Goal: Communication & Community: Answer question/provide support

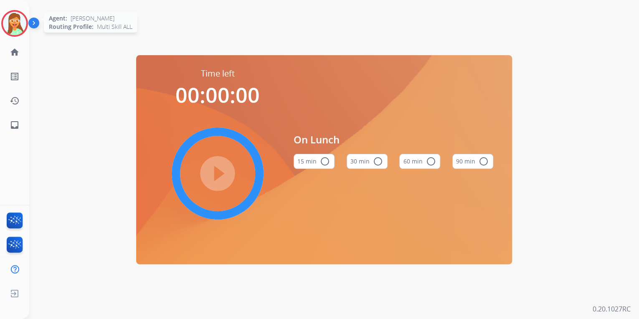
click at [20, 27] on img at bounding box center [14, 23] width 23 height 23
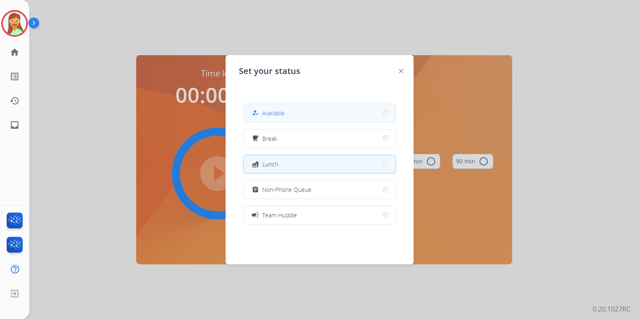
click at [288, 108] on button "how_to_reg Available" at bounding box center [320, 113] width 152 height 18
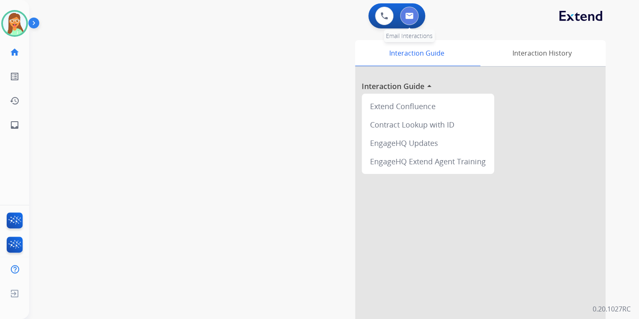
click at [415, 11] on button at bounding box center [409, 16] width 18 height 18
select select "**********"
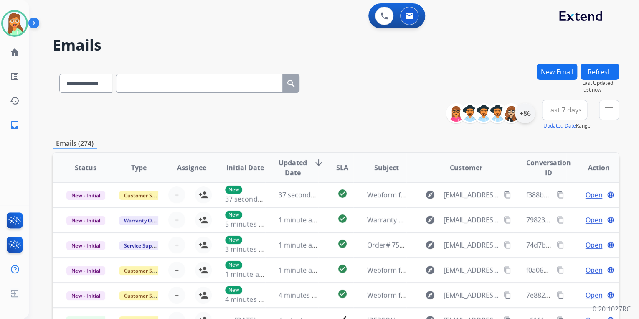
click at [525, 121] on div "+86" at bounding box center [525, 113] width 20 height 20
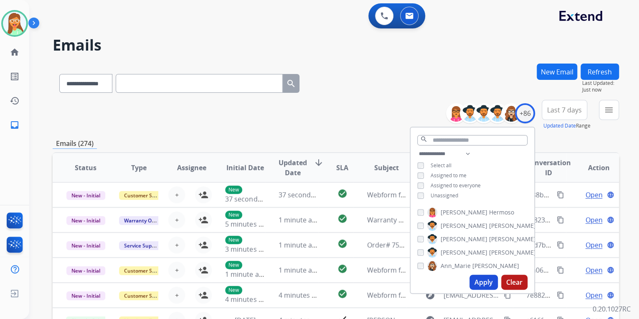
click at [484, 280] on button "Apply" at bounding box center [484, 281] width 28 height 15
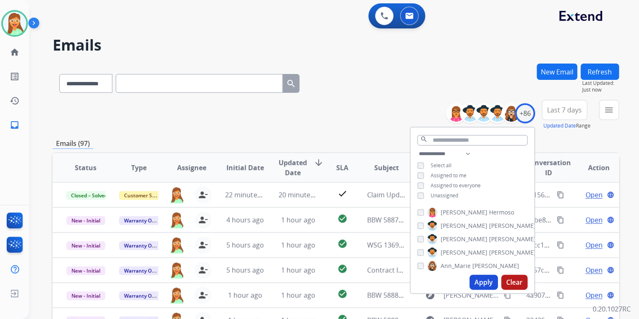
drag, startPoint x: 382, startPoint y: 107, endPoint x: 387, endPoint y: 114, distance: 9.0
click at [382, 109] on div "**********" at bounding box center [336, 115] width 567 height 30
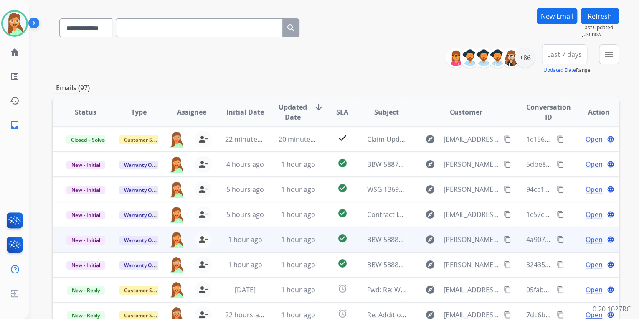
scroll to position [156, 0]
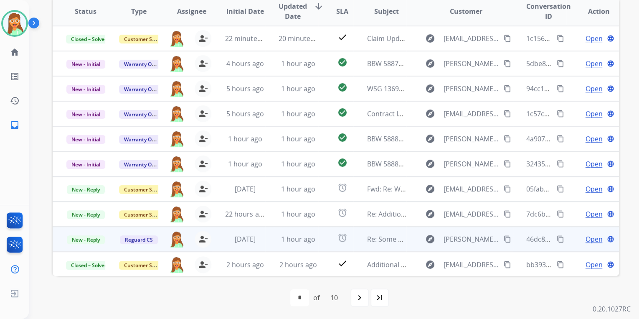
click at [588, 238] on span "Open" at bounding box center [593, 239] width 17 height 10
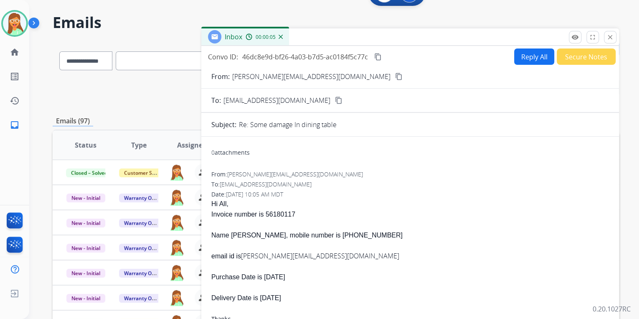
scroll to position [33, 0]
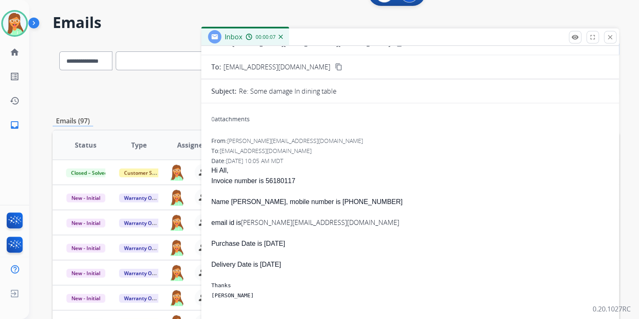
drag, startPoint x: 318, startPoint y: 181, endPoint x: 280, endPoint y: 181, distance: 37.6
click at [280, 181] on div "Invoice number is 56180117" at bounding box center [410, 180] width 398 height 10
drag, startPoint x: 280, startPoint y: 181, endPoint x: 426, endPoint y: 201, distance: 146.7
click at [433, 205] on div "Hi All, Invoice number is 56180117 Name [PERSON_NAME], mobile number is [PHONE_…" at bounding box center [410, 262] width 398 height 195
click at [384, 202] on div "Name [PERSON_NAME], mobile number is [PHONE_NUMBER]" at bounding box center [410, 201] width 398 height 10
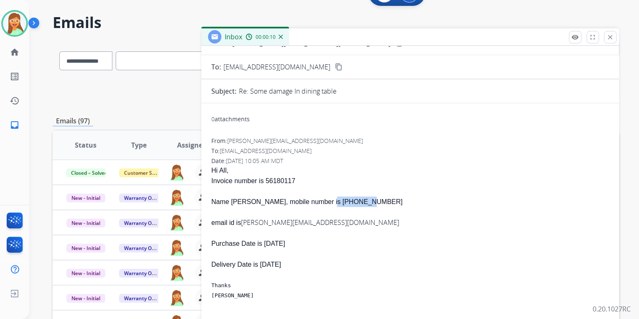
drag, startPoint x: 384, startPoint y: 201, endPoint x: 337, endPoint y: 205, distance: 47.0
click at [337, 205] on div "Name [PERSON_NAME], mobile number is [PHONE_NUMBER]" at bounding box center [410, 201] width 398 height 10
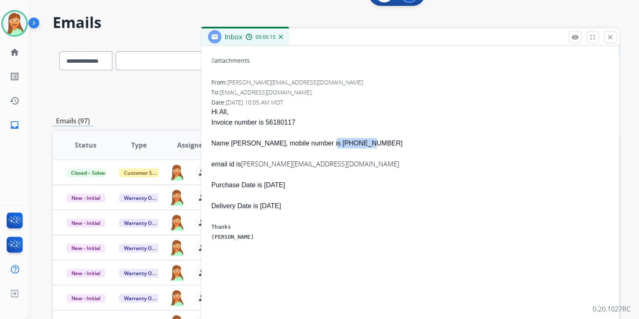
scroll to position [67, 0]
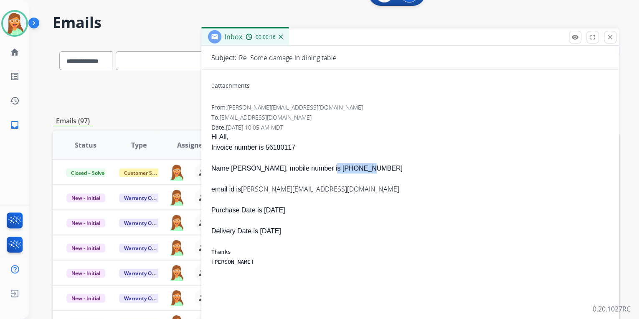
copy span "4848685641"
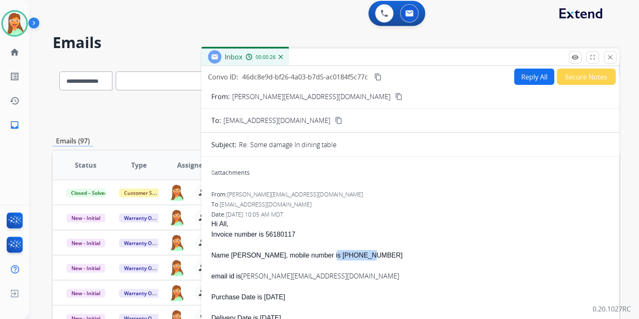
scroll to position [0, 0]
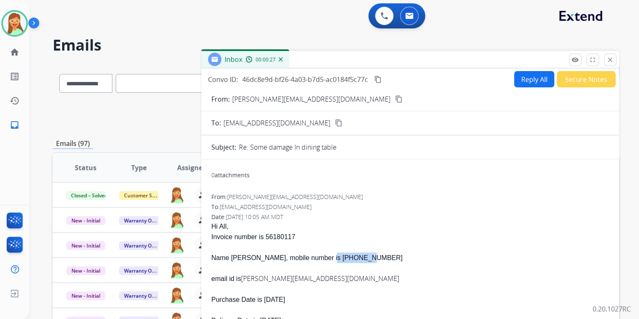
click at [528, 79] on button "Reply All" at bounding box center [534, 79] width 40 height 16
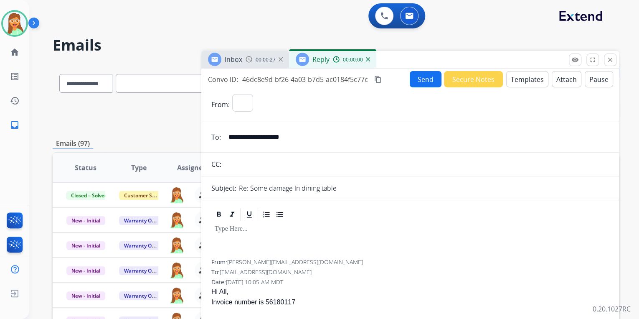
click at [528, 79] on button "Templates" at bounding box center [527, 79] width 42 height 16
select select "**********"
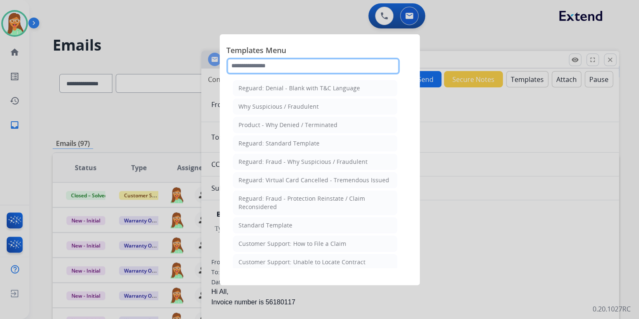
click at [311, 65] on input "text" at bounding box center [312, 66] width 173 height 17
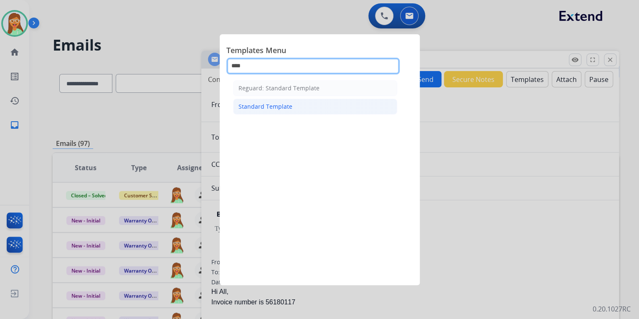
type input "****"
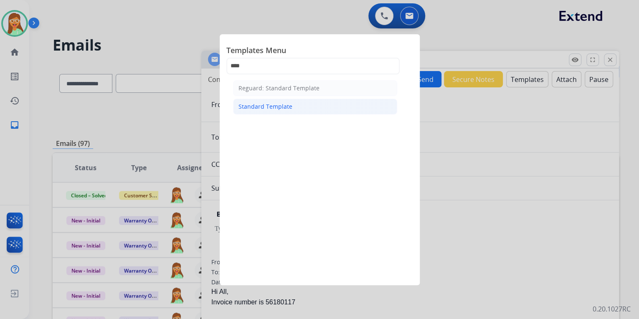
click at [299, 112] on li "Standard Template" at bounding box center [315, 107] width 164 height 16
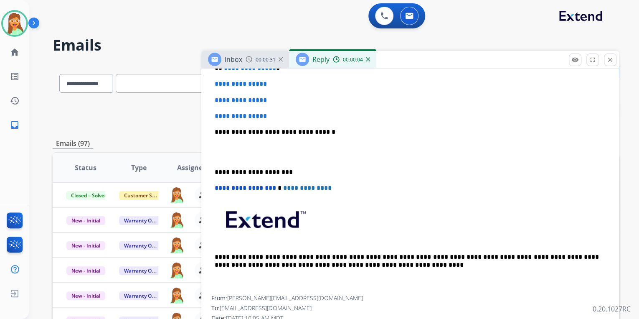
scroll to position [167, 0]
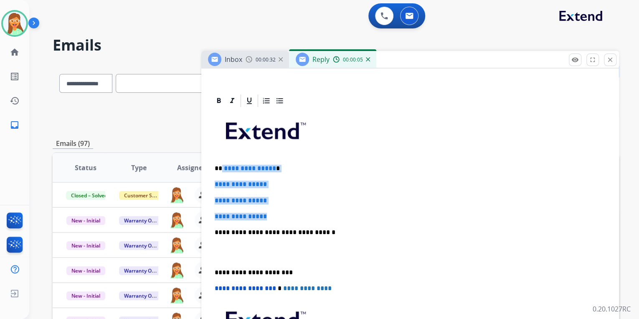
drag, startPoint x: 286, startPoint y: 216, endPoint x: 222, endPoint y: 160, distance: 84.7
click at [222, 160] on div "**********" at bounding box center [410, 251] width 398 height 287
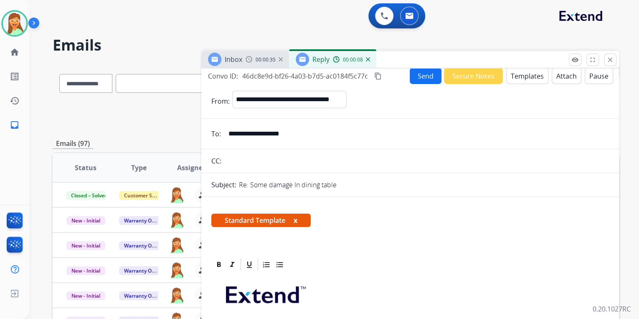
scroll to position [0, 0]
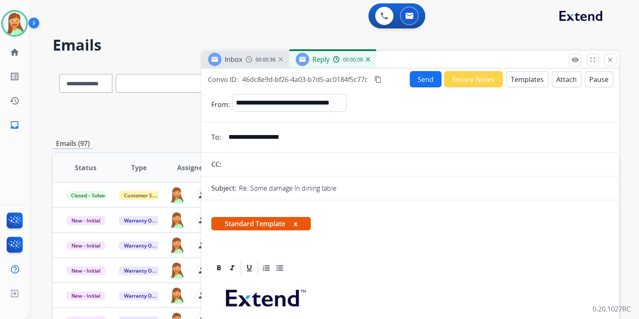
click at [523, 79] on button "Templates" at bounding box center [527, 79] width 42 height 16
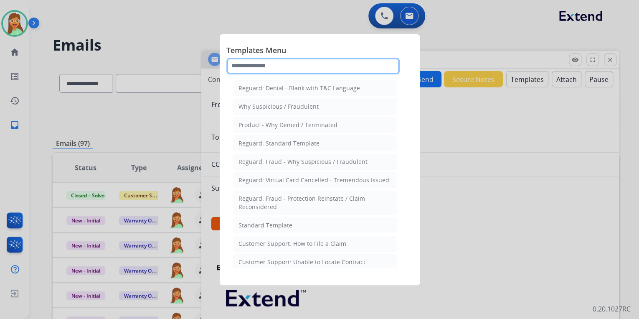
click at [274, 66] on input "text" at bounding box center [312, 66] width 173 height 17
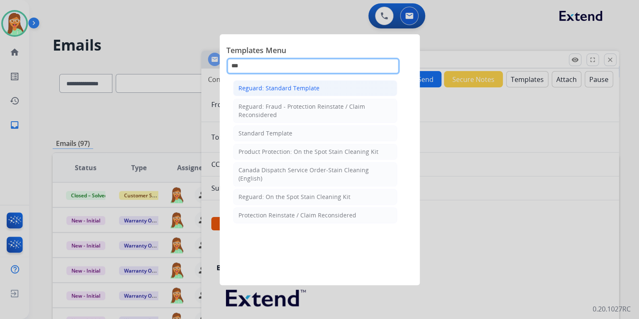
type input "***"
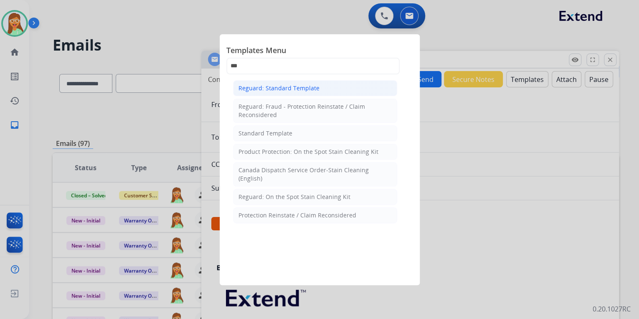
click at [296, 81] on li "Reguard: Standard Template" at bounding box center [315, 88] width 164 height 16
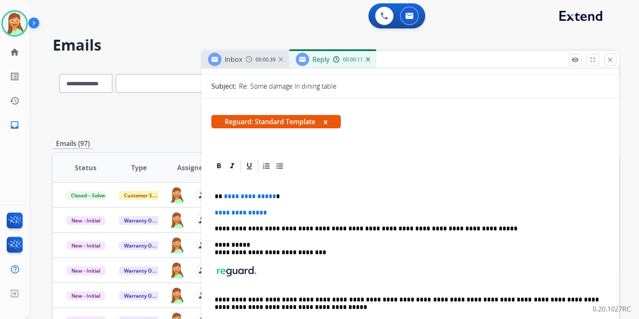
scroll to position [167, 0]
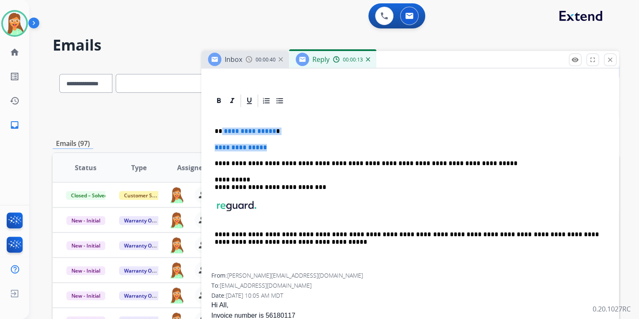
drag, startPoint x: 275, startPoint y: 147, endPoint x: 221, endPoint y: 130, distance: 57.1
click at [221, 130] on div "**********" at bounding box center [410, 190] width 398 height 165
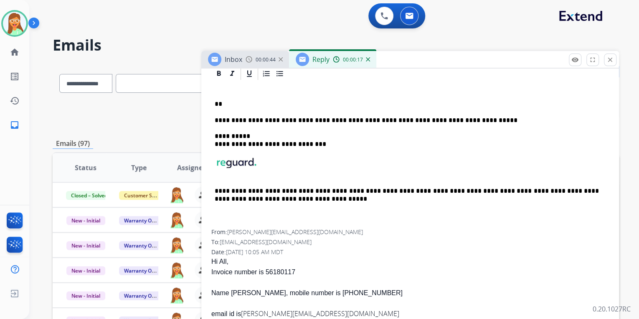
scroll to position [67, 0]
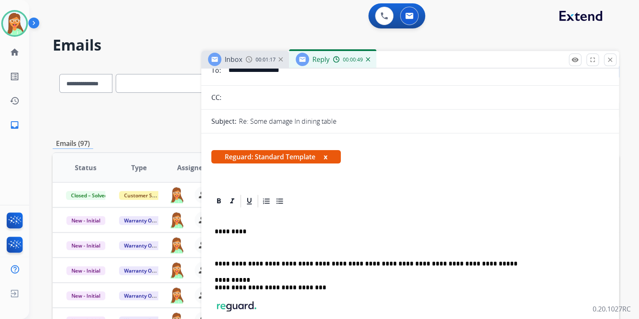
click at [218, 247] on p at bounding box center [410, 248] width 391 height 8
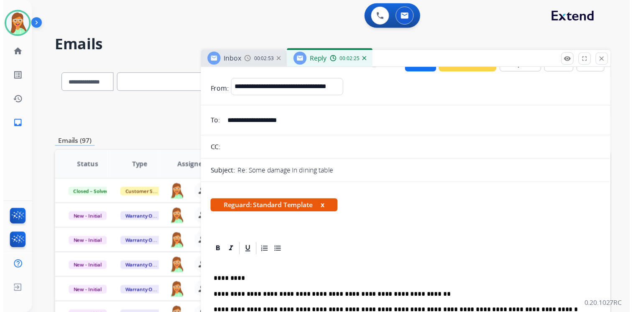
scroll to position [0, 0]
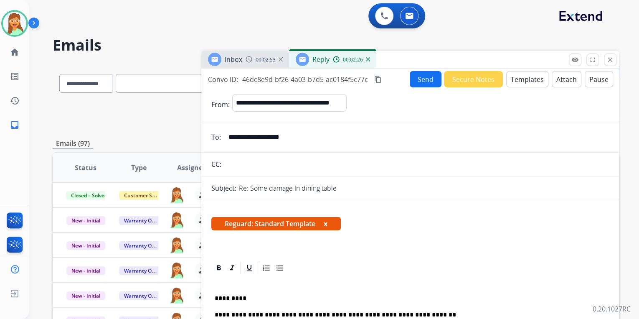
click at [422, 79] on button "Send" at bounding box center [426, 79] width 32 height 16
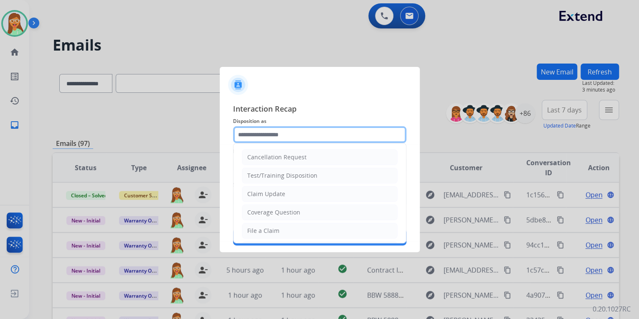
drag, startPoint x: 297, startPoint y: 135, endPoint x: 292, endPoint y: 140, distance: 7.4
click at [297, 135] on input "text" at bounding box center [319, 134] width 173 height 17
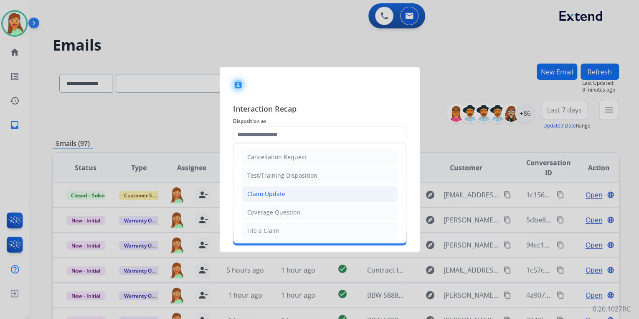
click at [286, 191] on li "Claim Update" at bounding box center [320, 194] width 156 height 16
type input "**********"
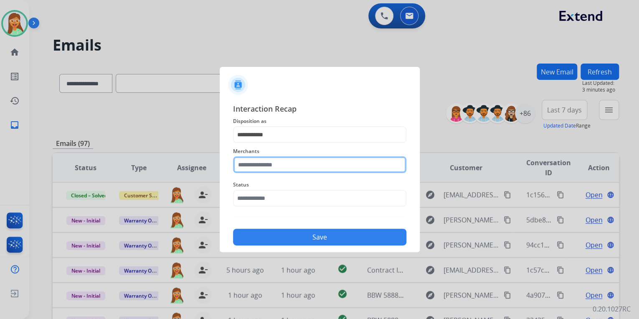
click at [281, 171] on input "text" at bounding box center [319, 164] width 173 height 17
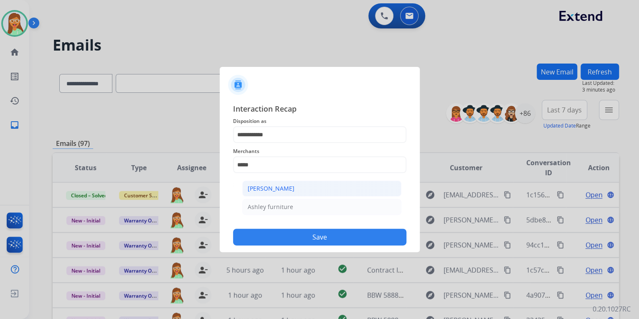
drag, startPoint x: 339, startPoint y: 191, endPoint x: 323, endPoint y: 191, distance: 15.9
click at [339, 191] on li "[PERSON_NAME]" at bounding box center [321, 188] width 159 height 16
type input "**********"
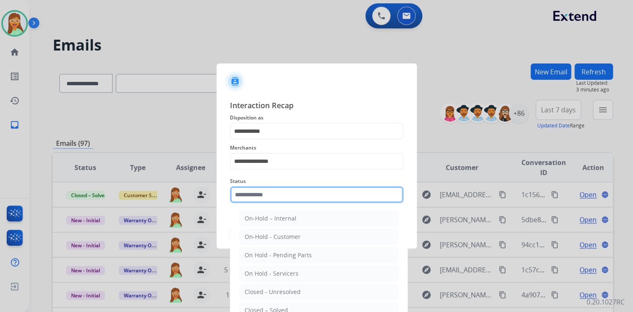
click at [323, 191] on input "text" at bounding box center [316, 194] width 173 height 17
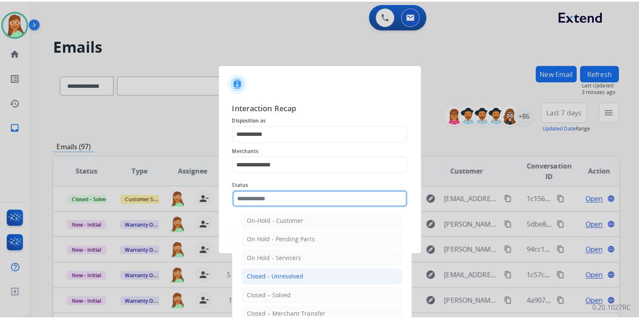
scroll to position [48, 0]
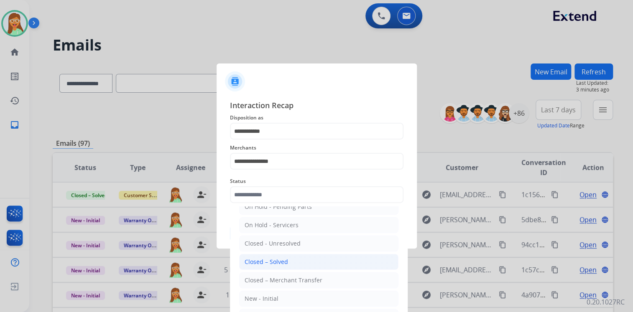
click at [288, 259] on li "Closed – Solved" at bounding box center [318, 262] width 159 height 16
type input "**********"
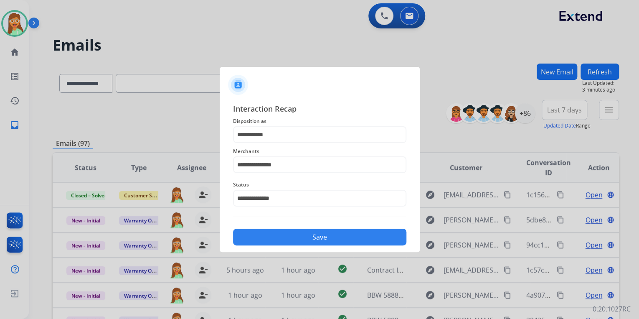
click at [313, 232] on button "Save" at bounding box center [319, 237] width 173 height 17
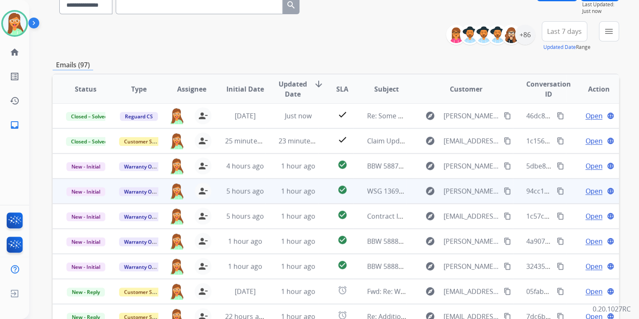
scroll to position [156, 0]
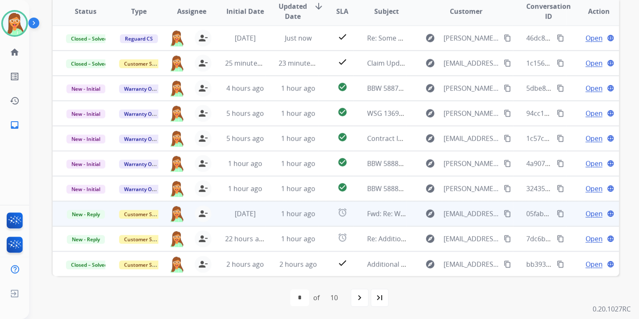
click at [585, 213] on span "Open" at bounding box center [593, 213] width 17 height 10
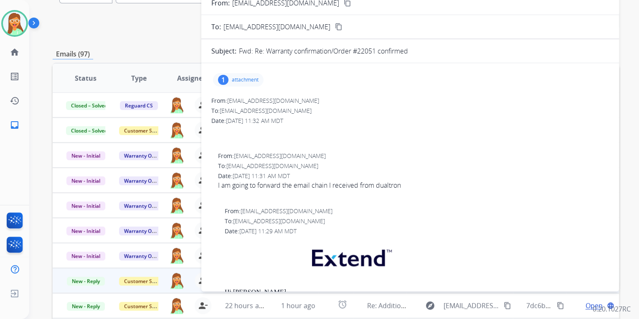
scroll to position [0, 0]
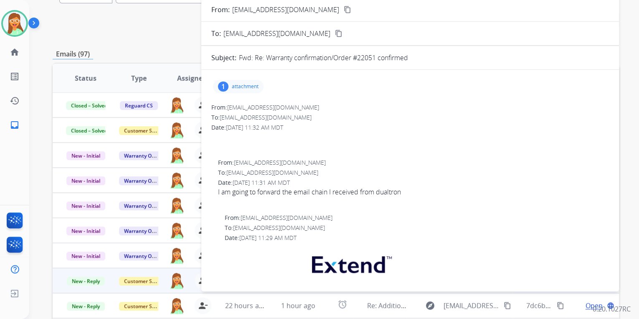
click at [247, 85] on p "attachment" at bounding box center [245, 86] width 27 height 7
click at [471, 168] on div "To: [EMAIL_ADDRESS][DOMAIN_NAME]" at bounding box center [413, 172] width 391 height 8
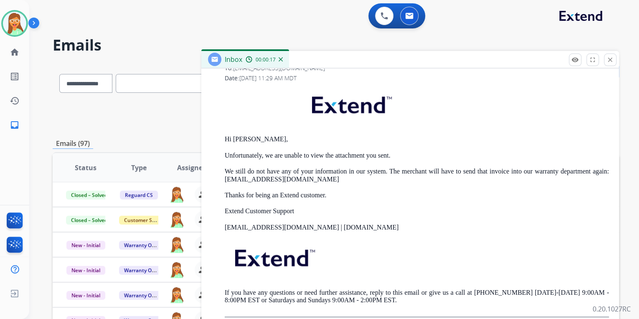
scroll to position [301, 0]
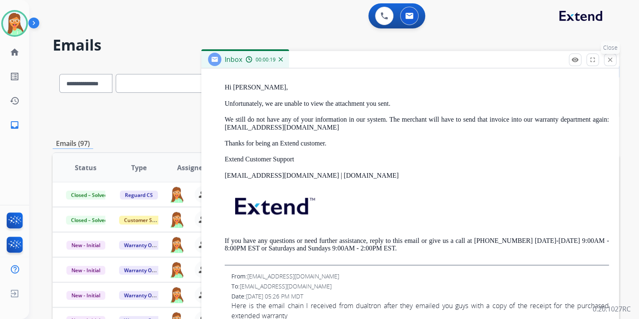
drag, startPoint x: 619, startPoint y: 61, endPoint x: 610, endPoint y: 61, distance: 9.6
click at [619, 61] on div "**********" at bounding box center [334, 159] width 610 height 319
click at [610, 61] on mat-icon "close" at bounding box center [611, 60] width 8 height 8
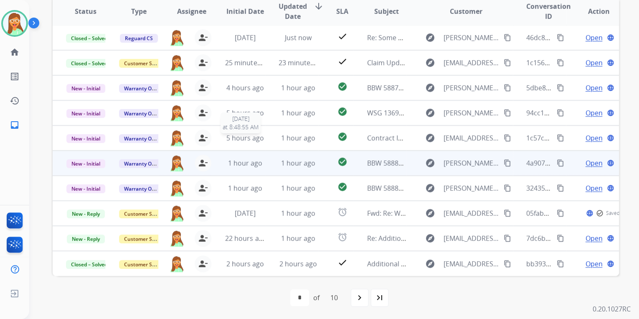
scroll to position [0, 0]
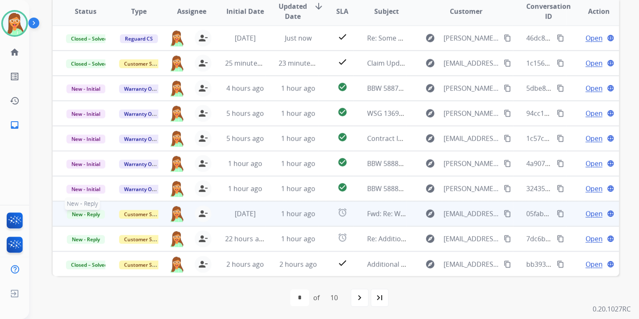
click at [90, 210] on span "New - Reply" at bounding box center [86, 214] width 38 height 9
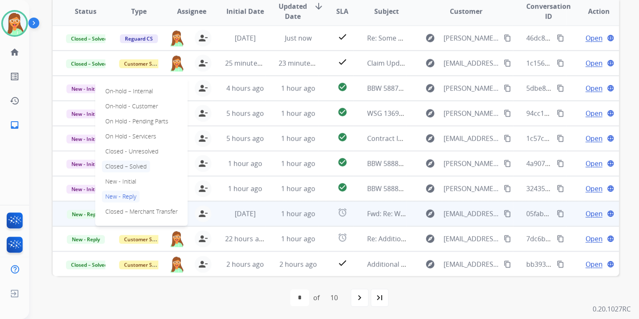
click at [139, 164] on p "Closed – Solved" at bounding box center [126, 166] width 48 height 12
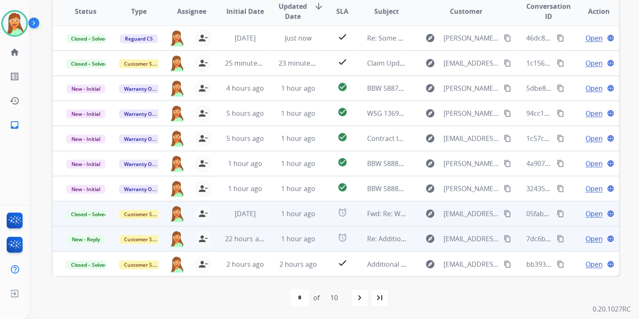
click at [504, 239] on mat-icon "content_copy" at bounding box center [508, 239] width 8 height 8
click at [586, 238] on span "Open" at bounding box center [593, 239] width 17 height 10
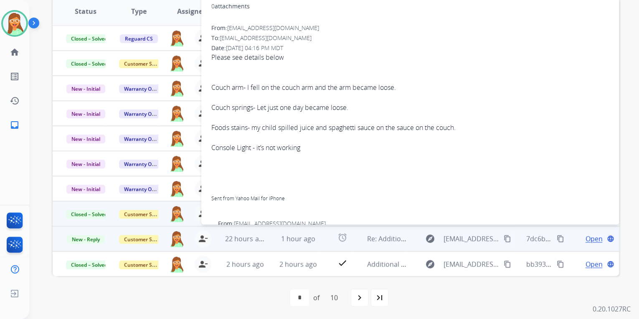
scroll to position [33, 0]
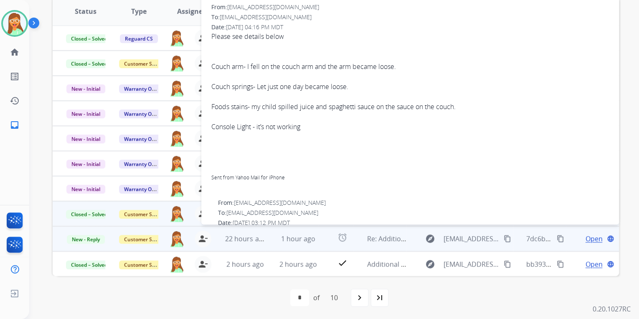
drag, startPoint x: 304, startPoint y: 127, endPoint x: 212, endPoint y: 60, distance: 113.3
click at [212, 60] on span "Please see details below Couch arm- I fell on the couch arm and the arm became …" at bounding box center [410, 111] width 398 height 160
copy span "Couch arm- I fell on the couch arm and the arm became loose. Couch springs- Let…"
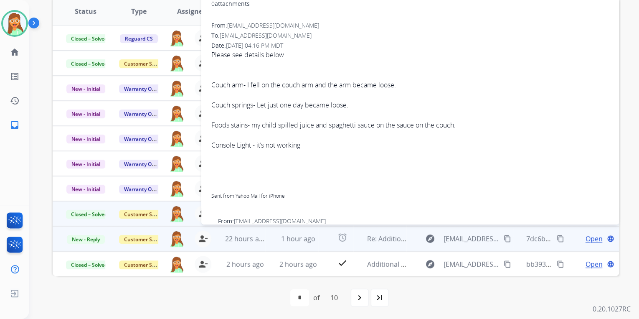
scroll to position [0, 0]
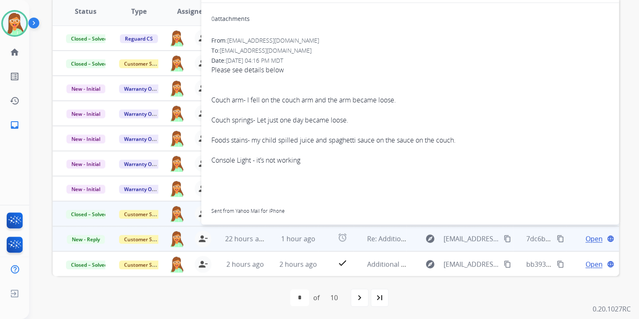
click at [435, 69] on div "Please see details below" at bounding box center [410, 70] width 398 height 10
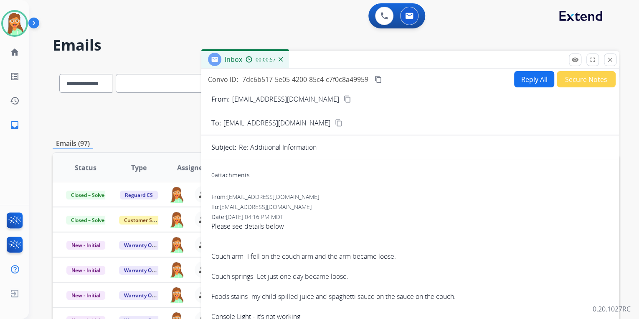
click at [535, 80] on button "Reply All" at bounding box center [534, 79] width 40 height 16
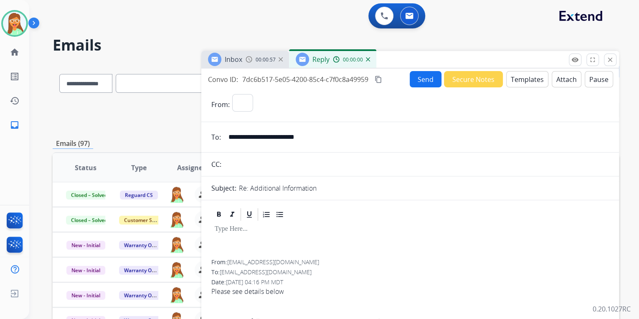
click at [535, 80] on button "Templates" at bounding box center [527, 79] width 42 height 16
select select "**********"
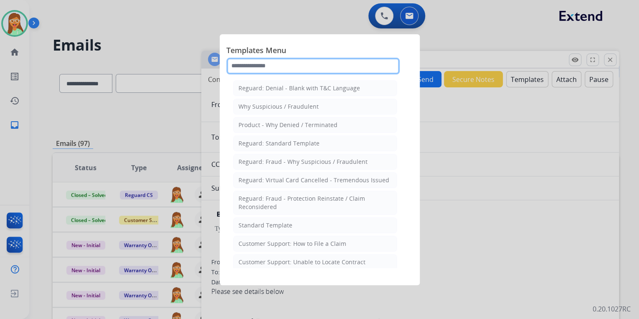
click at [311, 62] on input "text" at bounding box center [312, 66] width 173 height 17
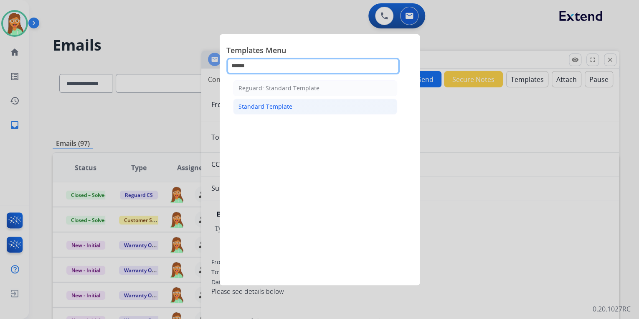
type input "******"
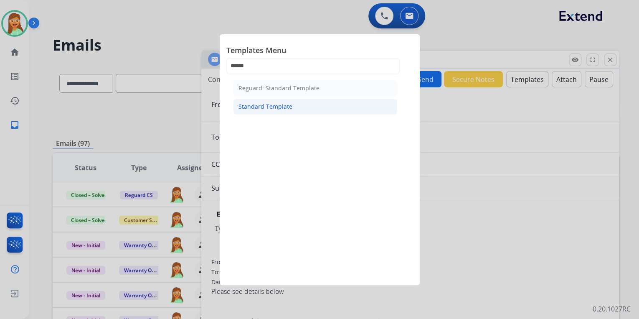
click at [259, 105] on div "Standard Template" at bounding box center [266, 106] width 54 height 8
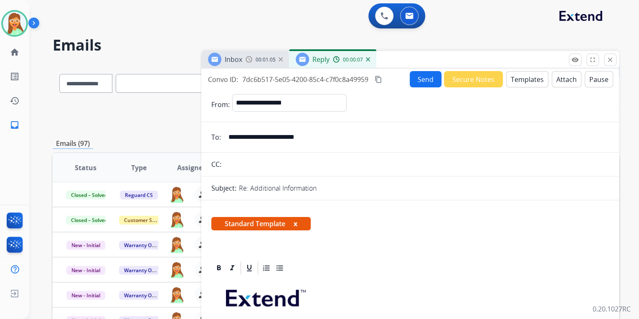
scroll to position [167, 0]
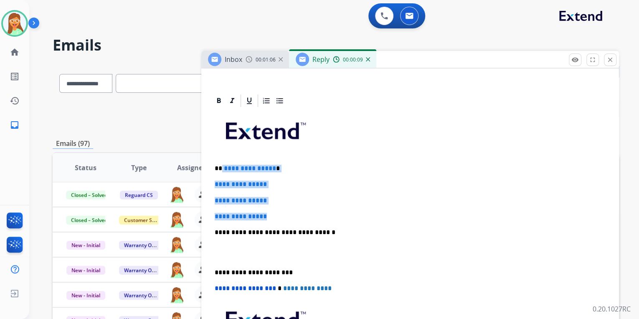
drag, startPoint x: 278, startPoint y: 212, endPoint x: 224, endPoint y: 160, distance: 75.3
click at [221, 168] on div "**********" at bounding box center [410, 251] width 398 height 287
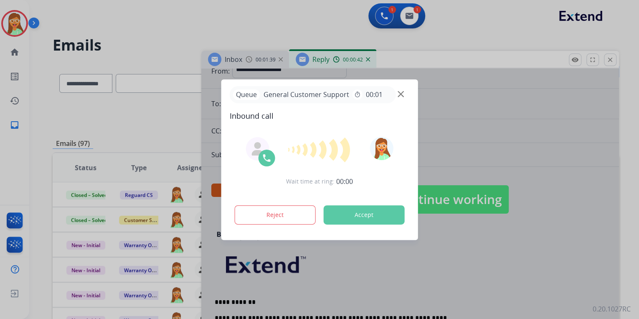
scroll to position [0, 0]
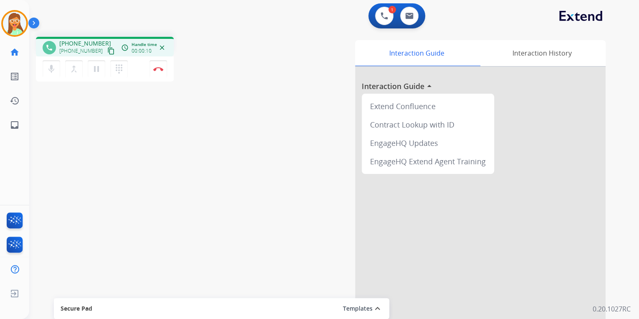
click at [107, 50] on mat-icon "content_copy" at bounding box center [111, 51] width 8 height 8
click at [417, 20] on div "0 Email Interactions" at bounding box center [409, 16] width 25 height 18
click at [416, 17] on button at bounding box center [409, 16] width 18 height 18
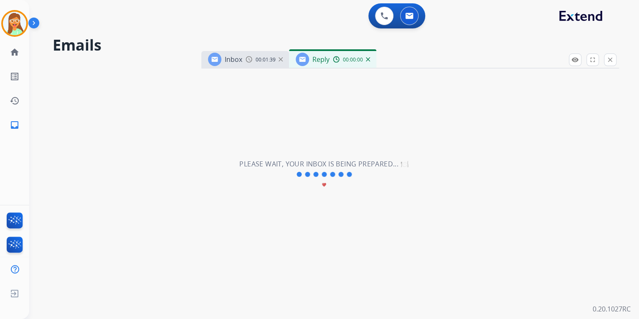
select select "**********"
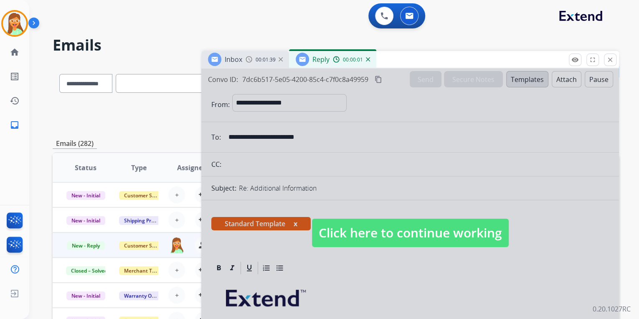
click at [440, 237] on span "Click here to continue working" at bounding box center [410, 233] width 197 height 28
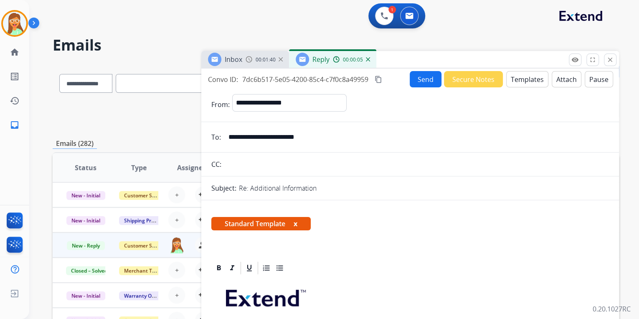
click at [418, 77] on button "Send" at bounding box center [426, 79] width 32 height 16
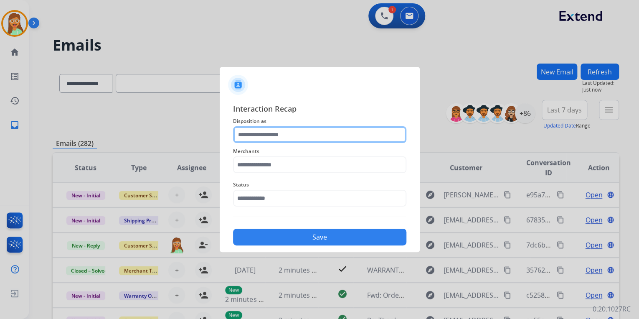
click at [266, 130] on input "text" at bounding box center [319, 134] width 173 height 17
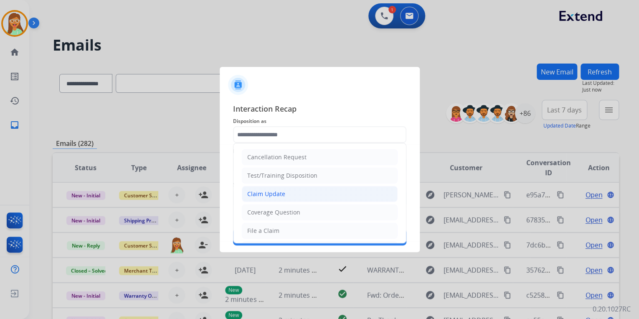
click at [279, 188] on li "Claim Update" at bounding box center [320, 194] width 156 height 16
type input "**********"
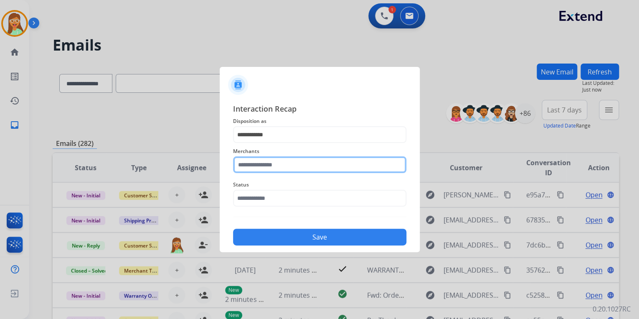
click at [274, 165] on input "text" at bounding box center [319, 164] width 173 height 17
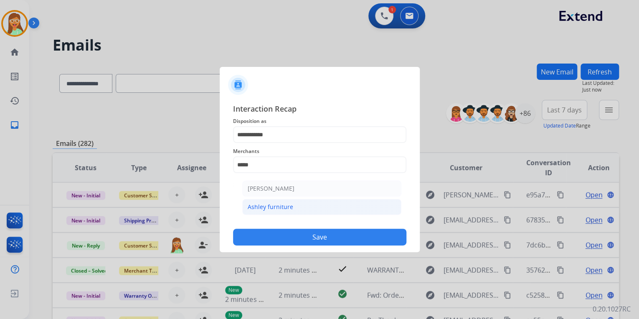
click at [291, 206] on li "Ashley furniture" at bounding box center [321, 207] width 159 height 16
type input "**********"
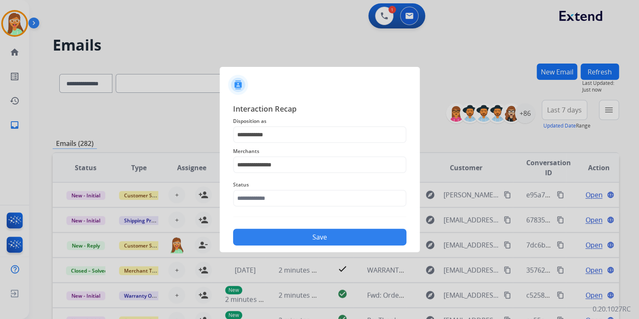
click at [292, 206] on div "Status" at bounding box center [319, 192] width 173 height 33
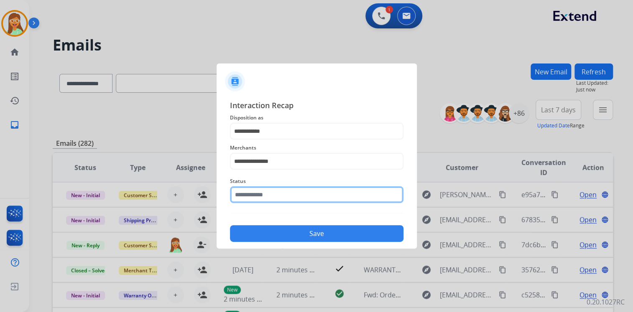
click at [295, 199] on input "text" at bounding box center [316, 194] width 173 height 17
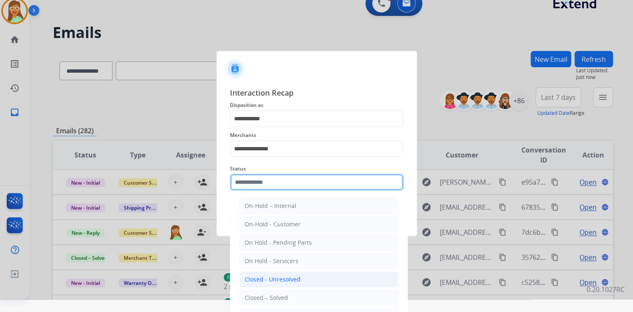
scroll to position [20, 0]
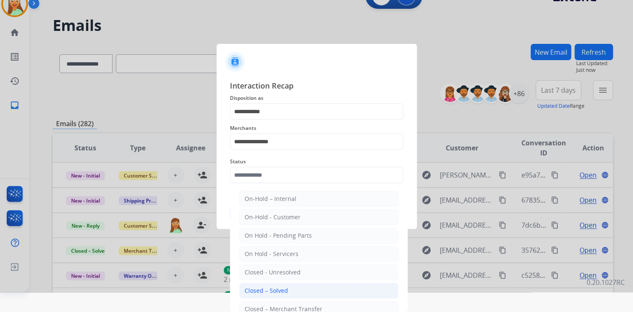
click at [298, 285] on li "Closed – Solved" at bounding box center [318, 291] width 159 height 16
type input "**********"
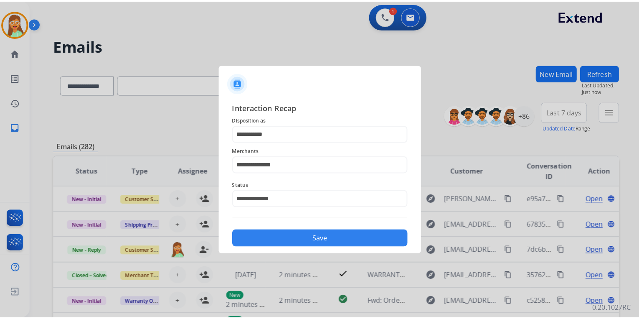
scroll to position [0, 0]
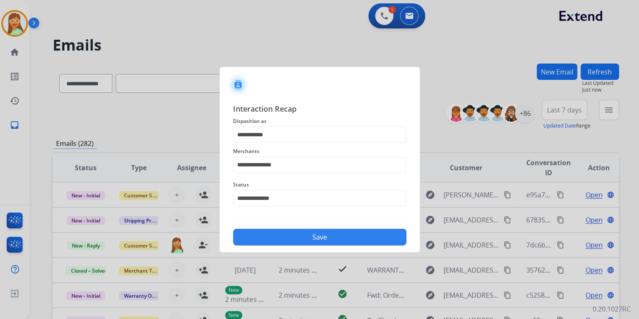
click at [314, 231] on button "Save" at bounding box center [319, 237] width 173 height 17
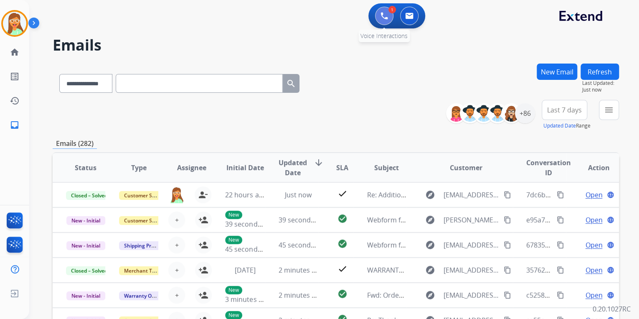
click at [384, 17] on img at bounding box center [385, 16] width 8 height 8
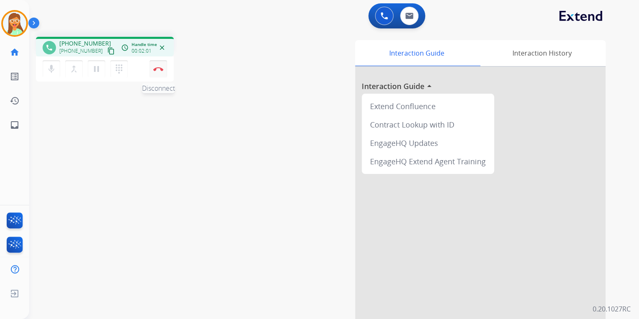
click at [161, 70] on img at bounding box center [158, 69] width 10 height 4
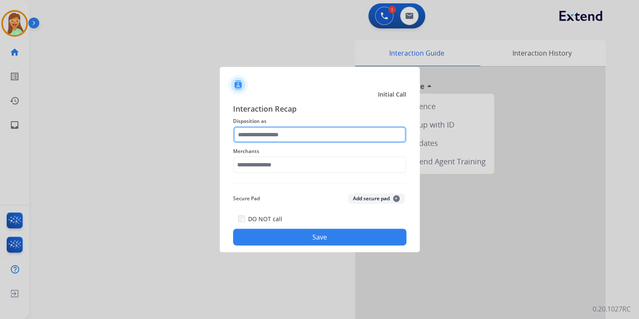
click at [354, 138] on input "text" at bounding box center [319, 134] width 173 height 17
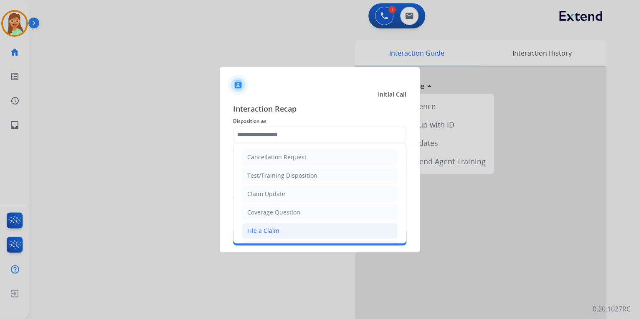
drag, startPoint x: 298, startPoint y: 228, endPoint x: 290, endPoint y: 182, distance: 46.7
click at [299, 228] on li "File a Claim" at bounding box center [320, 231] width 156 height 16
type input "**********"
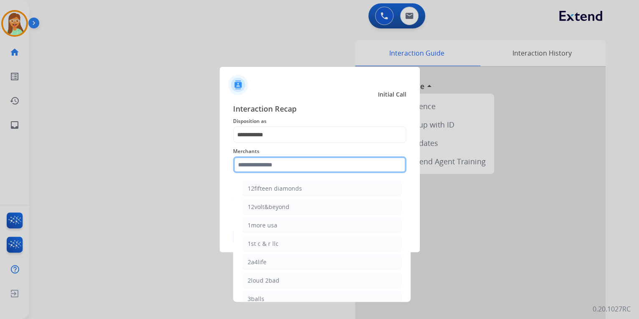
click at [288, 162] on input "text" at bounding box center [319, 164] width 173 height 17
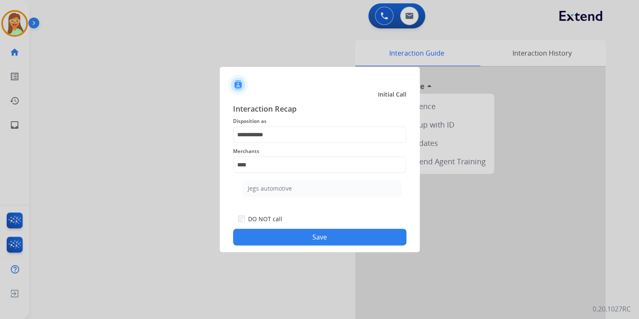
drag, startPoint x: 308, startPoint y: 189, endPoint x: 316, endPoint y: 232, distance: 43.7
click at [309, 190] on li "Jegs automotive" at bounding box center [321, 188] width 159 height 16
type input "**********"
click at [320, 241] on button "Save" at bounding box center [319, 237] width 173 height 17
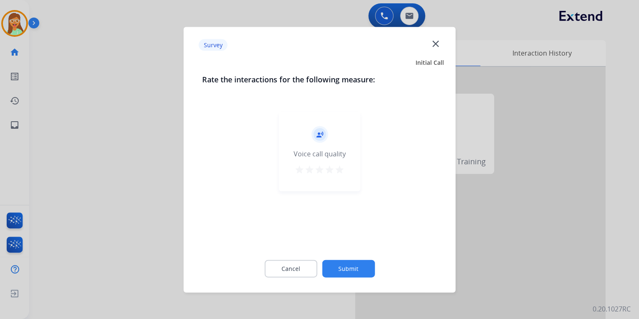
drag, startPoint x: 340, startPoint y: 169, endPoint x: 388, endPoint y: 266, distance: 108.0
click at [340, 169] on mat-icon "star" at bounding box center [340, 169] width 10 height 10
click at [348, 269] on button "Submit" at bounding box center [348, 268] width 53 height 18
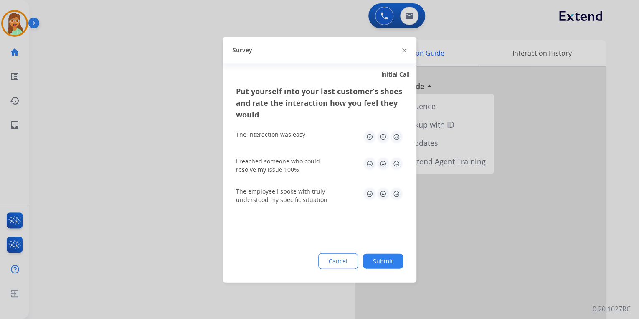
click at [404, 51] on img at bounding box center [404, 50] width 4 height 4
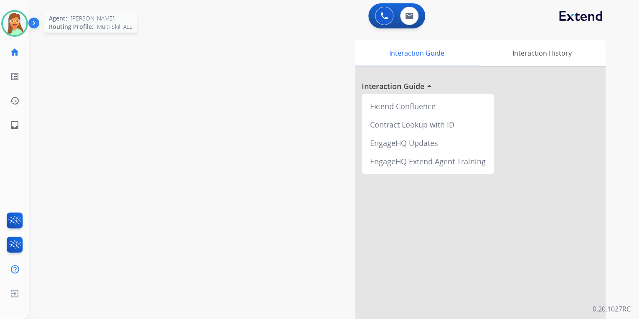
click at [22, 19] on img at bounding box center [14, 23] width 23 height 23
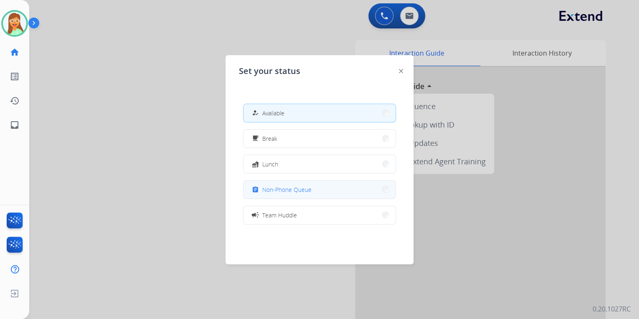
click at [351, 191] on button "assignment Non-Phone Queue" at bounding box center [320, 189] width 152 height 18
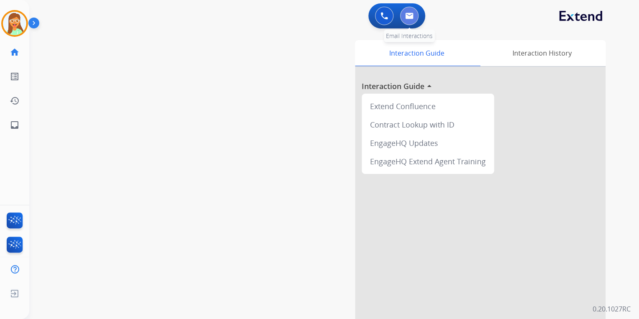
click at [411, 21] on button at bounding box center [409, 16] width 18 height 18
select select "**********"
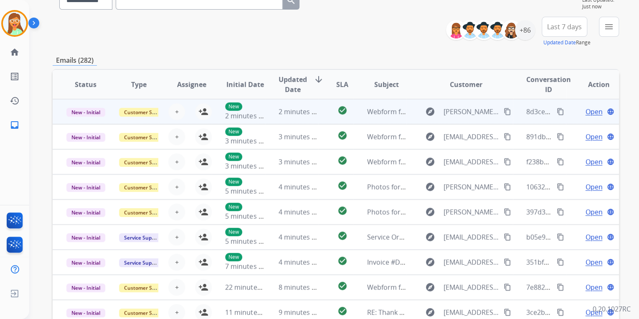
scroll to position [100, 0]
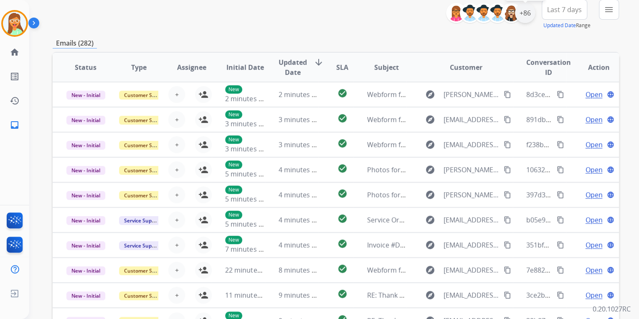
click at [530, 15] on div "+86" at bounding box center [525, 13] width 20 height 20
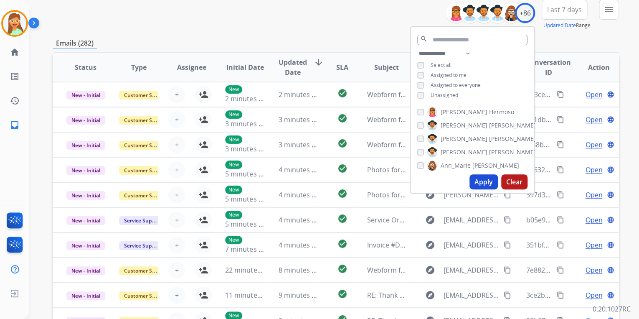
click at [476, 181] on button "Apply" at bounding box center [484, 181] width 28 height 15
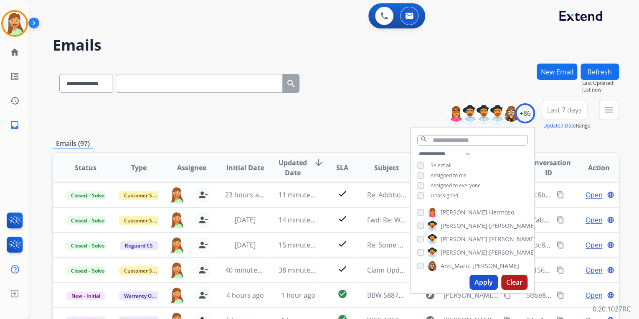
click at [368, 75] on div "**********" at bounding box center [336, 82] width 567 height 36
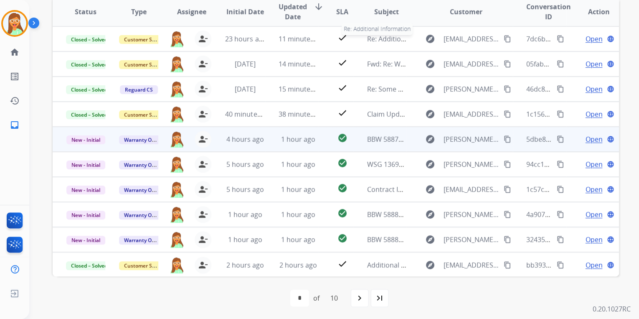
scroll to position [156, 0]
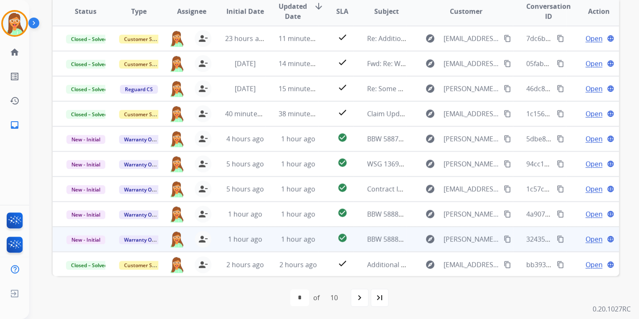
drag, startPoint x: 587, startPoint y: 234, endPoint x: 582, endPoint y: 233, distance: 5.6
click at [587, 234] on span "Open" at bounding box center [593, 239] width 17 height 10
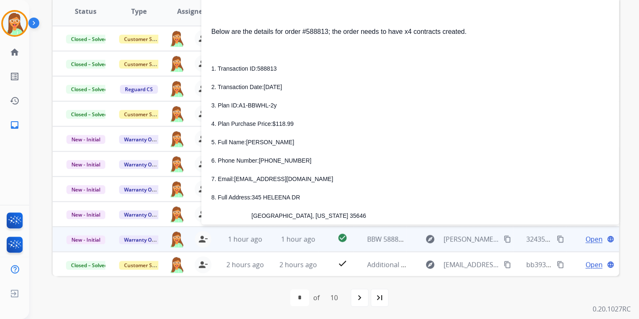
scroll to position [100, 0]
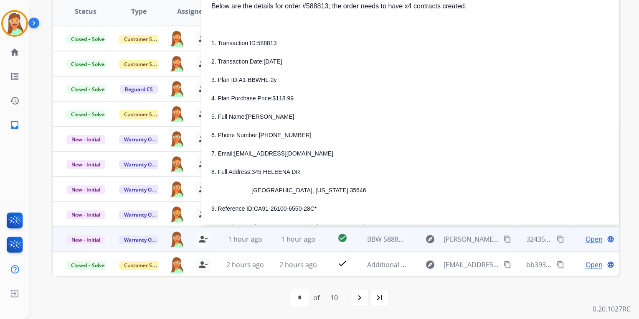
drag, startPoint x: 246, startPoint y: 117, endPoint x: 299, endPoint y: 120, distance: 53.2
click at [299, 120] on p "5. Full Name: [PERSON_NAME]" at bounding box center [410, 117] width 398 height 10
copy span "[PERSON_NAME]"
drag, startPoint x: 261, startPoint y: 135, endPoint x: 299, endPoint y: 135, distance: 38.4
click at [299, 135] on p "6. Phone Number: [PHONE_NUMBER]" at bounding box center [410, 135] width 398 height 10
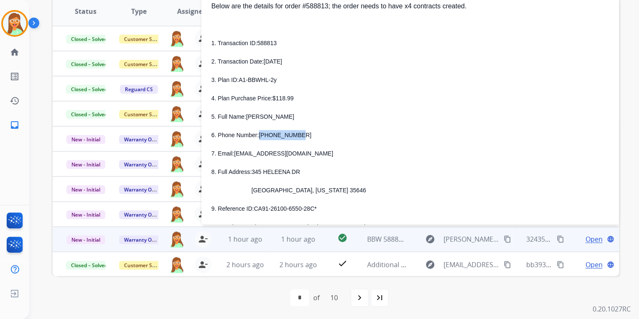
copy span "[PHONE_NUMBER]"
drag, startPoint x: 234, startPoint y: 155, endPoint x: 304, endPoint y: 155, distance: 69.8
click at [304, 155] on p "7. Email: [EMAIL_ADDRESS][DOMAIN_NAME]" at bounding box center [410, 153] width 398 height 10
copy span "[EMAIL_ADDRESS][DOMAIN_NAME]"
drag, startPoint x: 252, startPoint y: 172, endPoint x: 296, endPoint y: 170, distance: 43.5
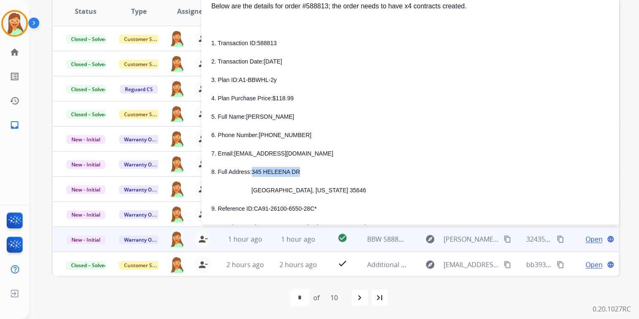
click at [296, 170] on p "8. Full Address: [STREET_ADDRESS]" at bounding box center [410, 172] width 398 height 10
copy span "345 HELEENA DR"
drag, startPoint x: 255, startPoint y: 190, endPoint x: 281, endPoint y: 190, distance: 25.5
click at [281, 190] on span "[GEOGRAPHIC_DATA], [US_STATE] 35646" at bounding box center [309, 190] width 114 height 7
copy span "LEIGHTON"
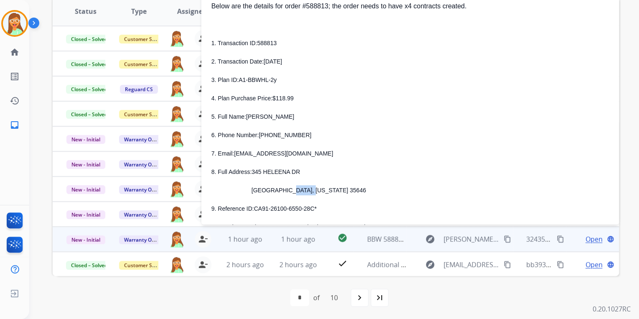
drag, startPoint x: 284, startPoint y: 190, endPoint x: 305, endPoint y: 191, distance: 21.3
click at [305, 191] on span "[GEOGRAPHIC_DATA], [US_STATE] 35646" at bounding box center [309, 190] width 114 height 7
copy span "[US_STATE]"
click at [338, 184] on div "1. Transaction ID: 588813 2. Transaction Date: [DATE] 3. Plan ID: A1-BBWHL-2y 4…" at bounding box center [410, 144] width 398 height 212
drag, startPoint x: 307, startPoint y: 192, endPoint x: 330, endPoint y: 191, distance: 23.4
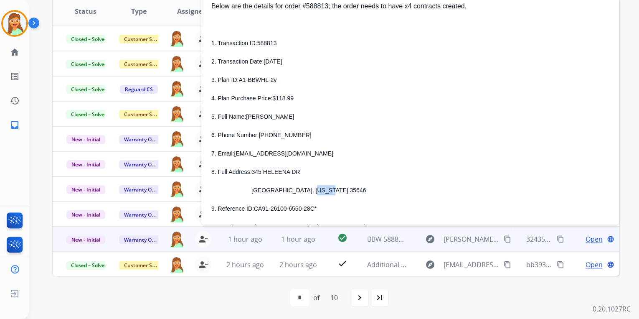
click at [330, 191] on p "[GEOGRAPHIC_DATA], [US_STATE] 35646" at bounding box center [420, 190] width 378 height 10
copy span "35646"
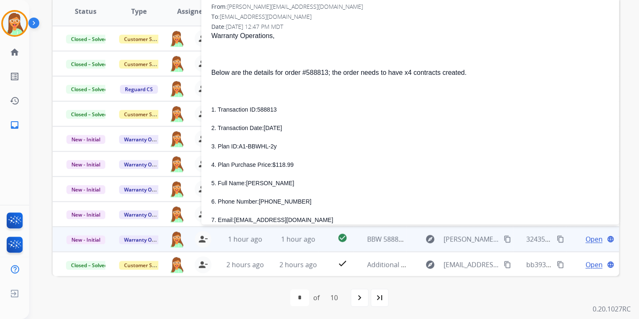
scroll to position [33, 0]
drag, startPoint x: 275, startPoint y: 112, endPoint x: 256, endPoint y: 114, distance: 19.3
click at [256, 114] on p "1. Transaction ID: 588813" at bounding box center [410, 110] width 398 height 10
copy span "588813"
drag, startPoint x: 276, startPoint y: 147, endPoint x: 237, endPoint y: 148, distance: 38.4
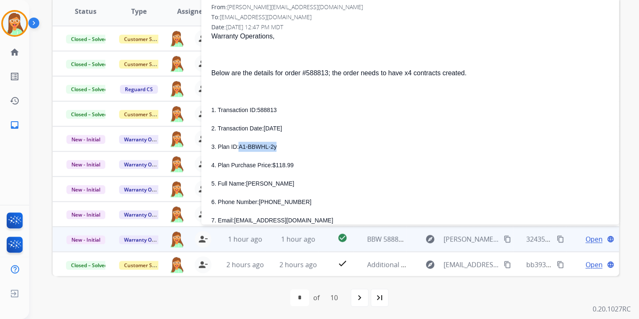
click at [237, 148] on p "3. Plan ID: A1-BBWHL-2y" at bounding box center [410, 147] width 398 height 10
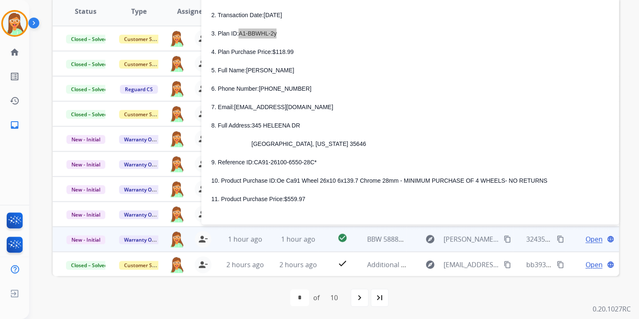
scroll to position [167, 0]
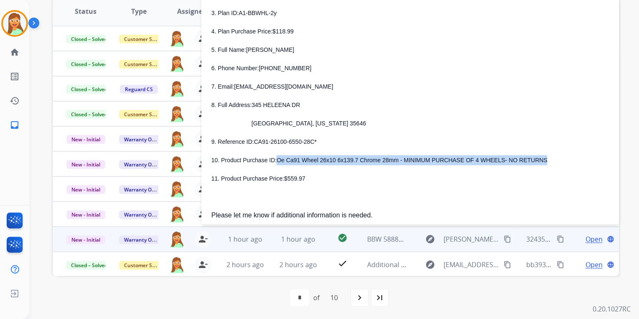
drag, startPoint x: 277, startPoint y: 160, endPoint x: 522, endPoint y: 160, distance: 245.7
click at [522, 160] on p "10. Product Purchase ID: Oe Ca91 Wheel 26x10 6x139.7 Chrome 28mm - MINIMUM PURC…" at bounding box center [410, 160] width 398 height 10
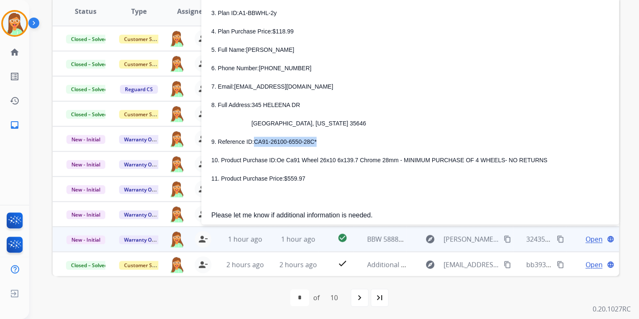
drag, startPoint x: 253, startPoint y: 143, endPoint x: 322, endPoint y: 142, distance: 68.5
click at [322, 142] on p "9. Reference ID: CA91-26100-6550-28C*" at bounding box center [410, 142] width 398 height 10
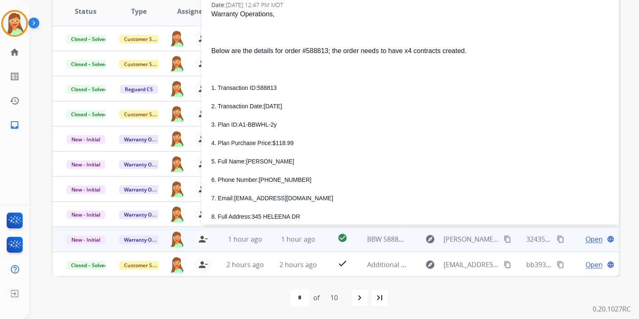
scroll to position [67, 0]
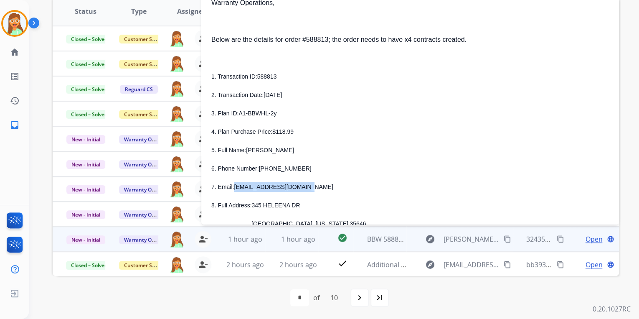
drag, startPoint x: 301, startPoint y: 188, endPoint x: 234, endPoint y: 186, distance: 66.9
click at [234, 186] on p "7. Email: [EMAIL_ADDRESS][DOMAIN_NAME]" at bounding box center [410, 187] width 398 height 10
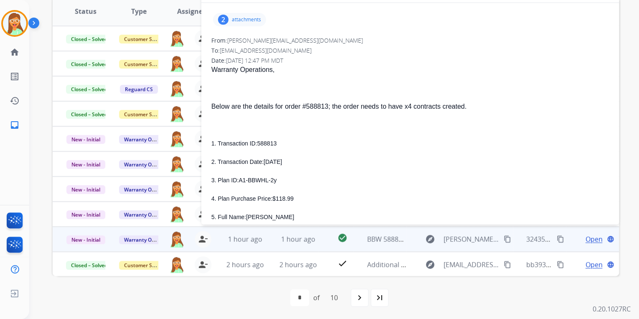
scroll to position [23, 0]
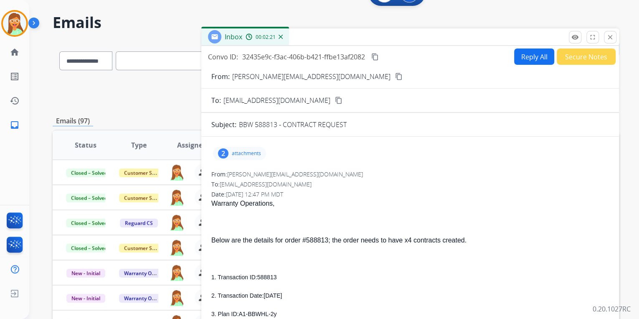
click at [529, 60] on button "Reply All" at bounding box center [534, 56] width 40 height 16
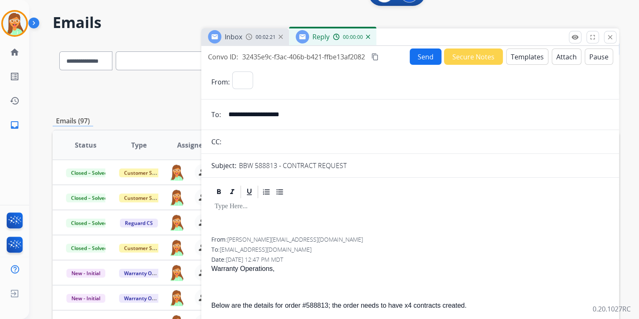
select select "**********"
click at [529, 60] on button "Templates" at bounding box center [527, 56] width 42 height 16
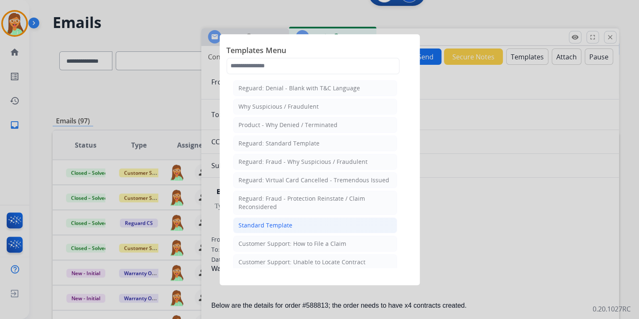
click at [298, 226] on li "Standard Template" at bounding box center [315, 225] width 164 height 16
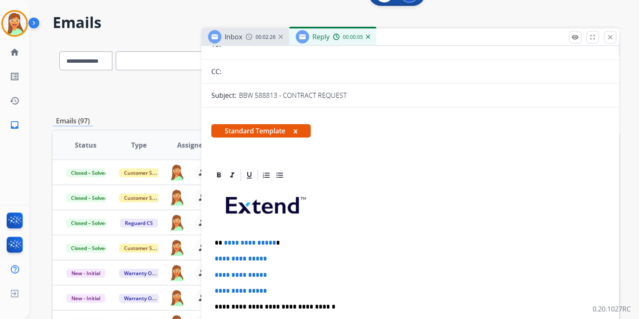
scroll to position [134, 0]
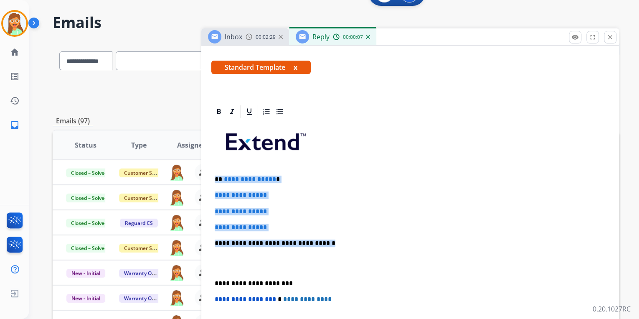
drag, startPoint x: 321, startPoint y: 244, endPoint x: 209, endPoint y: 175, distance: 131.1
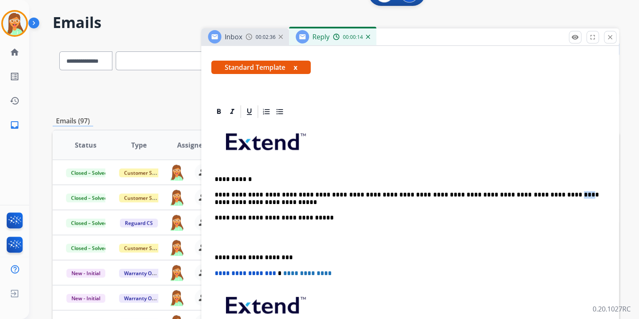
drag, startPoint x: 534, startPoint y: 196, endPoint x: 521, endPoint y: 196, distance: 12.5
click at [521, 196] on p "**********" at bounding box center [407, 198] width 384 height 46
click at [216, 203] on p "**********" at bounding box center [407, 198] width 384 height 46
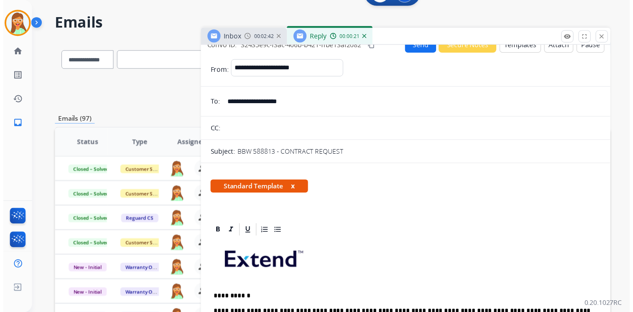
scroll to position [0, 0]
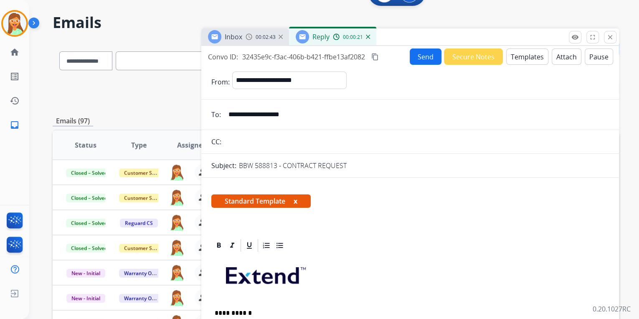
click at [422, 52] on button "Send" at bounding box center [426, 56] width 32 height 16
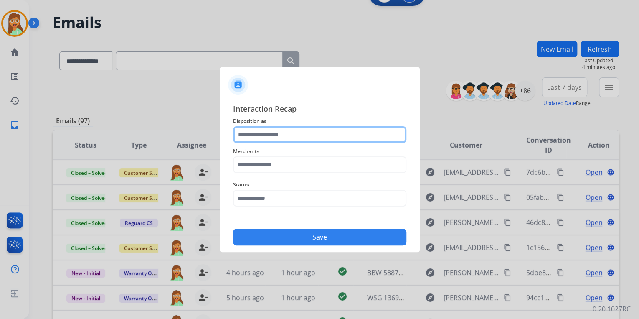
click at [326, 140] on input "text" at bounding box center [319, 134] width 173 height 17
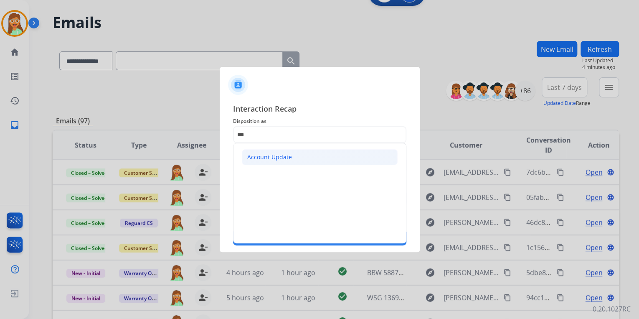
click at [323, 154] on li "Account Update" at bounding box center [320, 157] width 156 height 16
type input "**********"
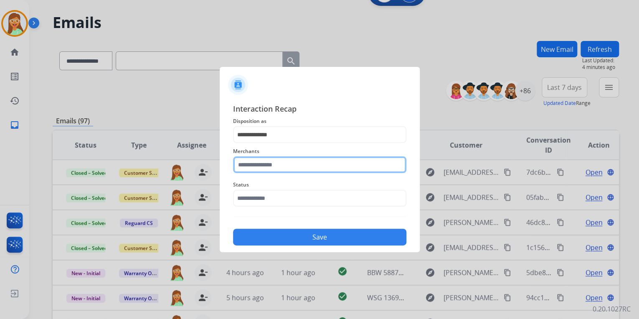
click at [315, 165] on input "text" at bounding box center [319, 164] width 173 height 17
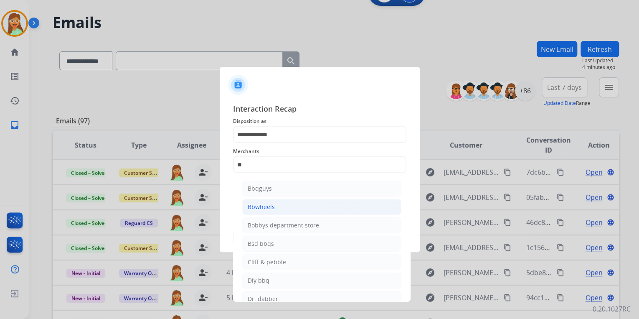
click at [287, 205] on li "Bbwheels" at bounding box center [321, 207] width 159 height 16
type input "********"
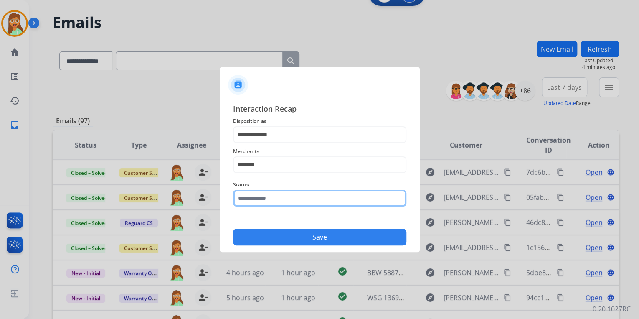
click at [282, 192] on input "text" at bounding box center [319, 198] width 173 height 17
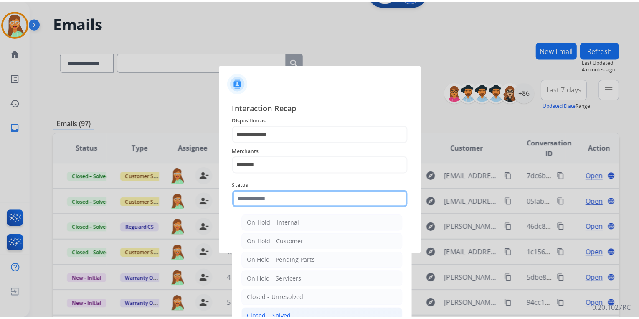
scroll to position [48, 0]
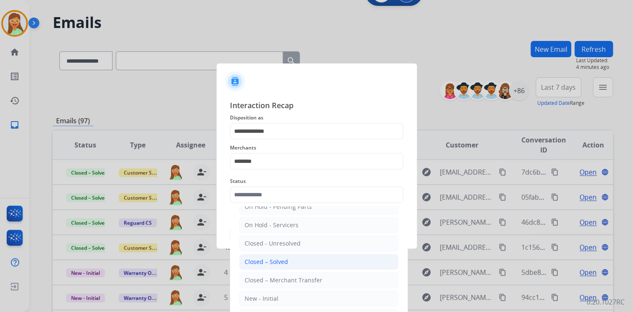
click at [292, 259] on li "Closed – Solved" at bounding box center [318, 262] width 159 height 16
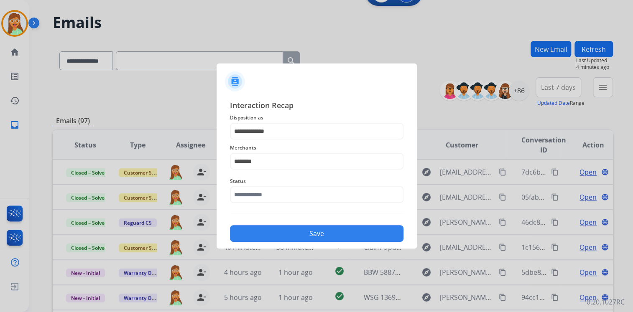
type input "**********"
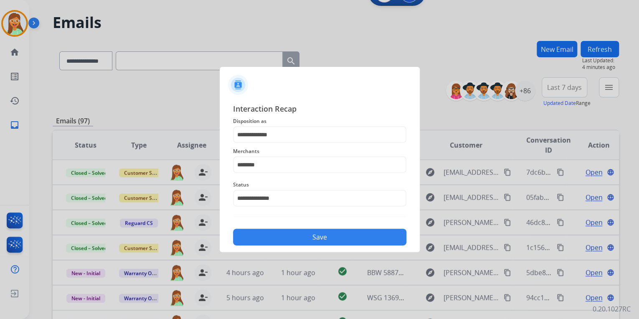
click at [311, 236] on button "Save" at bounding box center [319, 237] width 173 height 17
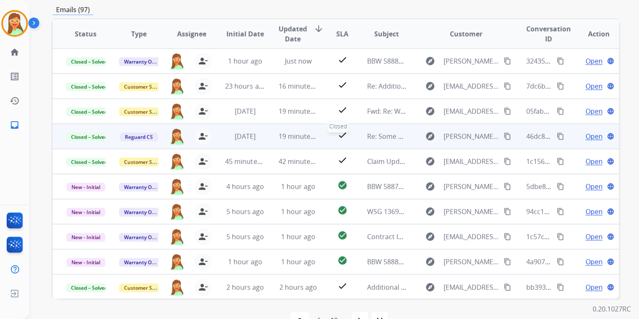
scroll to position [0, 0]
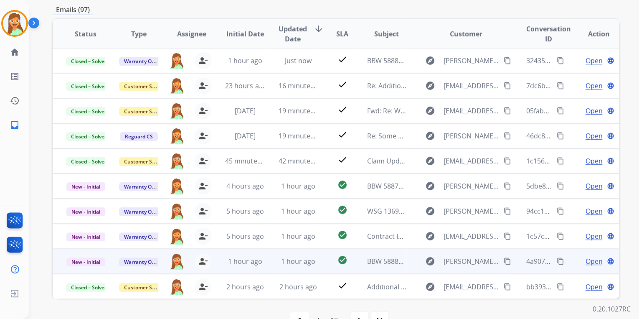
drag, startPoint x: 587, startPoint y: 262, endPoint x: 581, endPoint y: 258, distance: 6.9
click at [587, 262] on span "Open" at bounding box center [593, 261] width 17 height 10
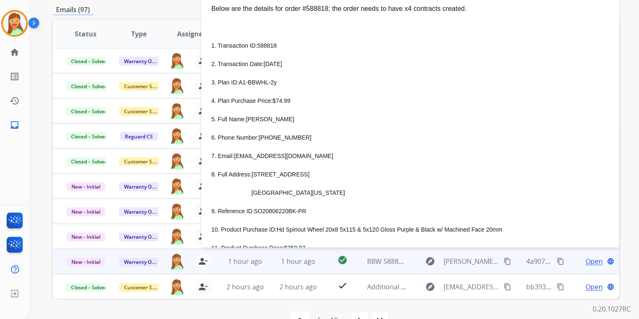
scroll to position [201, 0]
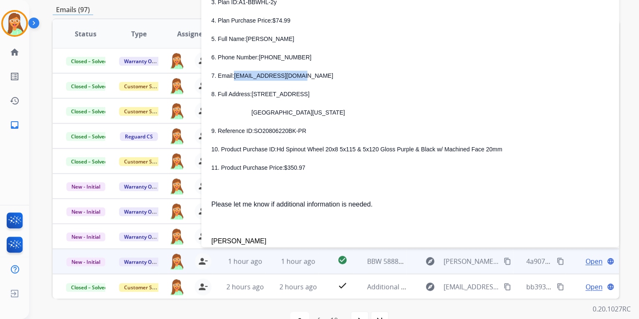
drag, startPoint x: 234, startPoint y: 76, endPoint x: 294, endPoint y: 75, distance: 60.2
click at [294, 75] on span "[EMAIL_ADDRESS][DOMAIN_NAME]" at bounding box center [283, 75] width 99 height 7
drag, startPoint x: 252, startPoint y: 94, endPoint x: 303, endPoint y: 94, distance: 51.4
click at [303, 94] on p "8. Full Address: [STREET_ADDRESS]" at bounding box center [410, 94] width 398 height 10
drag, startPoint x: 255, startPoint y: 112, endPoint x: 283, endPoint y: 113, distance: 28.0
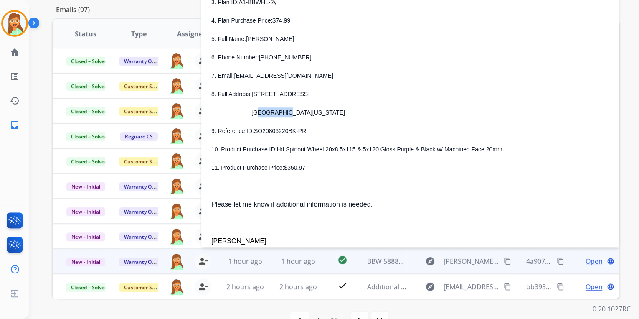
click at [283, 113] on span "[GEOGRAPHIC_DATA][US_STATE]" at bounding box center [299, 112] width 94 height 7
drag, startPoint x: 286, startPoint y: 114, endPoint x: 309, endPoint y: 115, distance: 23.0
click at [309, 115] on span "[GEOGRAPHIC_DATA][US_STATE]" at bounding box center [299, 112] width 94 height 7
click at [332, 115] on p "[GEOGRAPHIC_DATA][US_STATE]" at bounding box center [420, 112] width 378 height 10
drag, startPoint x: 278, startPoint y: 42, endPoint x: 247, endPoint y: 39, distance: 31.4
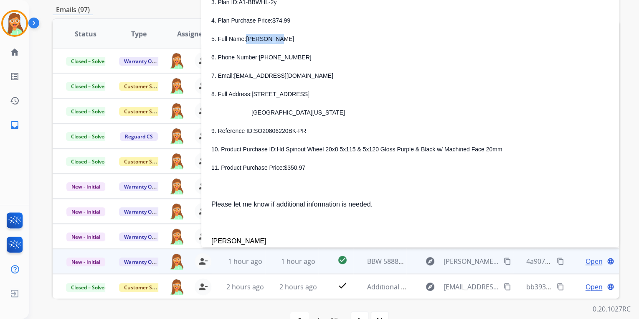
click at [247, 39] on p "5. Full Name: [PERSON_NAME]" at bounding box center [410, 39] width 398 height 10
drag, startPoint x: 259, startPoint y: 57, endPoint x: 296, endPoint y: 56, distance: 36.4
click at [296, 56] on p "6. Phone Number: [PHONE_NUMBER]" at bounding box center [410, 57] width 398 height 10
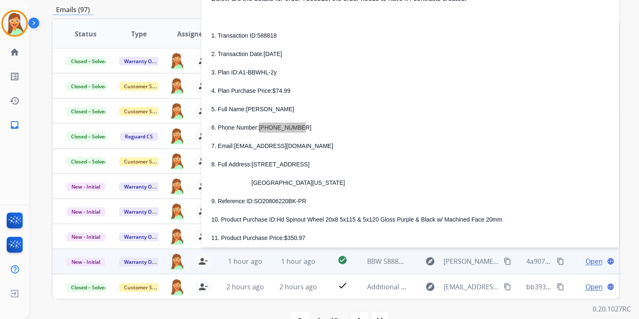
scroll to position [100, 0]
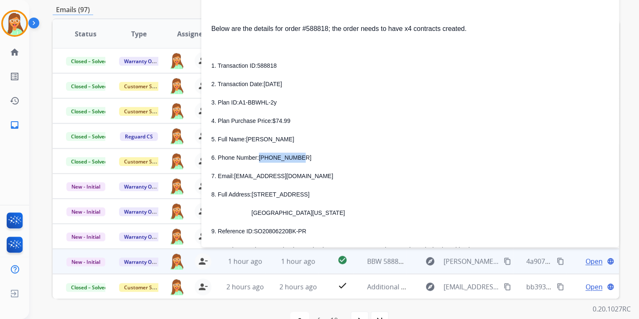
drag, startPoint x: 272, startPoint y: 64, endPoint x: 257, endPoint y: 65, distance: 15.1
click at [257, 65] on p "1. Transaction ID: 588818" at bounding box center [410, 66] width 398 height 10
drag, startPoint x: 274, startPoint y: 102, endPoint x: 239, endPoint y: 104, distance: 35.2
click at [239, 104] on p "3. Plan ID: A1-BBWHL-2y" at bounding box center [410, 102] width 398 height 10
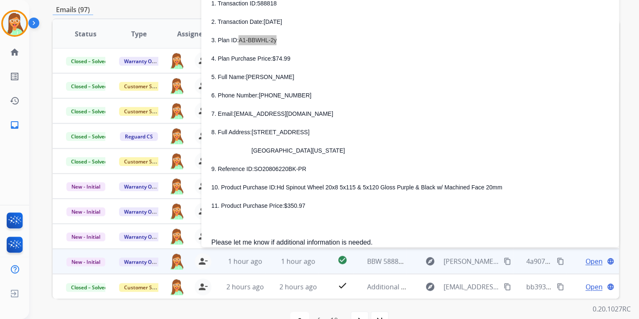
scroll to position [201, 0]
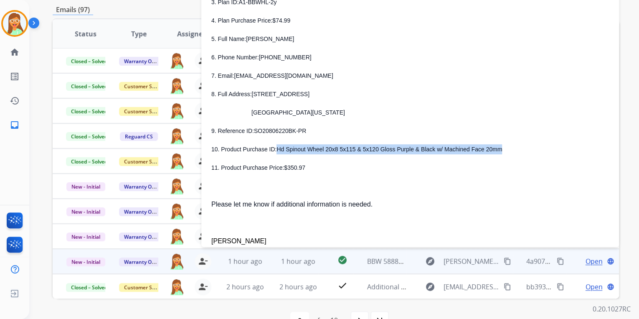
drag, startPoint x: 276, startPoint y: 150, endPoint x: 496, endPoint y: 149, distance: 219.8
click at [496, 149] on p "10. Product Purchase ID: Hd Spinout Wheel 20x8 5x115 & 5x120 Gloss Purple & Bla…" at bounding box center [410, 149] width 398 height 10
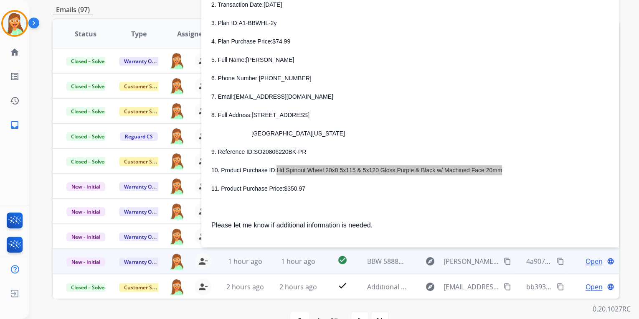
scroll to position [167, 0]
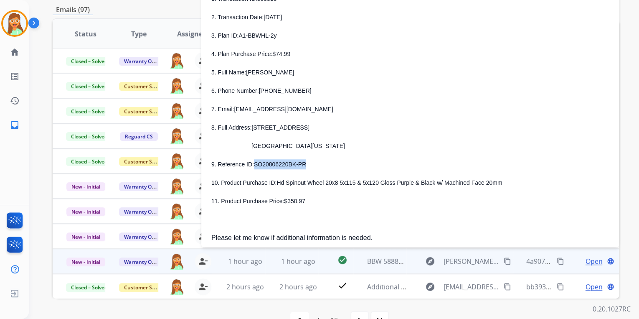
drag, startPoint x: 253, startPoint y: 165, endPoint x: 301, endPoint y: 165, distance: 48.0
click at [301, 165] on p "9. Reference ID: SO20806220BK-PR" at bounding box center [410, 164] width 398 height 10
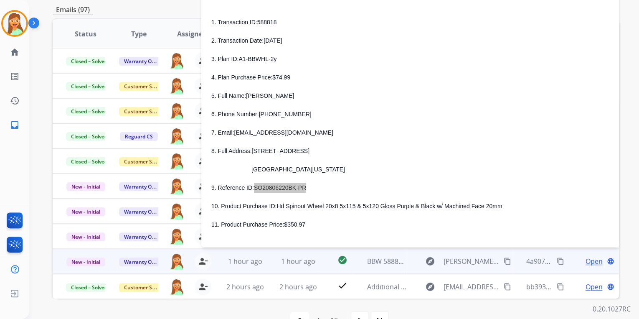
scroll to position [100, 0]
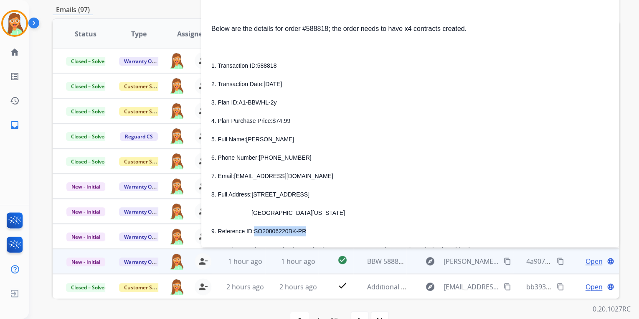
drag, startPoint x: 257, startPoint y: 67, endPoint x: 273, endPoint y: 66, distance: 16.7
click at [273, 66] on span "588818" at bounding box center [267, 65] width 20 height 7
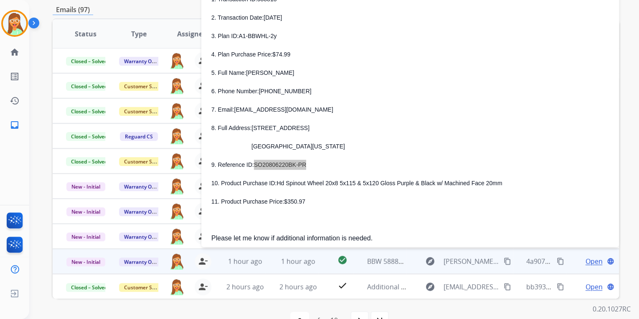
scroll to position [167, 0]
drag, startPoint x: 237, startPoint y: 36, endPoint x: 267, endPoint y: 35, distance: 30.5
click at [267, 35] on p "3. Plan ID: A1-BBWHL-2y" at bounding box center [410, 35] width 398 height 10
click at [238, 35] on span "3. Plan ID:" at bounding box center [224, 35] width 27 height 7
drag, startPoint x: 239, startPoint y: 36, endPoint x: 273, endPoint y: 36, distance: 33.8
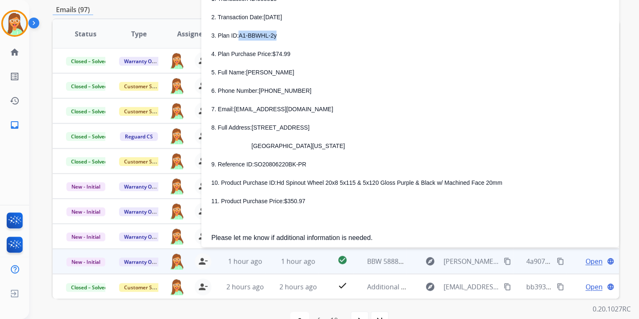
click at [273, 36] on p "3. Plan ID: A1-BBWHL-2y" at bounding box center [410, 35] width 398 height 10
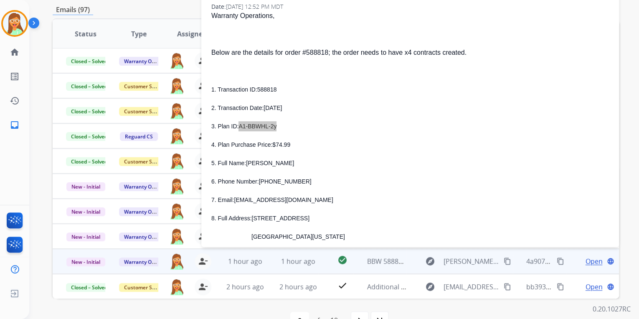
scroll to position [134, 0]
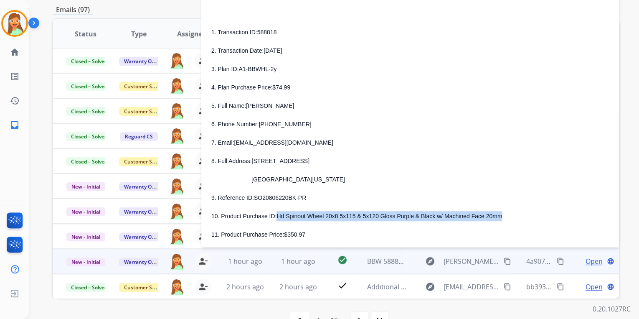
drag, startPoint x: 276, startPoint y: 217, endPoint x: 488, endPoint y: 217, distance: 212.2
click at [488, 217] on p "10. Product Purchase ID: Hd Spinout Wheel 20x8 5x115 & 5x120 Gloss Purple & Bla…" at bounding box center [410, 216] width 398 height 10
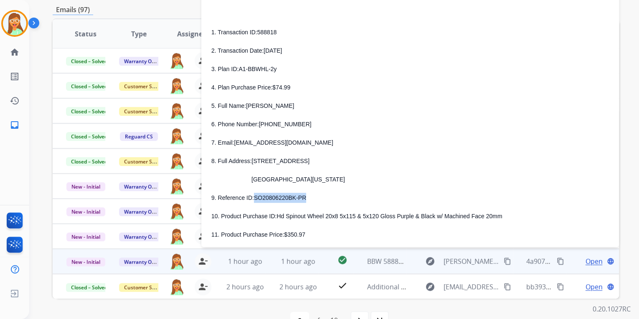
drag, startPoint x: 254, startPoint y: 198, endPoint x: 304, endPoint y: 198, distance: 49.7
click at [304, 198] on p "9. Reference ID: SO20806220BK-PR" at bounding box center [410, 198] width 398 height 10
drag, startPoint x: 246, startPoint y: 107, endPoint x: 278, endPoint y: 107, distance: 32.2
click at [278, 107] on p "5. Full Name: [PERSON_NAME]" at bounding box center [410, 106] width 398 height 10
drag, startPoint x: 260, startPoint y: 124, endPoint x: 295, endPoint y: 123, distance: 35.1
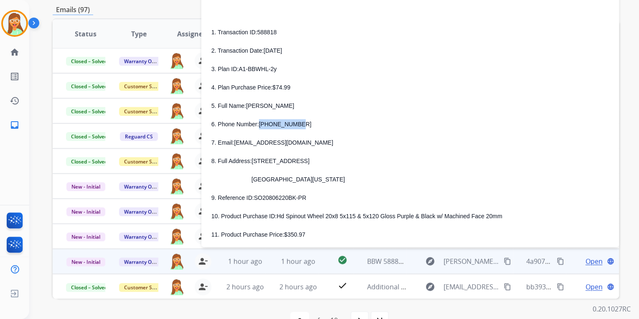
click at [295, 123] on p "6. Phone Number: [PHONE_NUMBER]" at bounding box center [410, 124] width 398 height 10
drag, startPoint x: 235, startPoint y: 142, endPoint x: 321, endPoint y: 142, distance: 86.5
click at [321, 142] on p "7. Email: [EMAIL_ADDRESS][DOMAIN_NAME]" at bounding box center [410, 142] width 398 height 10
drag, startPoint x: 252, startPoint y: 159, endPoint x: 305, endPoint y: 157, distance: 53.5
click at [305, 157] on p "8. Full Address: [STREET_ADDRESS]" at bounding box center [410, 161] width 398 height 10
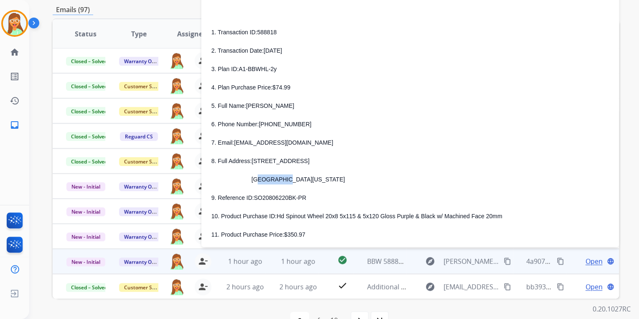
drag, startPoint x: 254, startPoint y: 180, endPoint x: 282, endPoint y: 181, distance: 28.4
click at [282, 181] on span "[GEOGRAPHIC_DATA][US_STATE]" at bounding box center [299, 179] width 94 height 7
drag, startPoint x: 285, startPoint y: 180, endPoint x: 305, endPoint y: 181, distance: 19.3
click at [305, 181] on span "[GEOGRAPHIC_DATA][US_STATE]" at bounding box center [299, 179] width 94 height 7
drag, startPoint x: 305, startPoint y: 181, endPoint x: 297, endPoint y: 180, distance: 7.3
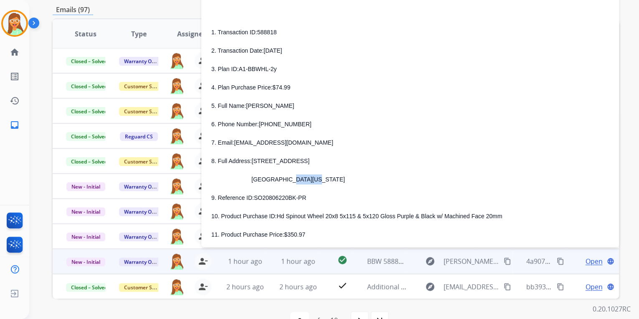
click at [304, 180] on span "[GEOGRAPHIC_DATA][US_STATE]" at bounding box center [299, 179] width 94 height 7
click at [289, 178] on span "[GEOGRAPHIC_DATA][US_STATE]" at bounding box center [299, 179] width 94 height 7
drag, startPoint x: 287, startPoint y: 179, endPoint x: 309, endPoint y: 180, distance: 21.7
click at [309, 180] on span "[GEOGRAPHIC_DATA][US_STATE]" at bounding box center [299, 179] width 94 height 7
drag, startPoint x: 311, startPoint y: 180, endPoint x: 330, endPoint y: 180, distance: 18.4
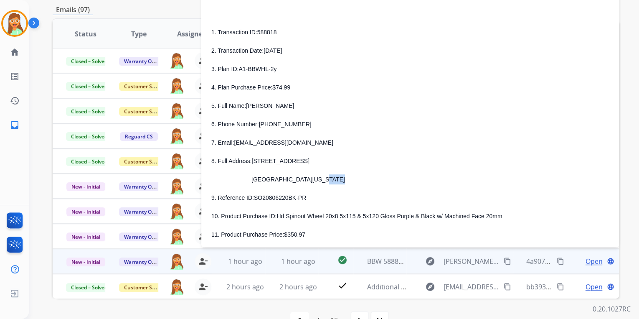
click at [330, 180] on p "[GEOGRAPHIC_DATA][US_STATE]" at bounding box center [420, 179] width 378 height 10
drag, startPoint x: 234, startPoint y: 142, endPoint x: 297, endPoint y: 137, distance: 62.9
click at [297, 137] on p "7. Email: [EMAIL_ADDRESS][DOMAIN_NAME]" at bounding box center [410, 142] width 398 height 10
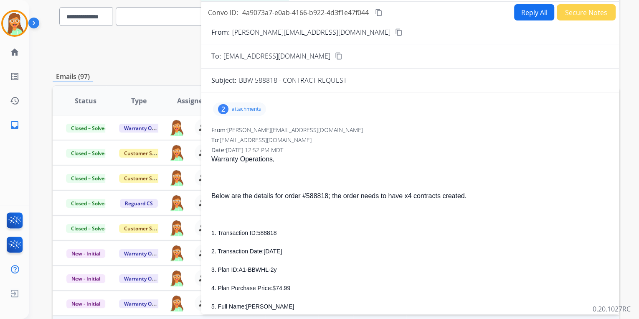
scroll to position [0, 0]
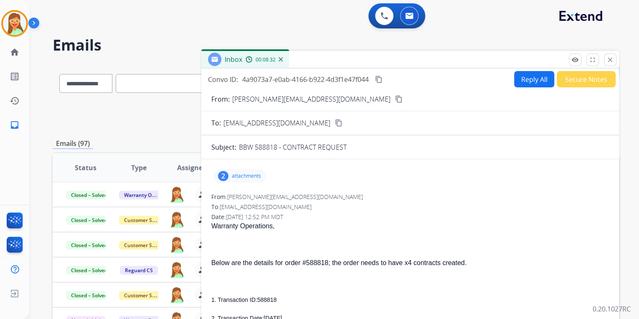
click at [523, 74] on button "Reply All" at bounding box center [534, 79] width 40 height 16
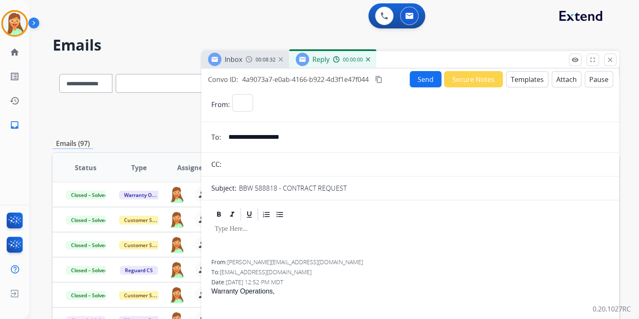
select select "**********"
click at [521, 82] on button "Templates" at bounding box center [527, 79] width 42 height 16
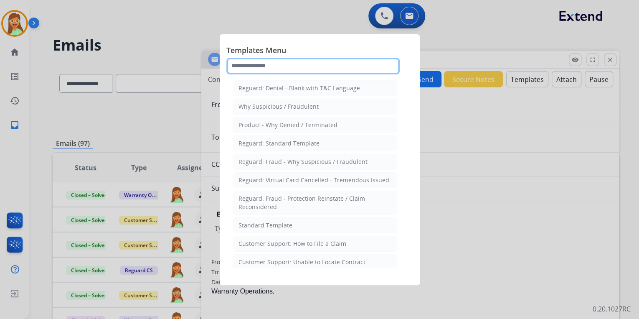
click at [314, 66] on input "text" at bounding box center [312, 66] width 173 height 17
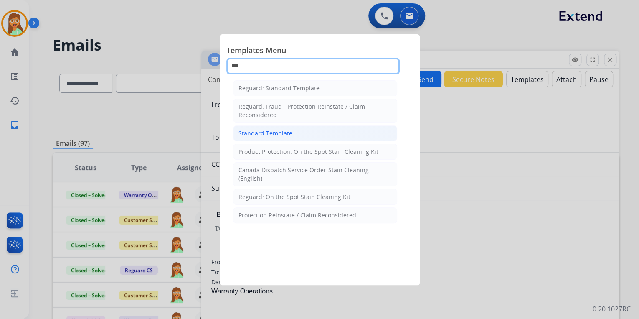
type input "***"
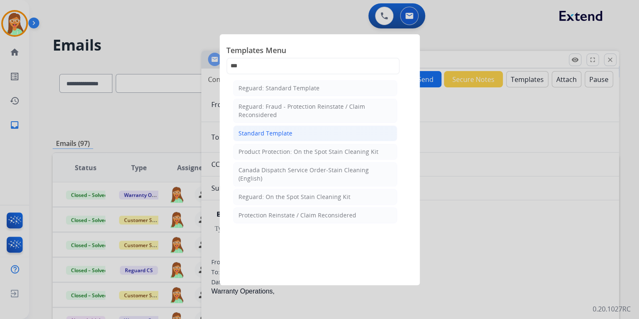
click at [272, 135] on div "Standard Template" at bounding box center [266, 133] width 54 height 8
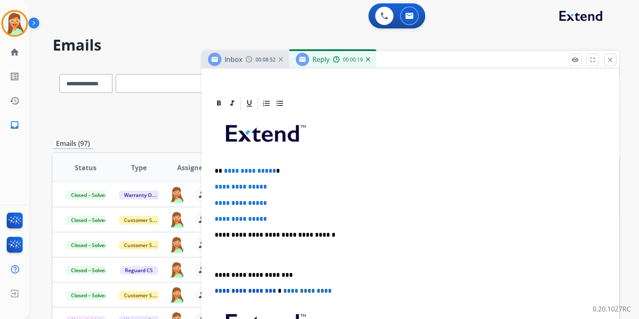
scroll to position [167, 0]
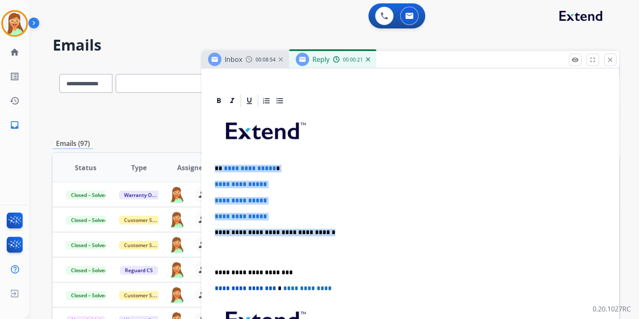
drag, startPoint x: 321, startPoint y: 232, endPoint x: 215, endPoint y: 169, distance: 123.5
click at [215, 169] on div "**********" at bounding box center [410, 251] width 398 height 287
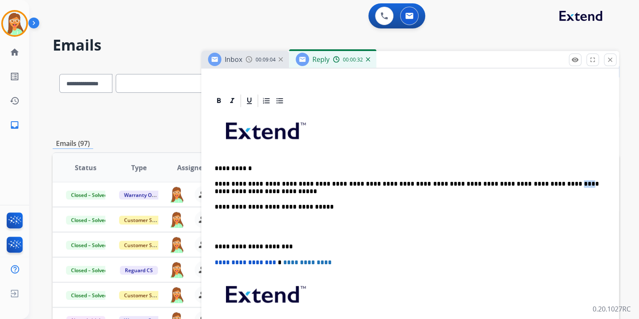
drag, startPoint x: 534, startPoint y: 186, endPoint x: 525, endPoint y: 184, distance: 9.8
click at [525, 184] on p "**********" at bounding box center [407, 188] width 384 height 46
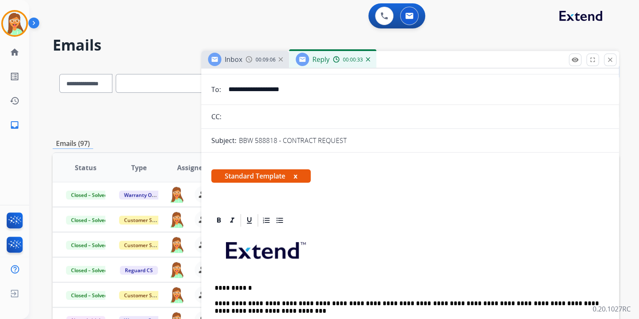
scroll to position [0, 0]
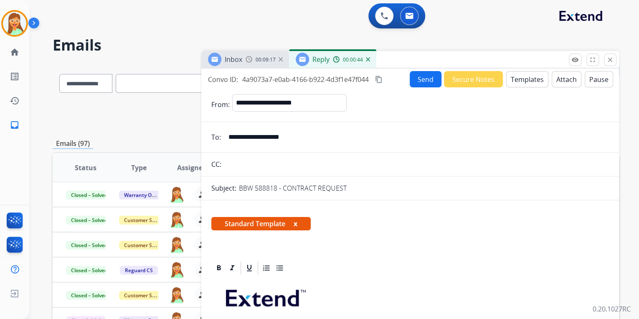
click at [557, 81] on button "Attach" at bounding box center [567, 79] width 30 height 16
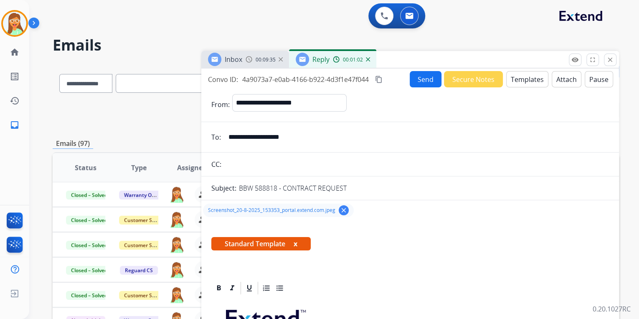
click at [410, 79] on button "Send" at bounding box center [426, 79] width 32 height 16
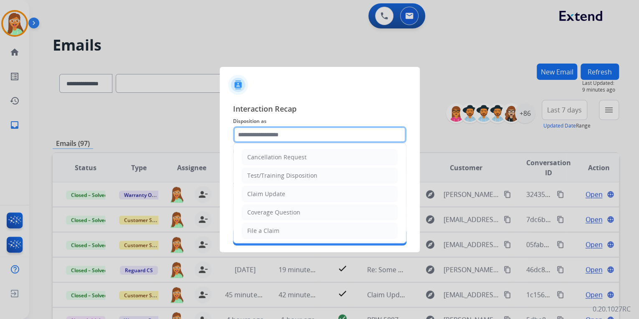
click at [375, 139] on input "text" at bounding box center [319, 134] width 173 height 17
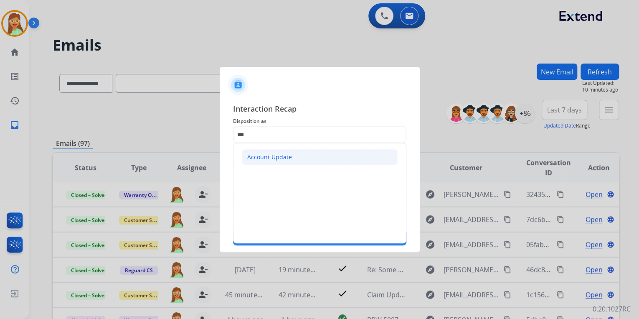
click at [328, 155] on li "Account Update" at bounding box center [320, 157] width 156 height 16
type input "**********"
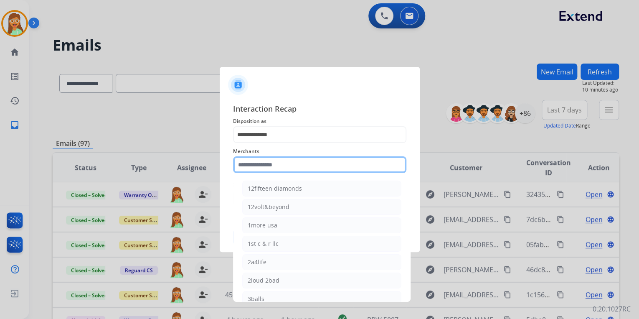
click at [270, 171] on input "text" at bounding box center [319, 164] width 173 height 17
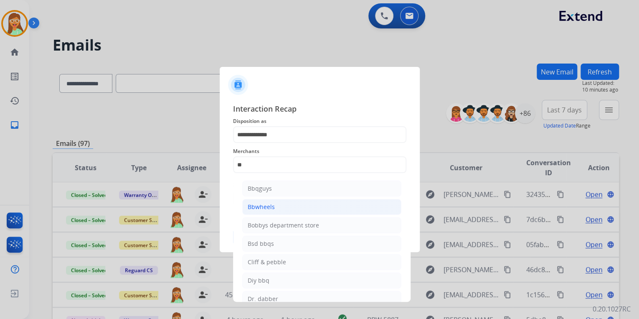
click at [325, 209] on li "Bbwheels" at bounding box center [321, 207] width 159 height 16
type input "********"
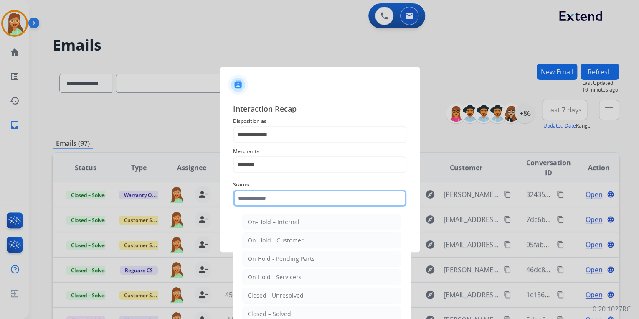
click at [273, 191] on input "text" at bounding box center [319, 198] width 173 height 17
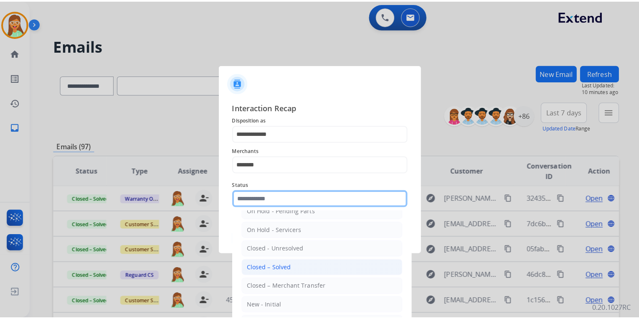
scroll to position [48, 0]
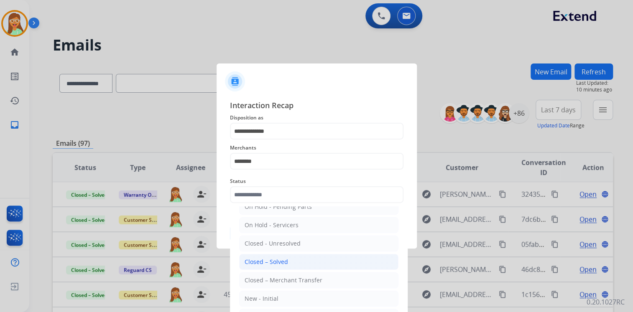
click at [286, 260] on li "Closed – Solved" at bounding box center [318, 262] width 159 height 16
type input "**********"
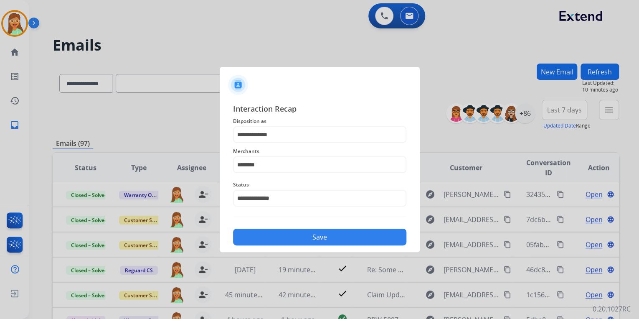
click at [307, 229] on button "Save" at bounding box center [319, 237] width 173 height 17
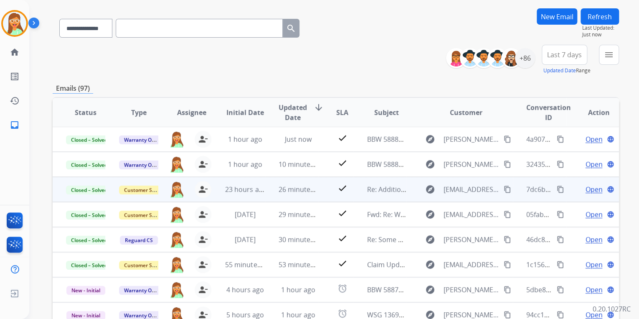
scroll to position [156, 0]
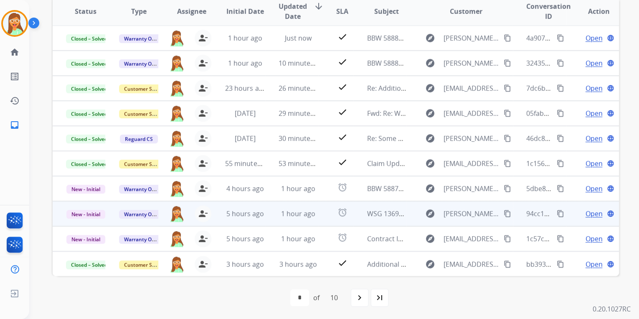
click at [586, 209] on span "Open" at bounding box center [593, 213] width 17 height 10
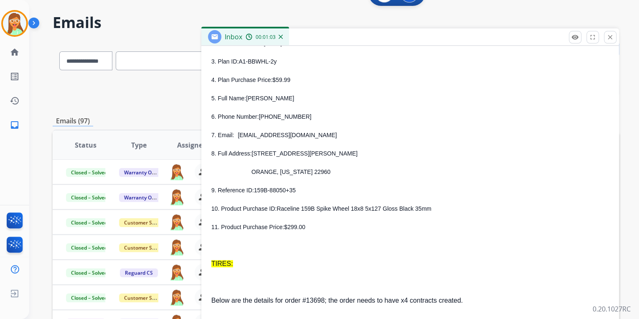
scroll to position [234, 0]
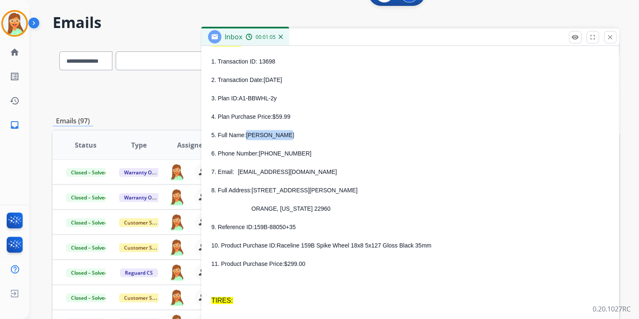
drag, startPoint x: 246, startPoint y: 137, endPoint x: 290, endPoint y: 134, distance: 44.4
click at [290, 134] on p "5. Full Name: [PERSON_NAME]" at bounding box center [410, 135] width 398 height 10
drag, startPoint x: 260, startPoint y: 153, endPoint x: 294, endPoint y: 153, distance: 33.8
click at [294, 153] on span "[PHONE_NUMBER]" at bounding box center [285, 153] width 53 height 7
drag, startPoint x: 237, startPoint y: 171, endPoint x: 302, endPoint y: 175, distance: 65.3
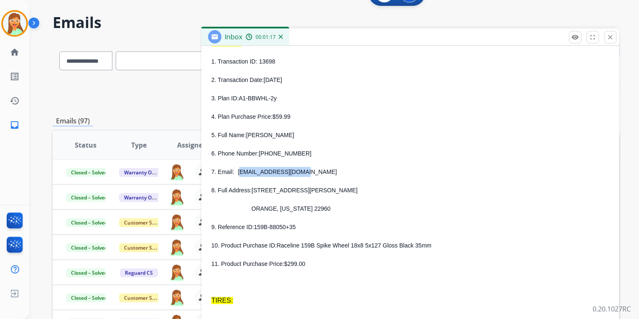
click at [302, 175] on p "7. Email: [EMAIL_ADDRESS][DOMAIN_NAME]" at bounding box center [410, 172] width 398 height 10
click at [238, 173] on span "[EMAIL_ADDRESS][DOMAIN_NAME]" at bounding box center [287, 171] width 99 height 7
drag, startPoint x: 236, startPoint y: 173, endPoint x: 306, endPoint y: 172, distance: 70.2
click at [306, 172] on p "7. Email: [EMAIL_ADDRESS][DOMAIN_NAME]" at bounding box center [410, 172] width 398 height 10
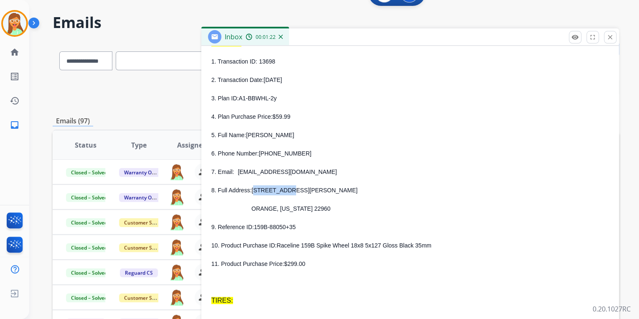
drag, startPoint x: 252, startPoint y: 191, endPoint x: 291, endPoint y: 190, distance: 38.9
click at [291, 190] on p "8. Full Address: [STREET_ADDRESS][PERSON_NAME]" at bounding box center [410, 190] width 398 height 10
drag, startPoint x: 291, startPoint y: 190, endPoint x: 296, endPoint y: 189, distance: 4.7
click at [296, 189] on p "8. Full Address: [STREET_ADDRESS][PERSON_NAME]" at bounding box center [410, 190] width 398 height 10
drag, startPoint x: 251, startPoint y: 190, endPoint x: 291, endPoint y: 190, distance: 40.1
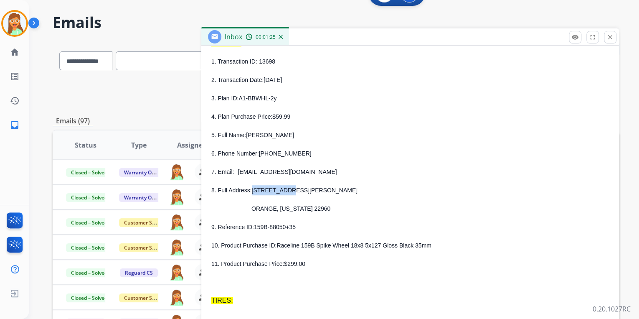
click at [291, 190] on p "8. Full Address: [STREET_ADDRESS][PERSON_NAME]" at bounding box center [410, 190] width 398 height 10
drag, startPoint x: 254, startPoint y: 208, endPoint x: 276, endPoint y: 208, distance: 21.7
click at [276, 208] on span "ORANGE, [US_STATE] 22960" at bounding box center [291, 208] width 79 height 7
drag, startPoint x: 281, startPoint y: 208, endPoint x: 298, endPoint y: 208, distance: 17.5
click at [298, 208] on span "ORANGE, [US_STATE] 22960" at bounding box center [291, 208] width 79 height 7
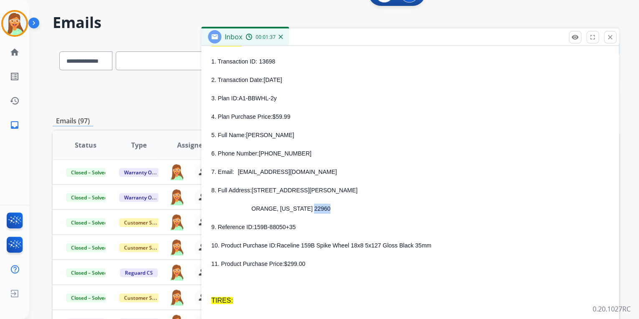
drag, startPoint x: 300, startPoint y: 210, endPoint x: 316, endPoint y: 210, distance: 15.9
click at [316, 210] on p "ORANGE, [US_STATE] 22960" at bounding box center [420, 208] width 378 height 10
drag, startPoint x: 257, startPoint y: 62, endPoint x: 273, endPoint y: 62, distance: 15.5
click at [273, 62] on p "1. Transaction ID: 13698" at bounding box center [410, 61] width 398 height 10
drag, startPoint x: 239, startPoint y: 98, endPoint x: 277, endPoint y: 99, distance: 38.5
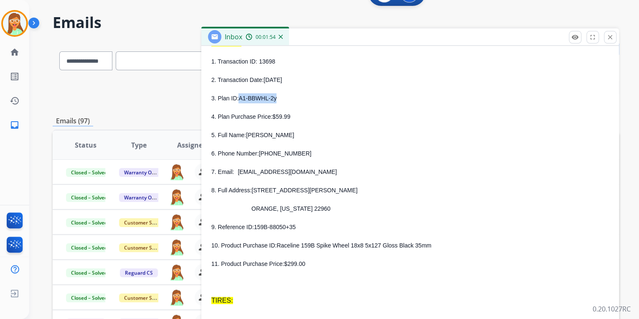
click at [277, 99] on p "3. Plan ID: A1-BBWHL-2y" at bounding box center [410, 98] width 398 height 10
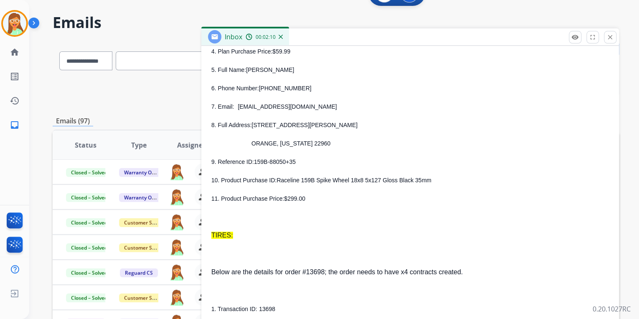
scroll to position [301, 0]
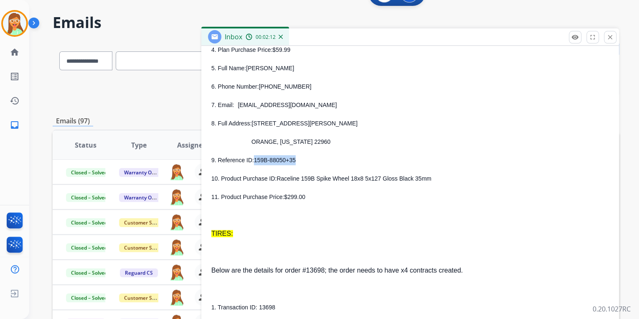
drag, startPoint x: 253, startPoint y: 162, endPoint x: 293, endPoint y: 160, distance: 40.6
click at [293, 160] on p "9. Reference ID: 159B-88050+35" at bounding box center [410, 160] width 398 height 10
drag, startPoint x: 274, startPoint y: 178, endPoint x: 418, endPoint y: 181, distance: 143.4
click at [418, 181] on p "10. Product Purchase ID: Raceline 159B Spike Wheel 18x8 5x127 Gloss Black 35mm" at bounding box center [410, 178] width 398 height 10
drag, startPoint x: 302, startPoint y: 107, endPoint x: 236, endPoint y: 107, distance: 65.2
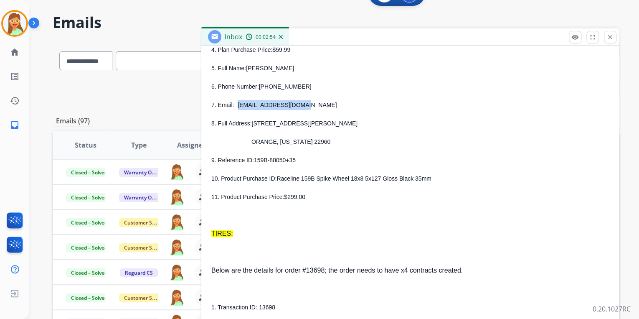
click at [236, 107] on p "7. Email: [EMAIL_ADDRESS][DOMAIN_NAME]" at bounding box center [410, 105] width 398 height 10
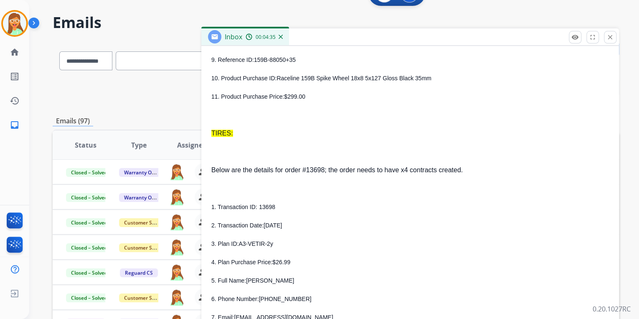
scroll to position [535, 0]
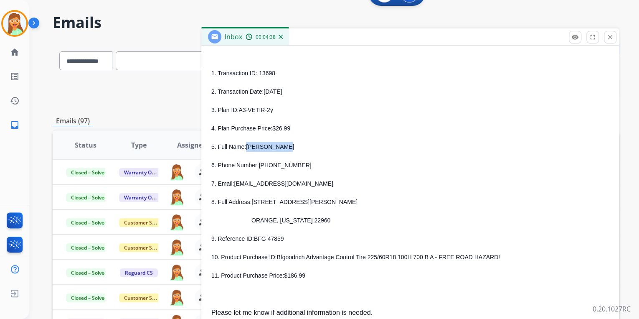
drag, startPoint x: 246, startPoint y: 147, endPoint x: 287, endPoint y: 145, distance: 41.8
click at [287, 145] on span "[PERSON_NAME]" at bounding box center [270, 146] width 48 height 7
drag, startPoint x: 260, startPoint y: 165, endPoint x: 294, endPoint y: 167, distance: 33.9
click at [294, 167] on p "6. Phone Number: [PHONE_NUMBER]" at bounding box center [410, 165] width 398 height 10
drag, startPoint x: 233, startPoint y: 182, endPoint x: 273, endPoint y: 185, distance: 40.2
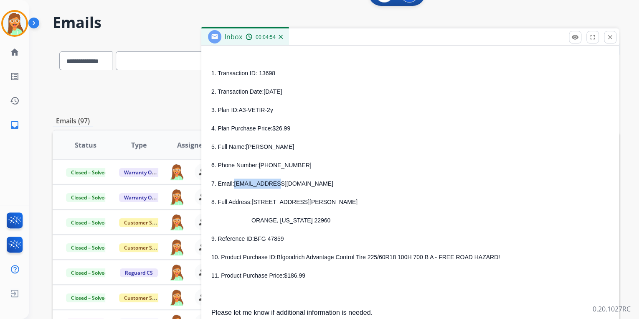
click at [273, 185] on p "7. Email: [EMAIL_ADDRESS][DOMAIN_NAME]" at bounding box center [410, 183] width 398 height 10
drag, startPoint x: 273, startPoint y: 185, endPoint x: 297, endPoint y: 184, distance: 24.2
click at [311, 184] on p "7. Email: [EMAIL_ADDRESS][DOMAIN_NAME]" at bounding box center [410, 183] width 398 height 10
drag, startPoint x: 234, startPoint y: 183, endPoint x: 295, endPoint y: 181, distance: 61.5
click at [295, 181] on p "7. Email: [EMAIL_ADDRESS][DOMAIN_NAME]" at bounding box center [410, 183] width 398 height 10
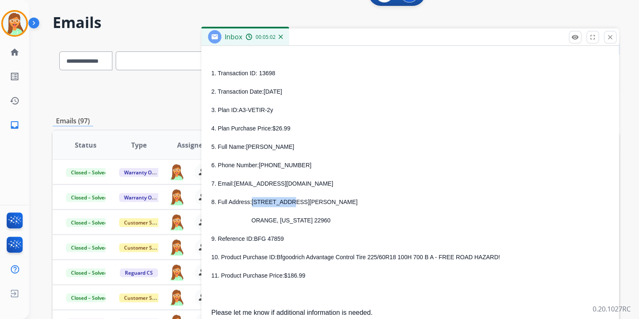
drag, startPoint x: 252, startPoint y: 203, endPoint x: 290, endPoint y: 202, distance: 38.0
click at [290, 202] on p "8. Full Address: [STREET_ADDRESS][PERSON_NAME]" at bounding box center [410, 202] width 398 height 10
drag, startPoint x: 257, startPoint y: 221, endPoint x: 276, endPoint y: 221, distance: 19.6
click at [276, 221] on span "ORANGE, [US_STATE] 22960" at bounding box center [291, 220] width 79 height 7
drag, startPoint x: 280, startPoint y: 219, endPoint x: 297, endPoint y: 222, distance: 17.3
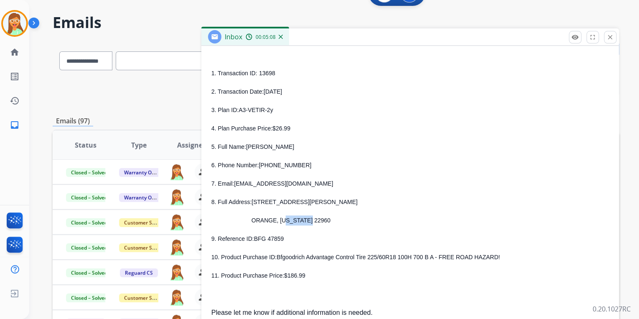
click at [297, 222] on span "ORANGE, [US_STATE] 22960" at bounding box center [291, 220] width 79 height 7
drag, startPoint x: 300, startPoint y: 221, endPoint x: 320, endPoint y: 221, distance: 20.1
click at [320, 221] on p "ORANGE, [US_STATE] 22960" at bounding box center [420, 220] width 378 height 10
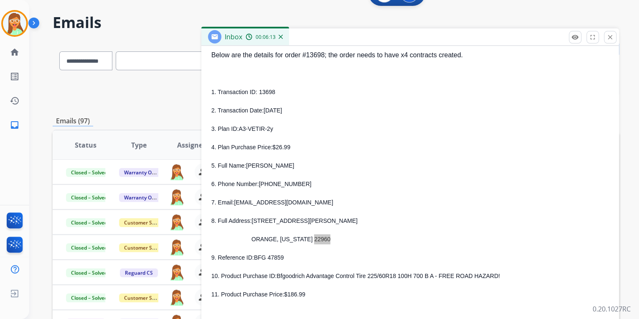
scroll to position [501, 0]
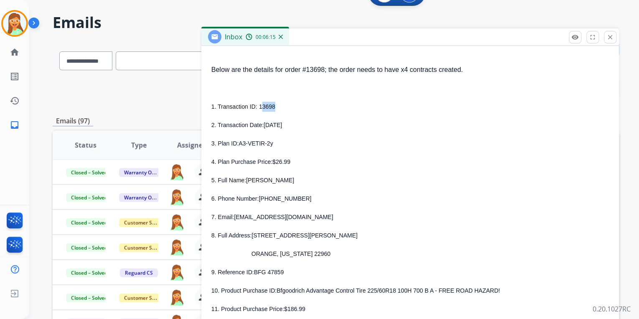
drag, startPoint x: 258, startPoint y: 107, endPoint x: 290, endPoint y: 107, distance: 32.6
click at [290, 107] on p "1. Transaction ID: 13698" at bounding box center [410, 107] width 398 height 10
drag, startPoint x: 290, startPoint y: 107, endPoint x: 273, endPoint y: 102, distance: 17.7
click at [290, 106] on p "1. Transaction ID: 13698" at bounding box center [410, 107] width 398 height 10
drag, startPoint x: 273, startPoint y: 107, endPoint x: 257, endPoint y: 107, distance: 15.9
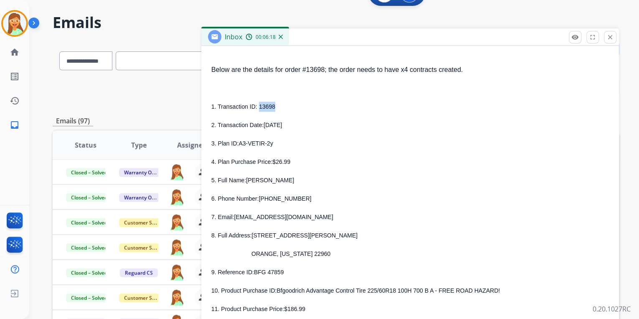
click at [257, 107] on p "1. Transaction ID: 13698" at bounding box center [410, 107] width 398 height 10
drag, startPoint x: 239, startPoint y: 144, endPoint x: 271, endPoint y: 144, distance: 31.8
click at [271, 144] on p "3. Plan ID: A3-VETIR-2y" at bounding box center [410, 143] width 398 height 10
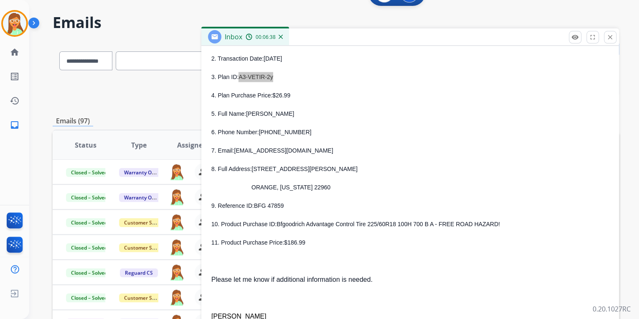
scroll to position [568, 0]
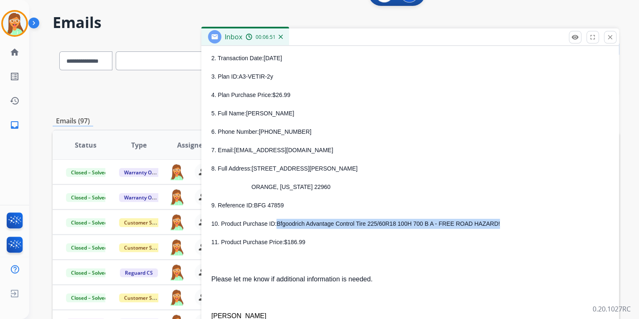
drag, startPoint x: 276, startPoint y: 224, endPoint x: 490, endPoint y: 225, distance: 214.3
click at [490, 225] on p "10. Product Purchase ID: Bfgoodrich Advantage Control Tire 225/60R18 100H 700 B…" at bounding box center [410, 224] width 398 height 10
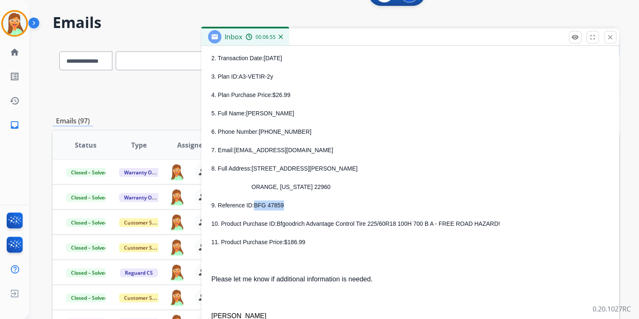
drag, startPoint x: 252, startPoint y: 206, endPoint x: 281, endPoint y: 206, distance: 28.4
click at [281, 206] on p "9. Reference ID: BFG 47859" at bounding box center [410, 205] width 398 height 10
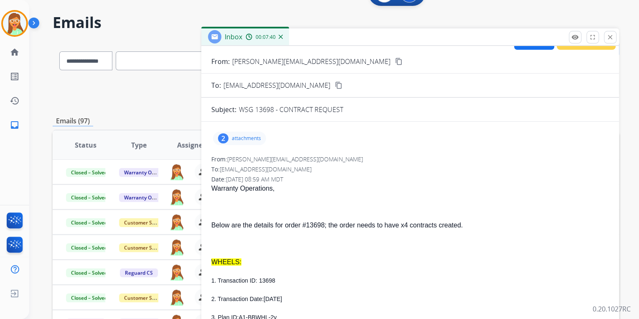
scroll to position [0, 0]
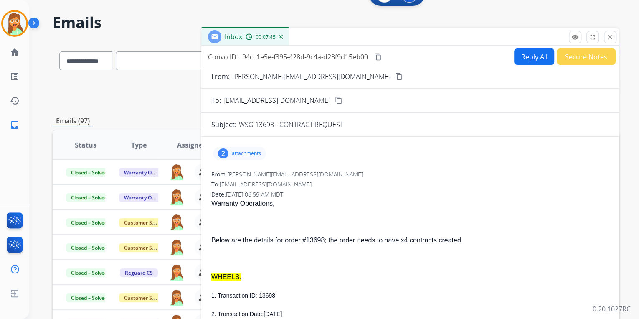
click at [528, 60] on button "Reply All" at bounding box center [534, 56] width 40 height 16
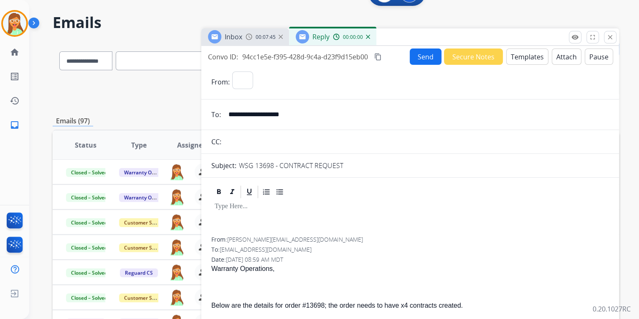
click at [527, 60] on button "Templates" at bounding box center [527, 56] width 42 height 16
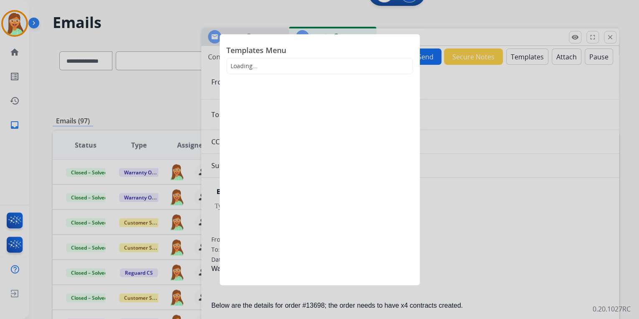
select select "**********"
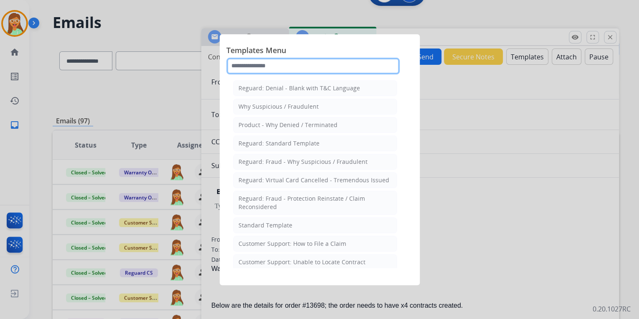
click at [261, 71] on input "text" at bounding box center [312, 66] width 173 height 17
type input "***"
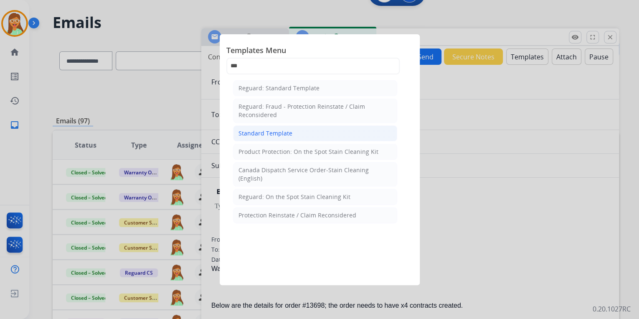
click at [260, 136] on div "Standard Template" at bounding box center [266, 133] width 54 height 8
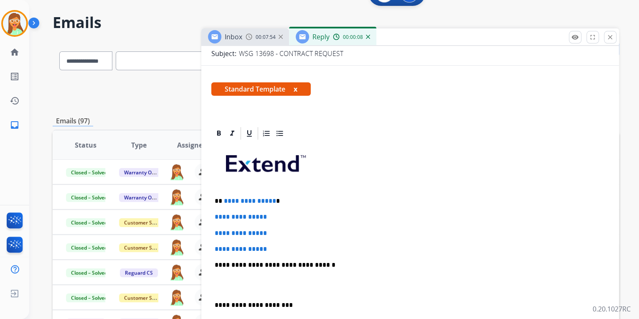
scroll to position [134, 0]
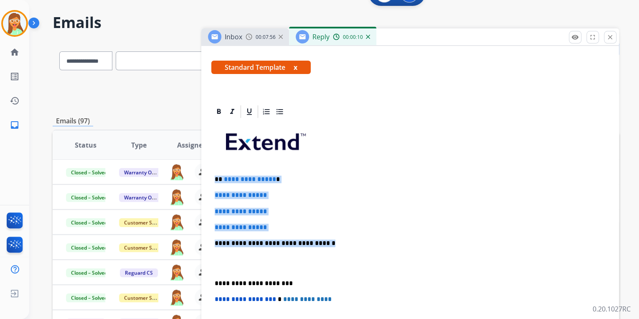
drag, startPoint x: 323, startPoint y: 243, endPoint x: 213, endPoint y: 180, distance: 126.7
click at [213, 180] on div "**********" at bounding box center [410, 262] width 398 height 287
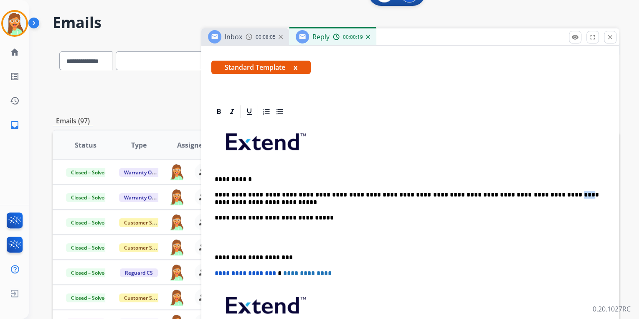
drag, startPoint x: 532, startPoint y: 192, endPoint x: 524, endPoint y: 193, distance: 8.4
click at [524, 193] on p "**********" at bounding box center [407, 198] width 384 height 46
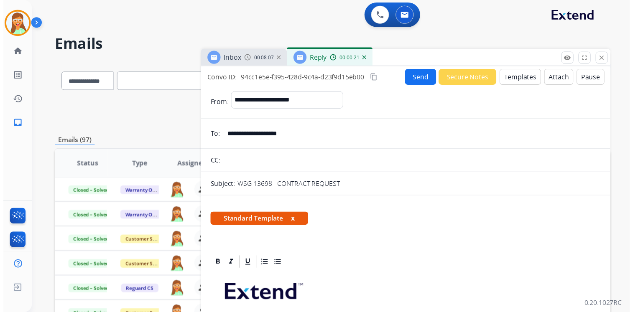
scroll to position [0, 0]
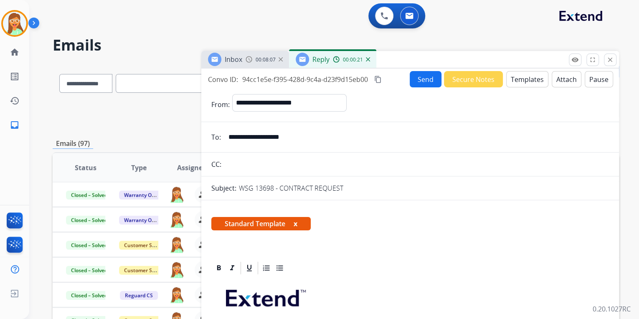
click at [563, 82] on button "Attach" at bounding box center [567, 79] width 30 height 16
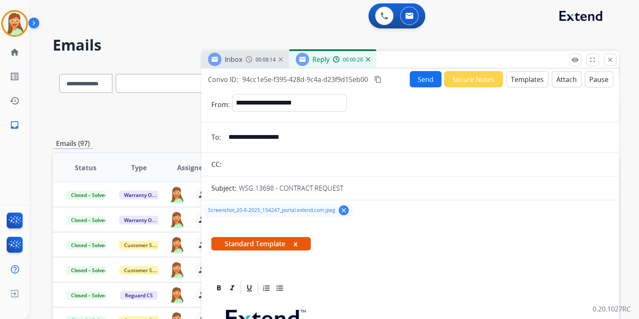
click at [426, 79] on button "Send" at bounding box center [426, 79] width 32 height 16
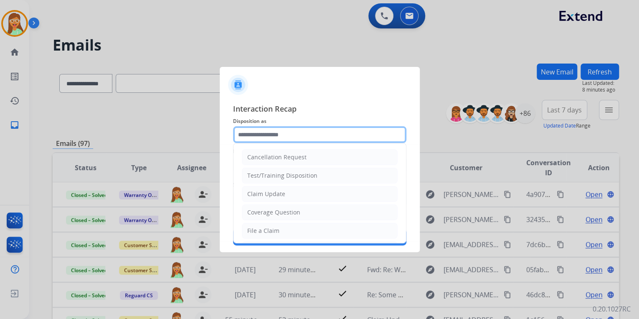
click at [299, 142] on input "text" at bounding box center [319, 134] width 173 height 17
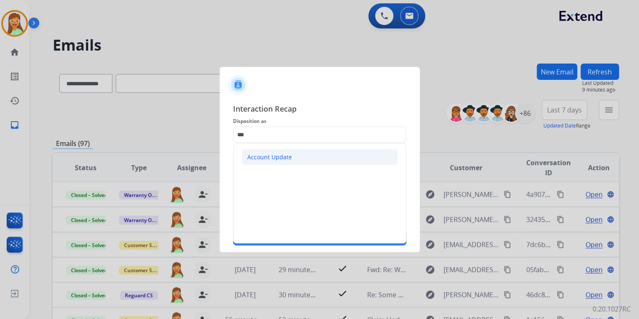
click at [257, 158] on div "Account Update" at bounding box center [269, 157] width 45 height 8
type input "**********"
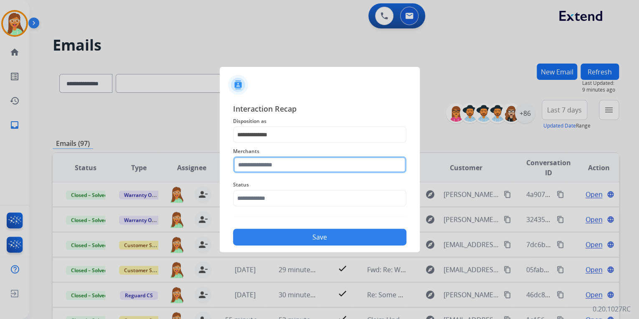
click at [281, 169] on input "text" at bounding box center [319, 164] width 173 height 17
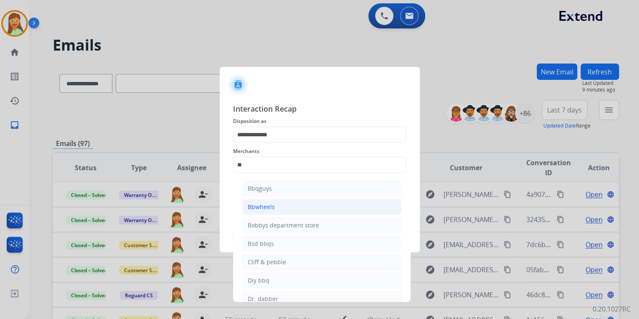
click at [285, 209] on li "Bbwheels" at bounding box center [321, 207] width 159 height 16
type input "********"
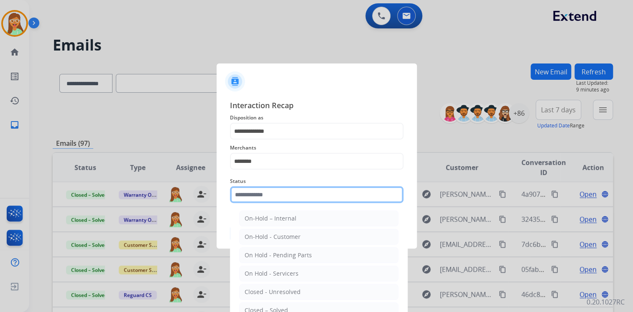
click at [286, 201] on input "text" at bounding box center [316, 194] width 173 height 17
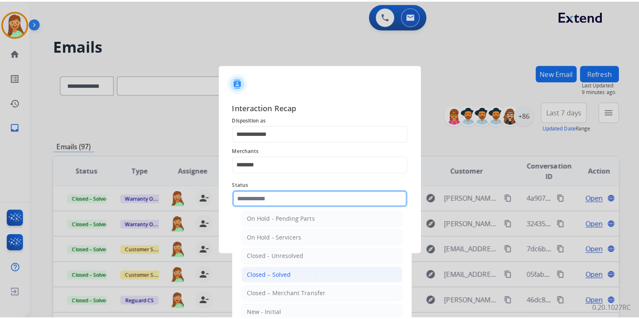
scroll to position [48, 0]
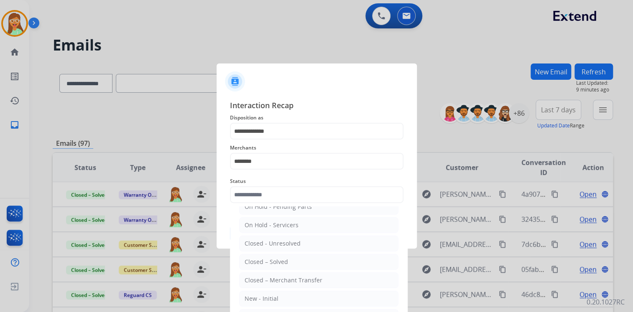
click at [301, 266] on li "Closed – Solved" at bounding box center [318, 262] width 159 height 16
type input "**********"
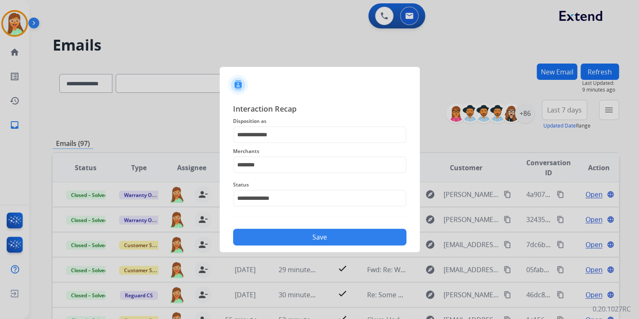
click at [316, 245] on div "**********" at bounding box center [320, 174] width 200 height 156
click at [314, 235] on button "Save" at bounding box center [319, 237] width 173 height 17
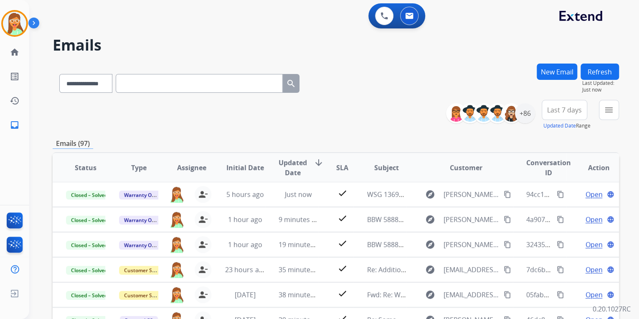
click at [411, 69] on div "**********" at bounding box center [336, 82] width 567 height 36
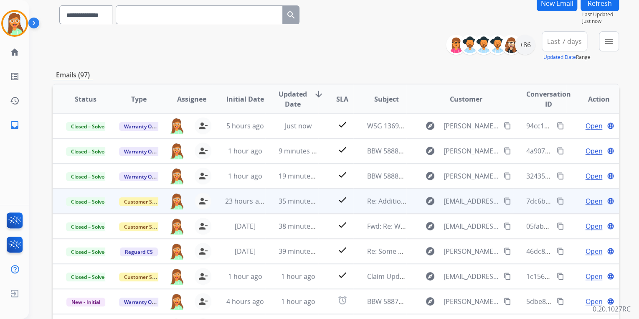
scroll to position [156, 0]
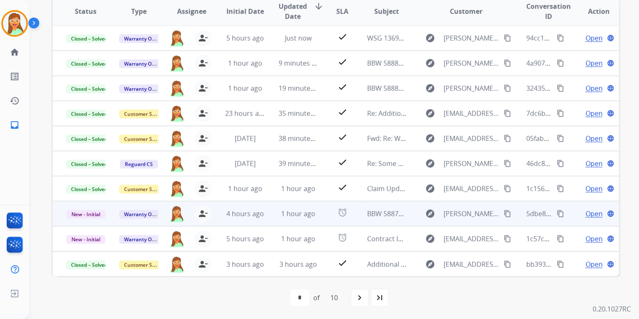
click at [586, 213] on span "Open" at bounding box center [593, 213] width 17 height 10
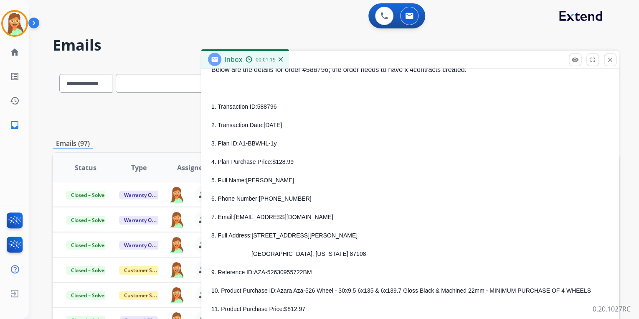
scroll to position [201, 0]
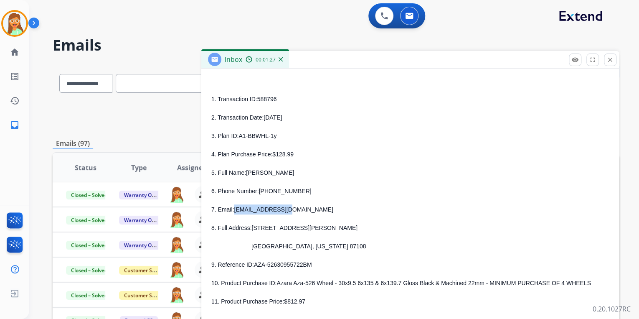
drag, startPoint x: 235, startPoint y: 209, endPoint x: 280, endPoint y: 211, distance: 45.6
click at [280, 211] on span "[EMAIL_ADDRESS][DOMAIN_NAME]" at bounding box center [283, 209] width 99 height 7
drag, startPoint x: 260, startPoint y: 191, endPoint x: 292, endPoint y: 191, distance: 32.6
click at [292, 191] on span "[PHONE_NUMBER]" at bounding box center [285, 191] width 53 height 7
drag, startPoint x: 246, startPoint y: 173, endPoint x: 304, endPoint y: 176, distance: 58.5
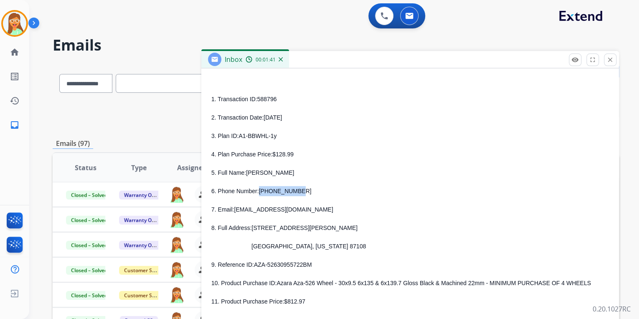
click at [304, 176] on p "5. Full Name: [PERSON_NAME]" at bounding box center [410, 173] width 398 height 10
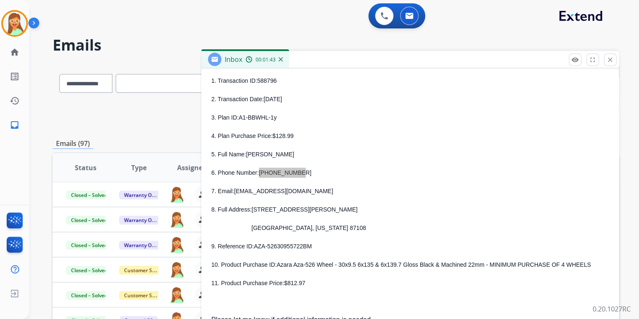
scroll to position [234, 0]
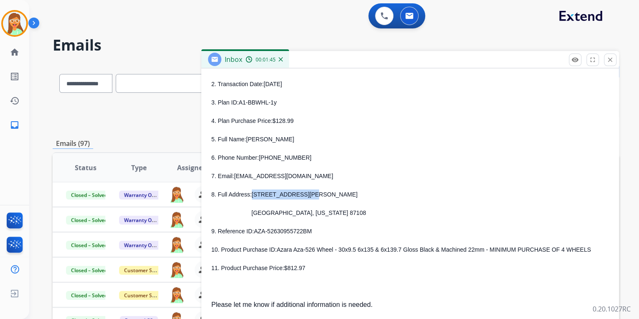
drag, startPoint x: 252, startPoint y: 195, endPoint x: 308, endPoint y: 191, distance: 56.1
click at [308, 191] on p "8. Full Address: [STREET_ADDRESS][PERSON_NAME]" at bounding box center [410, 194] width 398 height 10
drag, startPoint x: 254, startPoint y: 215, endPoint x: 293, endPoint y: 216, distance: 39.3
click at [293, 216] on p "[GEOGRAPHIC_DATA], [US_STATE] 87108" at bounding box center [420, 213] width 378 height 10
drag, startPoint x: 297, startPoint y: 213, endPoint x: 326, endPoint y: 212, distance: 28.8
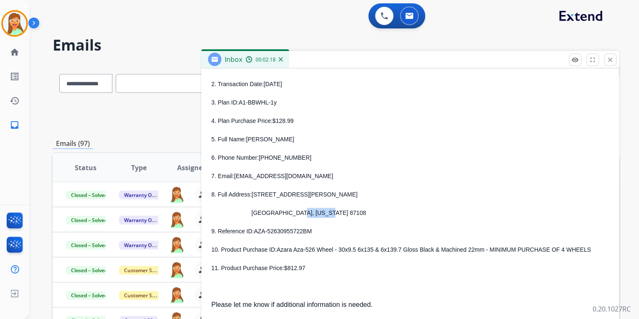
click at [326, 212] on span "[GEOGRAPHIC_DATA], [US_STATE] 87108" at bounding box center [309, 212] width 114 height 7
drag, startPoint x: 328, startPoint y: 214, endPoint x: 341, endPoint y: 212, distance: 12.6
click at [341, 212] on span "[GEOGRAPHIC_DATA], [US_STATE] 87108" at bounding box center [309, 212] width 114 height 7
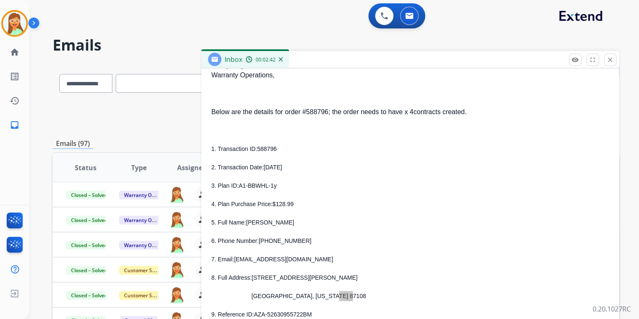
scroll to position [134, 0]
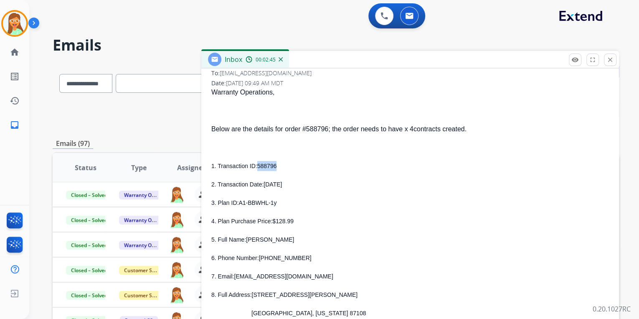
drag, startPoint x: 257, startPoint y: 165, endPoint x: 275, endPoint y: 164, distance: 18.8
click at [275, 164] on p "1. Transaction ID: 588796" at bounding box center [410, 166] width 398 height 10
drag, startPoint x: 239, startPoint y: 203, endPoint x: 272, endPoint y: 201, distance: 33.5
click at [272, 201] on p "3. Plan ID: A1-BBWHL-1y" at bounding box center [410, 203] width 398 height 10
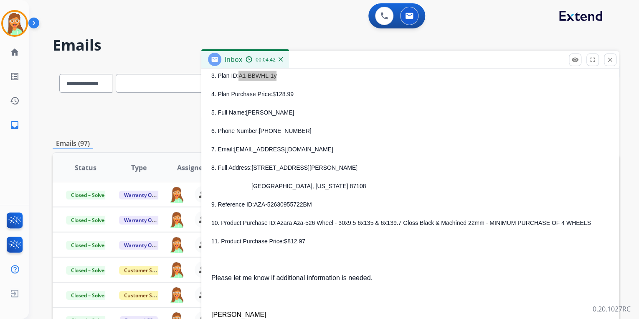
scroll to position [301, 0]
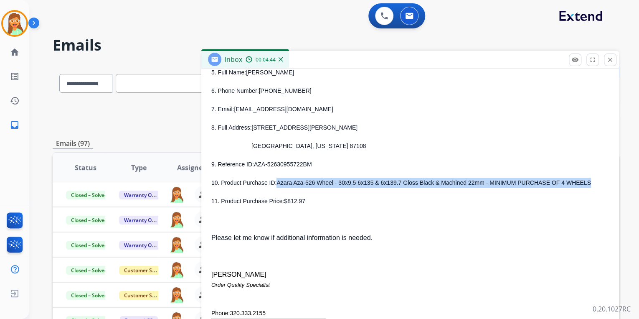
drag, startPoint x: 277, startPoint y: 184, endPoint x: 574, endPoint y: 180, distance: 297.5
click at [574, 180] on p "10. Product Purchase ID: Azara Aza-526 Wheel - 30x9.5 6x135 & 6x139.7 Gloss Bla…" at bounding box center [410, 183] width 398 height 10
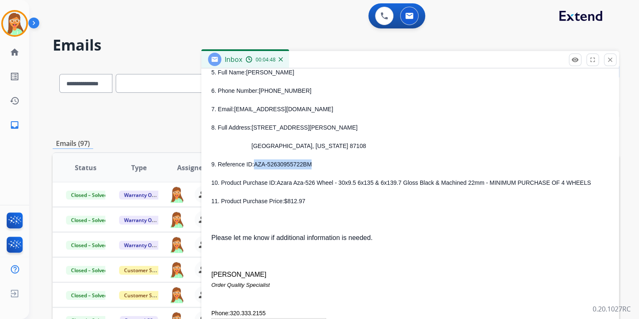
drag, startPoint x: 254, startPoint y: 165, endPoint x: 310, endPoint y: 164, distance: 56.0
click at [310, 164] on p "9. Reference ID: AZA-52630955722BM" at bounding box center [410, 164] width 398 height 10
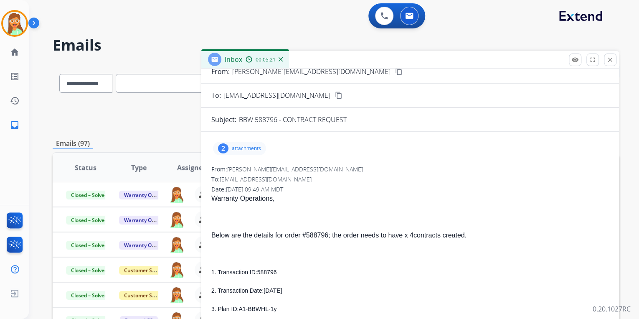
scroll to position [0, 0]
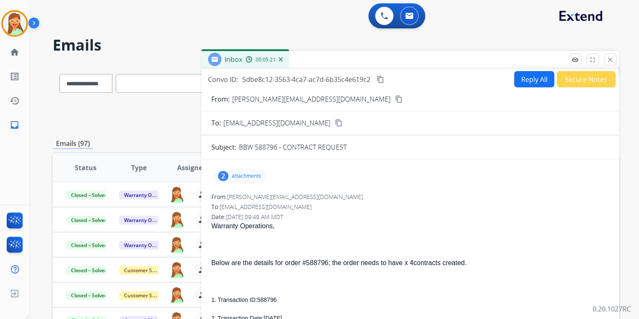
click at [526, 79] on button "Reply All" at bounding box center [534, 79] width 40 height 16
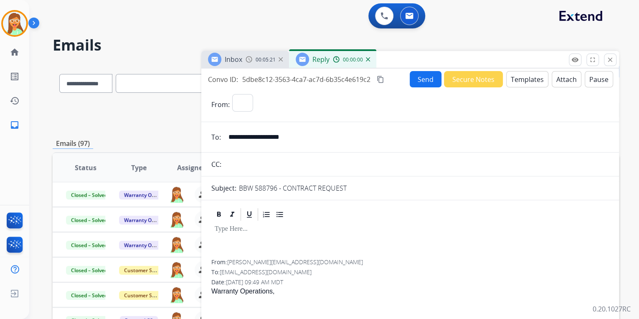
select select "**********"
click at [552, 74] on button "Attach" at bounding box center [567, 79] width 30 height 16
click at [517, 84] on button "Templates" at bounding box center [527, 79] width 42 height 16
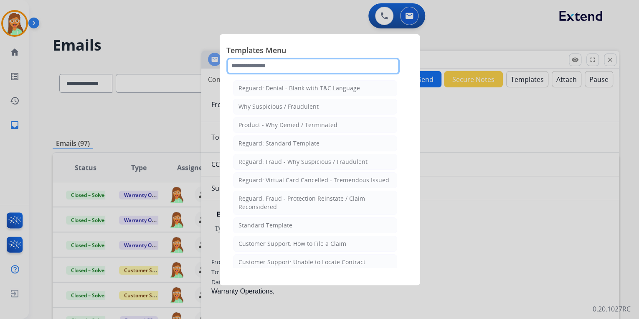
click at [271, 62] on input "text" at bounding box center [312, 66] width 173 height 17
type input "***"
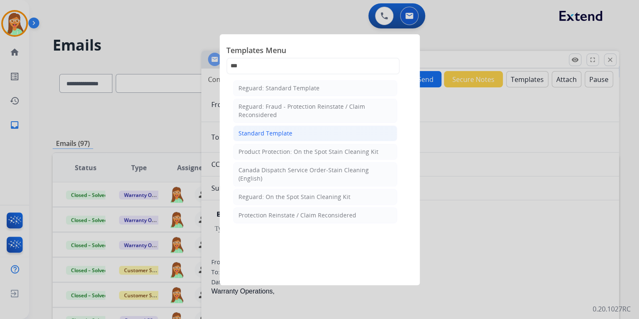
click at [259, 130] on div "Standard Template" at bounding box center [266, 133] width 54 height 8
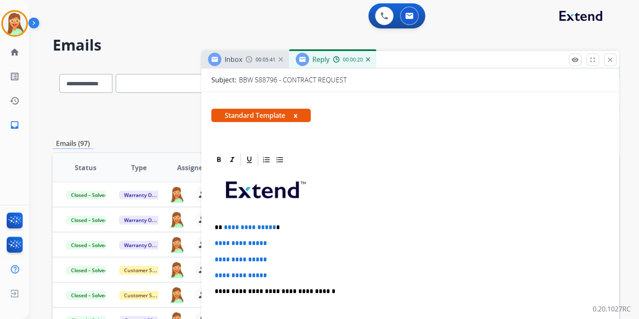
scroll to position [167, 0]
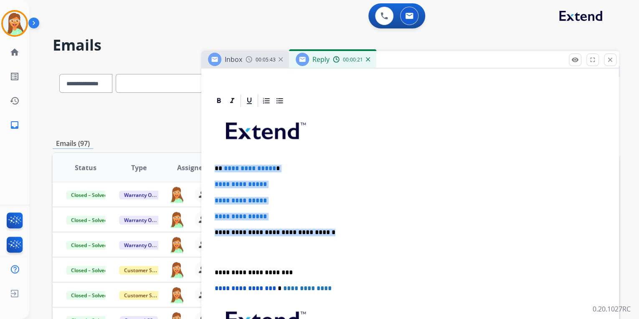
drag, startPoint x: 322, startPoint y: 230, endPoint x: 212, endPoint y: 168, distance: 125.9
click at [212, 168] on div "**********" at bounding box center [410, 251] width 398 height 287
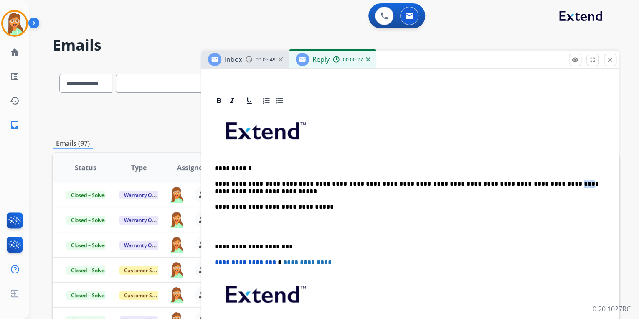
drag, startPoint x: 533, startPoint y: 184, endPoint x: 523, endPoint y: 184, distance: 10.0
click at [523, 184] on p "**********" at bounding box center [407, 188] width 384 height 46
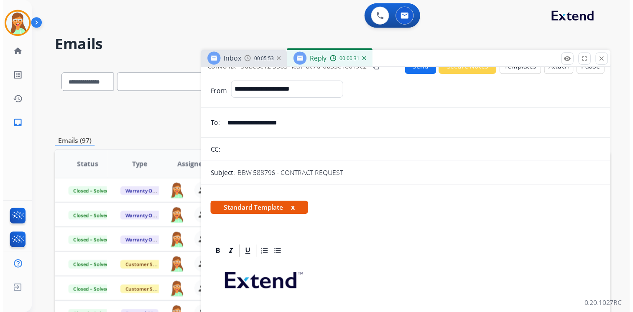
scroll to position [0, 0]
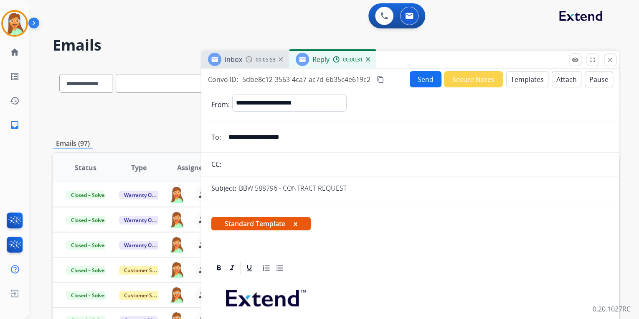
click at [554, 76] on button "Attach" at bounding box center [567, 79] width 30 height 16
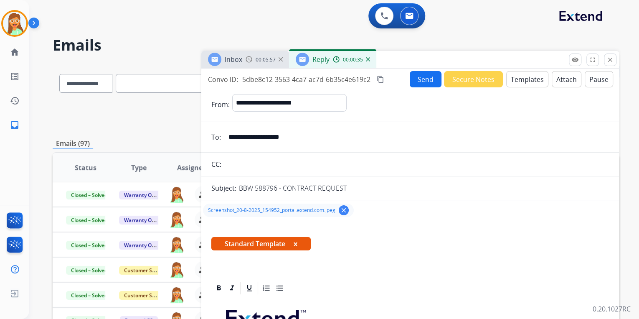
click at [434, 78] on button "Send" at bounding box center [426, 79] width 32 height 16
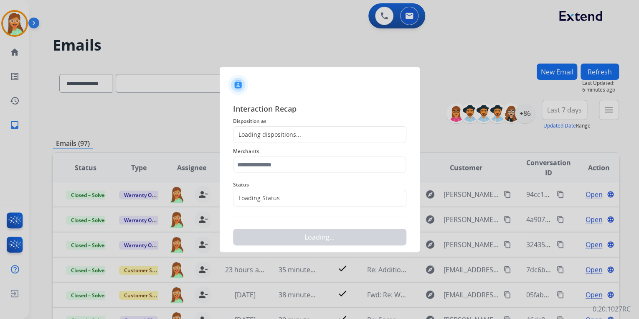
click at [296, 138] on div "Loading dispositions..." at bounding box center [268, 134] width 68 height 8
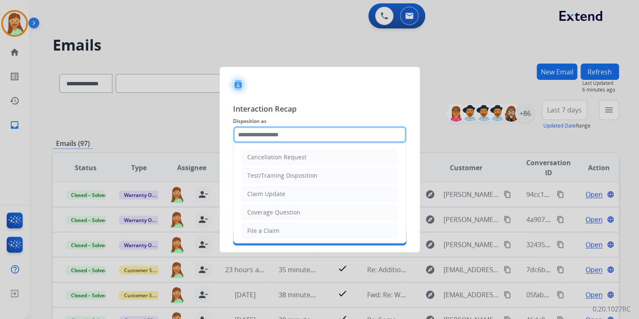
click at [296, 138] on input "text" at bounding box center [319, 134] width 173 height 17
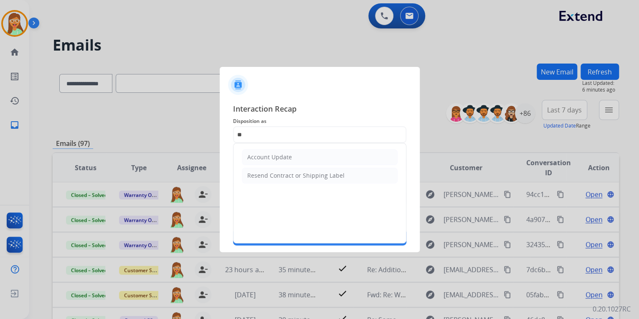
click at [303, 155] on li "Account Update" at bounding box center [320, 157] width 156 height 16
type input "**********"
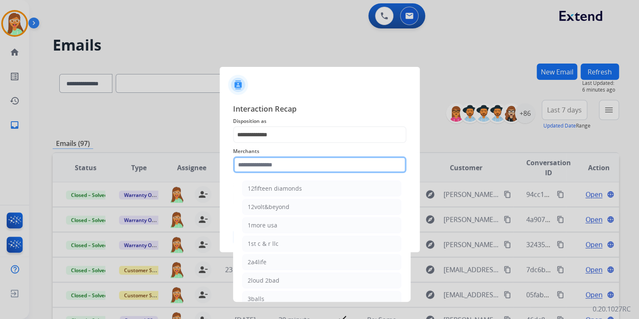
click at [302, 162] on input "text" at bounding box center [319, 164] width 173 height 17
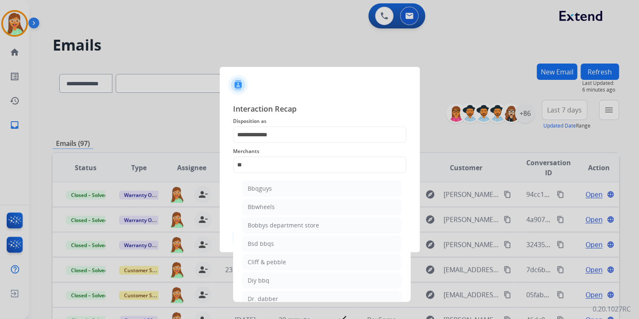
click at [286, 206] on li "Bbwheels" at bounding box center [321, 207] width 159 height 16
type input "********"
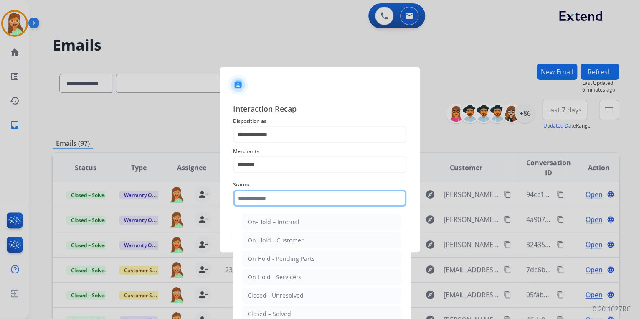
click at [284, 199] on input "text" at bounding box center [319, 198] width 173 height 17
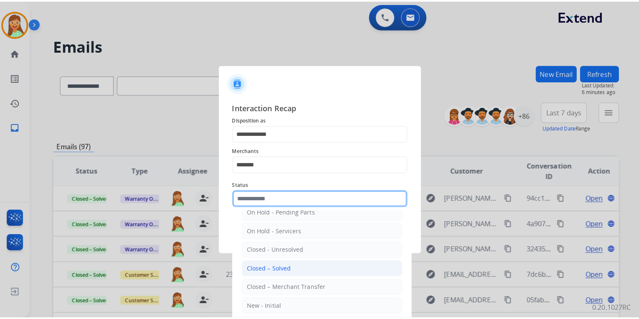
scroll to position [48, 0]
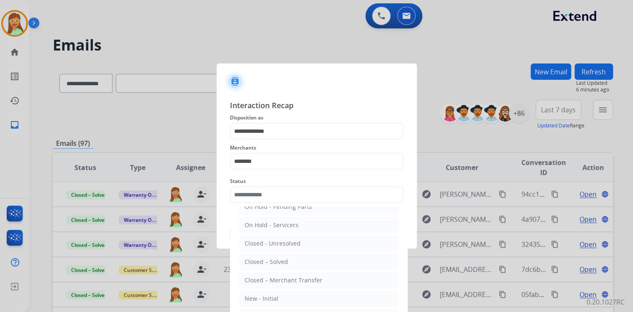
click at [301, 255] on li "Closed – Solved" at bounding box center [318, 262] width 159 height 16
type input "**********"
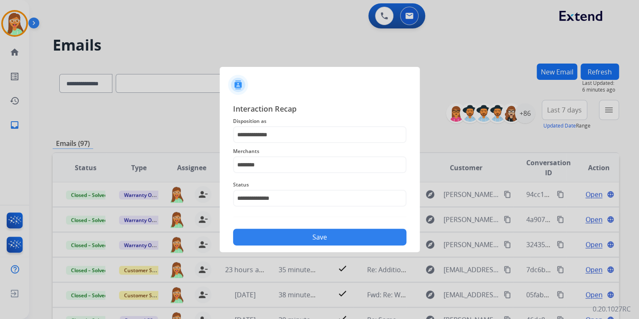
click at [316, 232] on button "Save" at bounding box center [319, 237] width 173 height 17
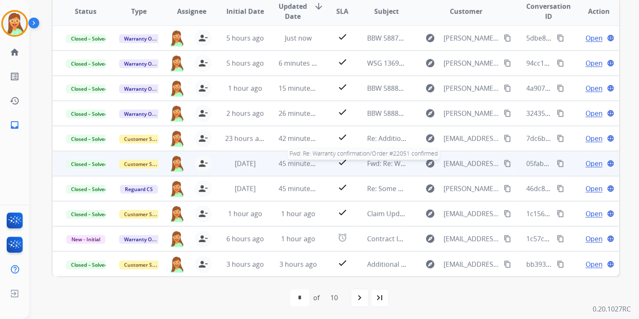
scroll to position [0, 0]
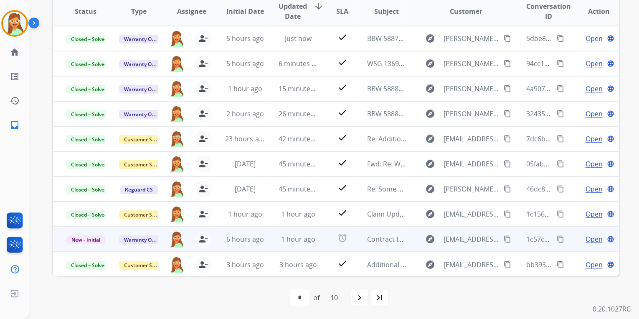
drag, startPoint x: 589, startPoint y: 235, endPoint x: 585, endPoint y: 226, distance: 9.7
click at [589, 234] on span "Open" at bounding box center [593, 239] width 17 height 10
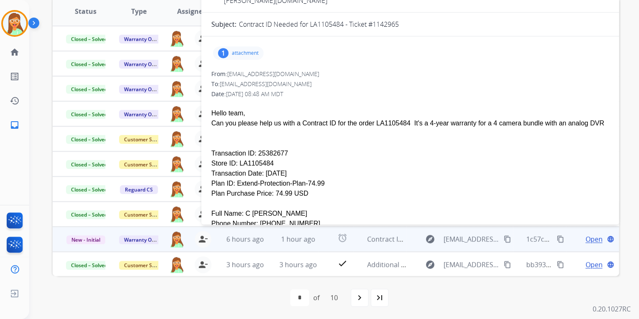
scroll to position [100, 0]
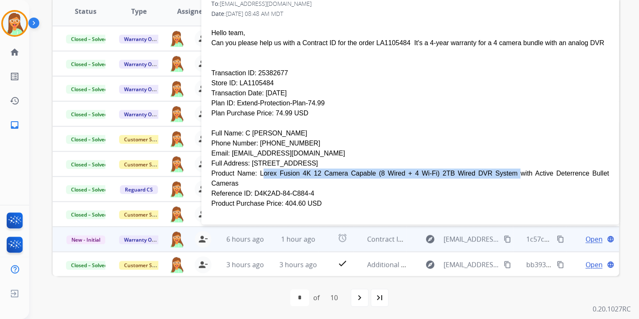
drag, startPoint x: 252, startPoint y: 153, endPoint x: 460, endPoint y: 154, distance: 208.1
click at [460, 168] on div "Product Name: Lorex Fusion 4K 12 Camera Capable (8 Wired + 4 Wi-Fi) 2TB Wired D…" at bounding box center [410, 178] width 398 height 20
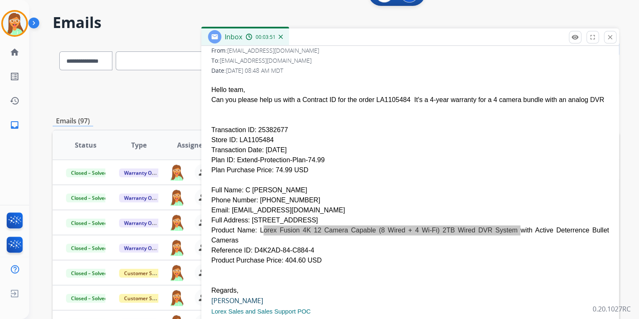
scroll to position [180, 0]
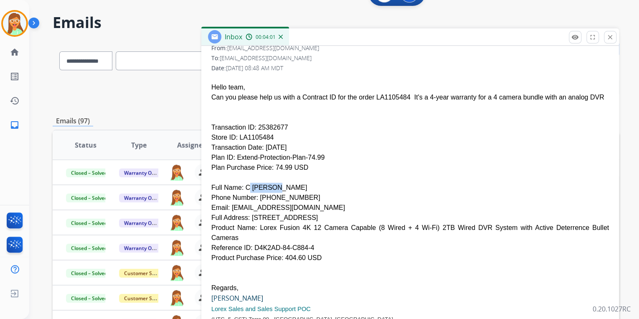
drag, startPoint x: 241, startPoint y: 167, endPoint x: 261, endPoint y: 165, distance: 19.3
click at [261, 183] on div "Full Name: C [PERSON_NAME]" at bounding box center [410, 188] width 398 height 10
drag, startPoint x: 257, startPoint y: 178, endPoint x: 308, endPoint y: 178, distance: 51.4
click at [308, 193] on div "Phone Number: [PHONE_NUMBER]" at bounding box center [410, 198] width 398 height 10
drag, startPoint x: 230, startPoint y: 187, endPoint x: 282, endPoint y: 186, distance: 52.7
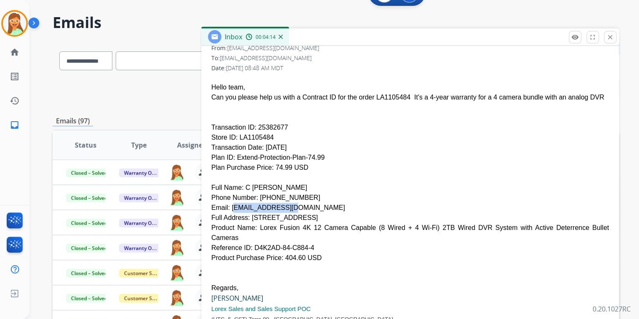
click at [282, 203] on div "Email: [EMAIL_ADDRESS][DOMAIN_NAME]" at bounding box center [410, 208] width 398 height 10
drag, startPoint x: 248, startPoint y: 199, endPoint x: 297, endPoint y: 201, distance: 49.3
click at [297, 213] on div "Full Address: [STREET_ADDRESS]" at bounding box center [410, 218] width 398 height 10
drag, startPoint x: 301, startPoint y: 198, endPoint x: 322, endPoint y: 198, distance: 20.9
click at [322, 213] on div "Full Address: [STREET_ADDRESS]" at bounding box center [410, 218] width 398 height 10
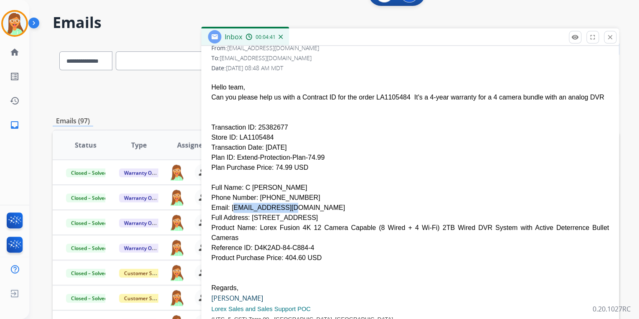
drag, startPoint x: 322, startPoint y: 198, endPoint x: 301, endPoint y: 197, distance: 20.5
click at [303, 213] on div "Full Address: [STREET_ADDRESS]" at bounding box center [410, 218] width 398 height 10
drag, startPoint x: 300, startPoint y: 198, endPoint x: 331, endPoint y: 201, distance: 31.8
click at [331, 213] on div "Full Address: [STREET_ADDRESS]" at bounding box center [410, 218] width 398 height 10
click at [342, 213] on div "Full Address: [STREET_ADDRESS]" at bounding box center [410, 218] width 398 height 10
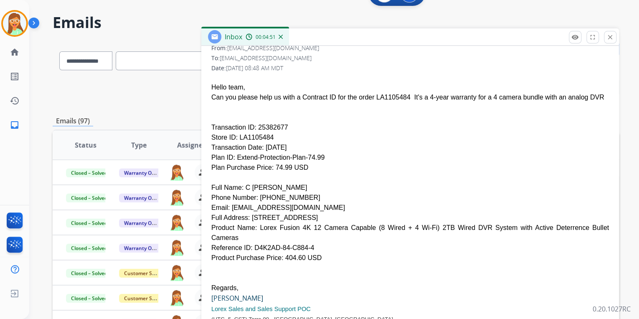
drag, startPoint x: 345, startPoint y: 197, endPoint x: 373, endPoint y: 197, distance: 28.4
click at [373, 213] on div "Full Address: [STREET_ADDRESS]" at bounding box center [410, 218] width 398 height 10
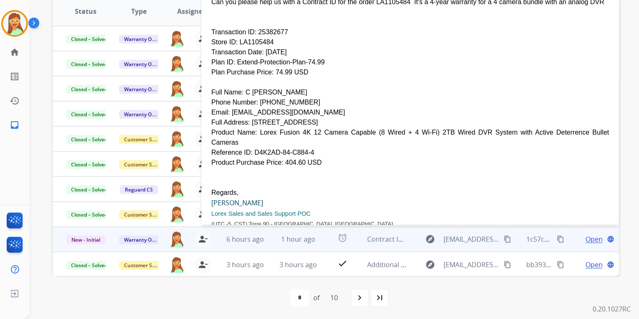
scroll to position [146, 0]
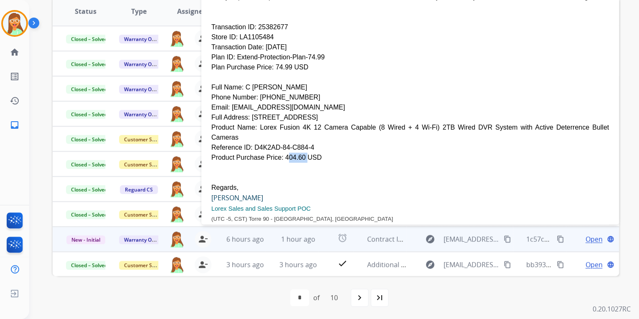
drag, startPoint x: 277, startPoint y: 127, endPoint x: 295, endPoint y: 127, distance: 18.0
click at [295, 152] on div "Product Purchase Price: 404.60 USD" at bounding box center [410, 157] width 398 height 10
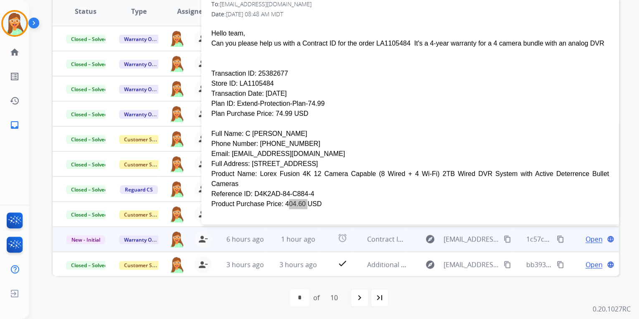
scroll to position [79, 0]
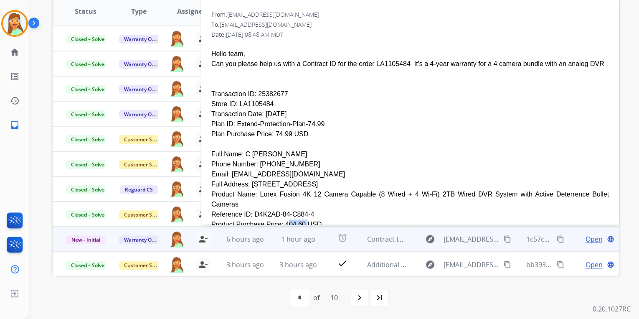
drag, startPoint x: 254, startPoint y: 74, endPoint x: 282, endPoint y: 71, distance: 28.9
click at [282, 89] on div "Transaction ID: 25382677" at bounding box center [410, 94] width 398 height 10
drag, startPoint x: 230, startPoint y: 155, endPoint x: 289, endPoint y: 153, distance: 59.4
click at [289, 169] on div "Email: [EMAIL_ADDRESS][DOMAIN_NAME]" at bounding box center [410, 174] width 398 height 10
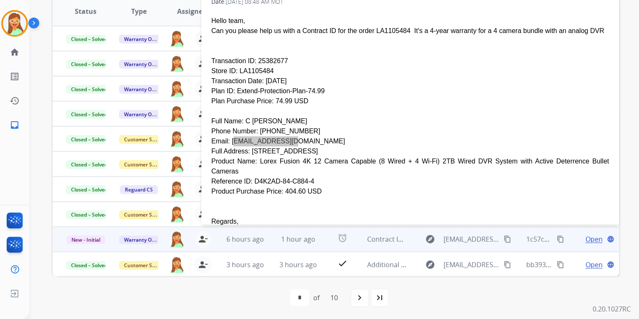
scroll to position [113, 0]
drag, startPoint x: 252, startPoint y: 141, endPoint x: 292, endPoint y: 141, distance: 40.1
click at [292, 156] on div "Product Name: Lorex Fusion 4K 12 Camera Capable (8 Wired + 4 Wi-Fi) 2TB Wired D…" at bounding box center [410, 166] width 398 height 20
drag, startPoint x: 292, startPoint y: 141, endPoint x: 280, endPoint y: 141, distance: 11.7
click at [292, 156] on div "Product Name: Lorex Fusion 4K 12 Camera Capable (8 Wired + 4 Wi-Fi) 2TB Wired D…" at bounding box center [410, 166] width 398 height 20
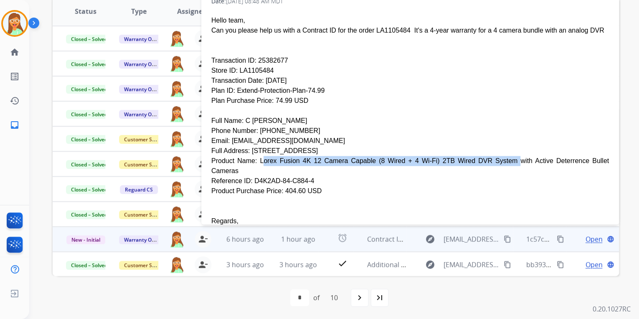
drag, startPoint x: 253, startPoint y: 142, endPoint x: 463, endPoint y: 142, distance: 209.7
click at [463, 156] on div "Product Name: Lorex Fusion 4K 12 Camera Capable (8 Wired + 4 Wi-Fi) 2TB Wired D…" at bounding box center [410, 166] width 398 height 20
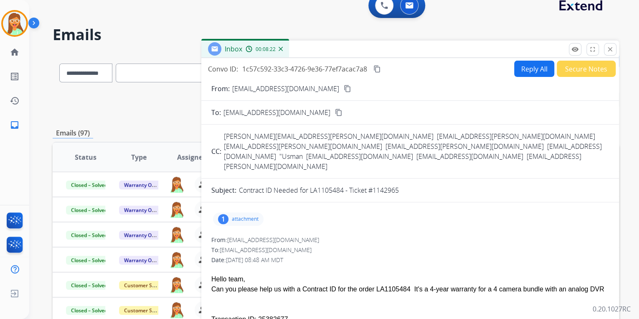
scroll to position [0, 0]
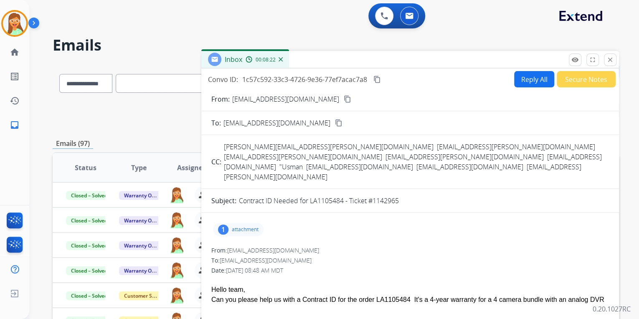
drag, startPoint x: 538, startPoint y: 60, endPoint x: 535, endPoint y: 70, distance: 10.4
click at [538, 60] on div "Inbox 00:08:22" at bounding box center [410, 60] width 418 height 18
click at [533, 79] on button "Reply All" at bounding box center [534, 79] width 40 height 16
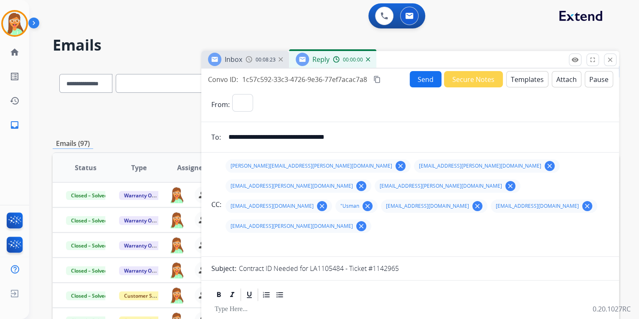
select select "**********"
click at [512, 78] on button "Templates" at bounding box center [527, 79] width 42 height 16
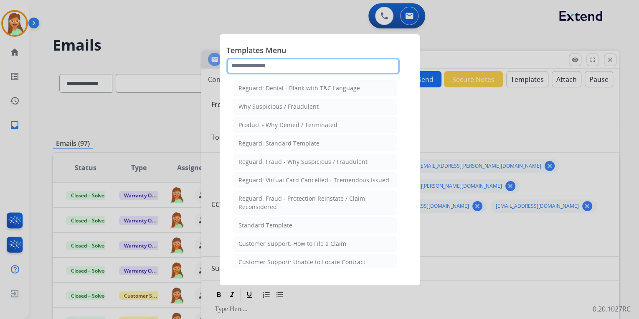
click at [317, 64] on input "text" at bounding box center [312, 66] width 173 height 17
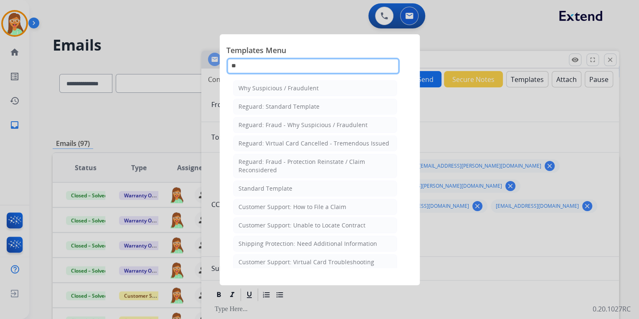
type input "***"
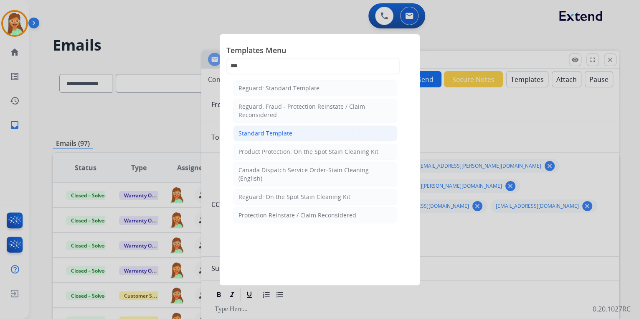
click at [296, 134] on li "Standard Template" at bounding box center [315, 133] width 164 height 16
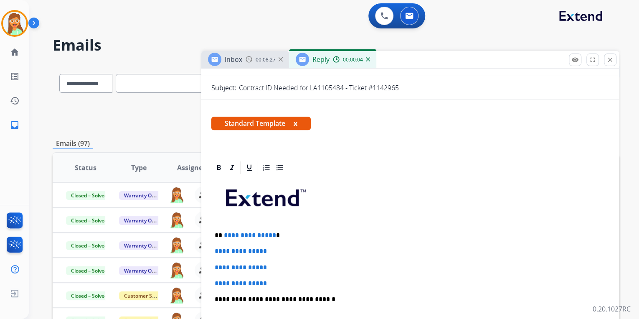
scroll to position [234, 0]
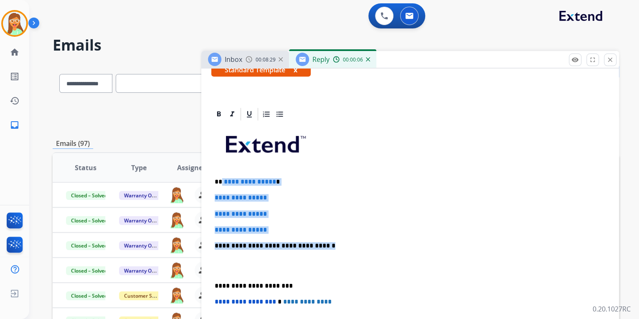
drag, startPoint x: 323, startPoint y: 222, endPoint x: 222, endPoint y: 158, distance: 119.3
click at [222, 158] on div "**********" at bounding box center [410, 265] width 398 height 287
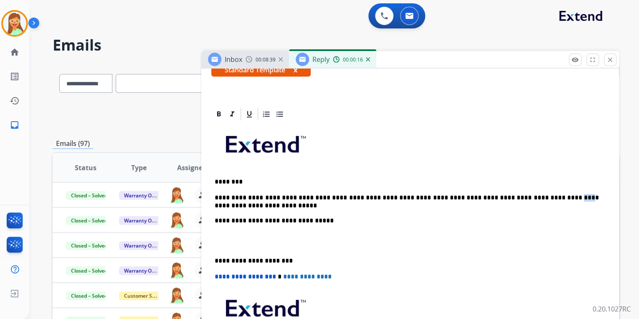
drag, startPoint x: 532, startPoint y: 177, endPoint x: 524, endPoint y: 177, distance: 8.4
click at [524, 194] on p "**********" at bounding box center [407, 209] width 384 height 31
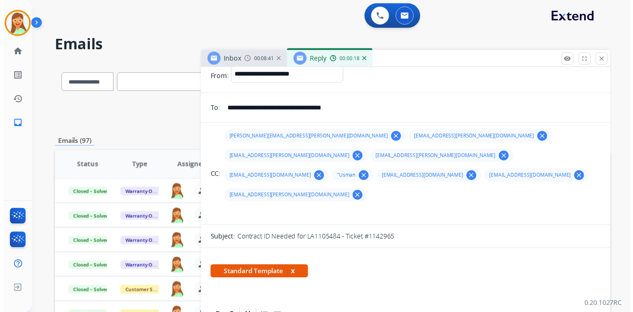
scroll to position [0, 0]
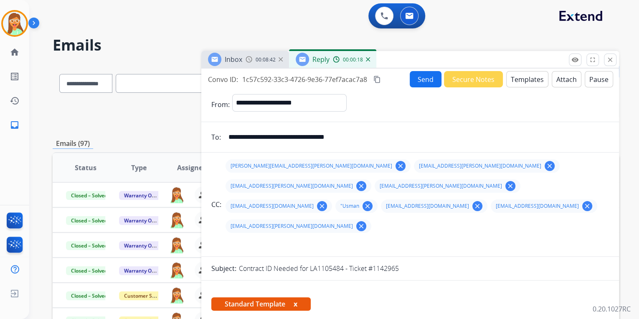
click at [554, 78] on button "Attach" at bounding box center [567, 79] width 30 height 16
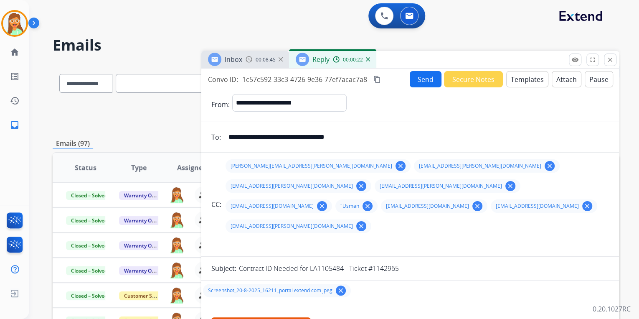
click at [423, 78] on button "Send" at bounding box center [426, 79] width 32 height 16
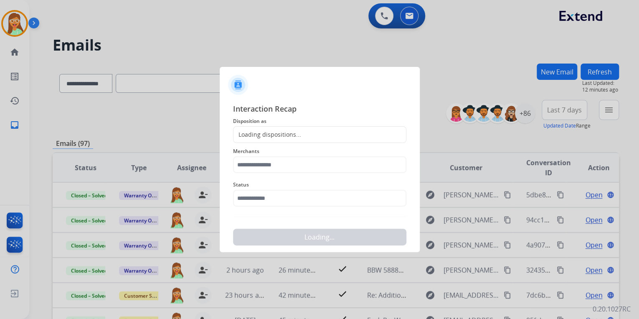
click at [316, 134] on div "Loading dispositions..." at bounding box center [319, 134] width 173 height 17
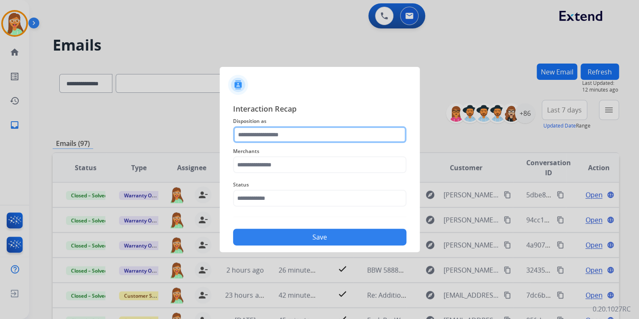
click at [315, 135] on input "text" at bounding box center [319, 134] width 173 height 17
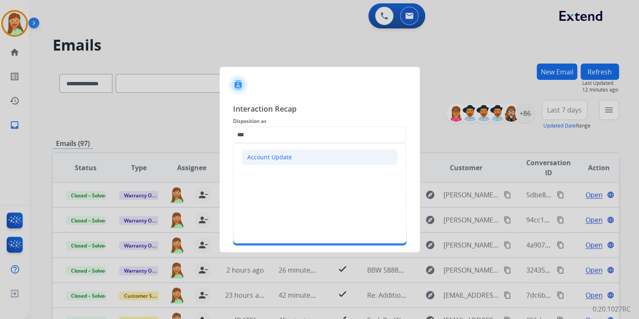
click at [293, 150] on li "Account Update" at bounding box center [320, 157] width 156 height 16
type input "**********"
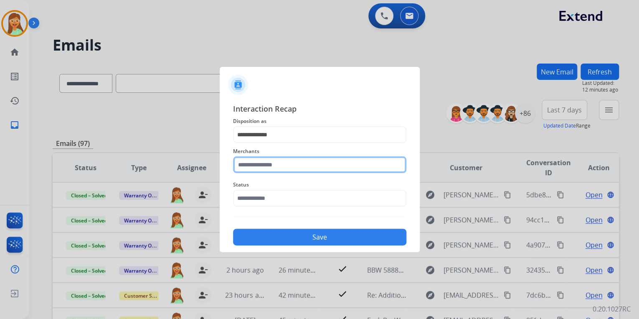
click at [295, 163] on input "text" at bounding box center [319, 164] width 173 height 17
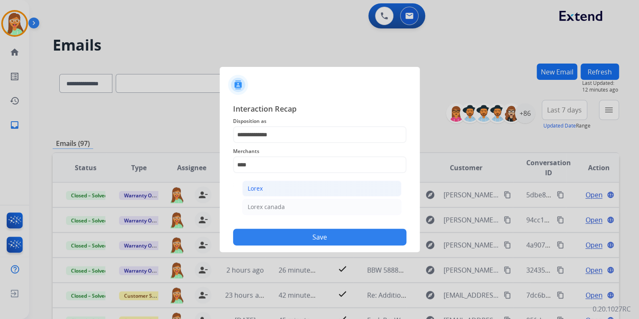
click at [279, 189] on li "Lorex" at bounding box center [321, 188] width 159 height 16
type input "*****"
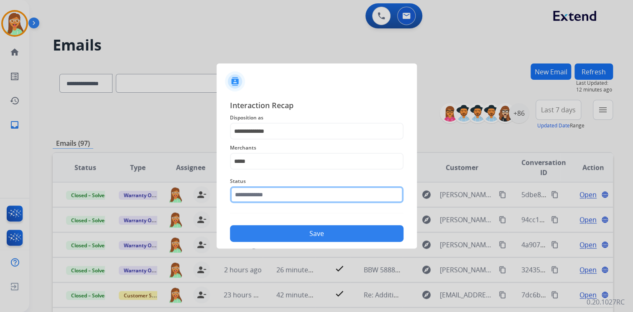
drag, startPoint x: 281, startPoint y: 192, endPoint x: 282, endPoint y: 204, distance: 12.2
click at [281, 193] on input "text" at bounding box center [316, 194] width 173 height 17
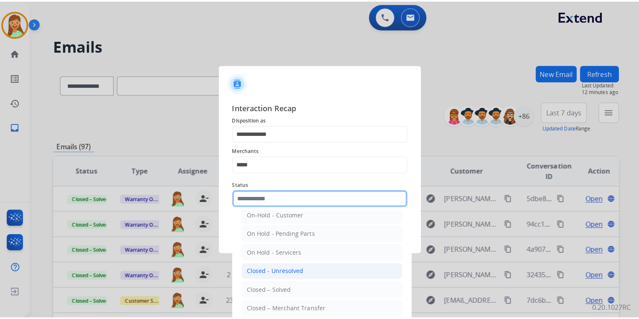
scroll to position [48, 0]
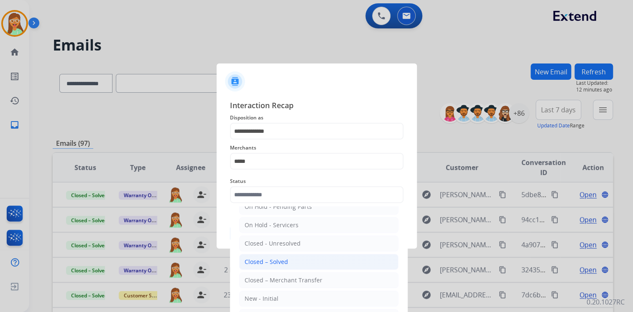
click at [294, 259] on li "Closed – Solved" at bounding box center [318, 262] width 159 height 16
type input "**********"
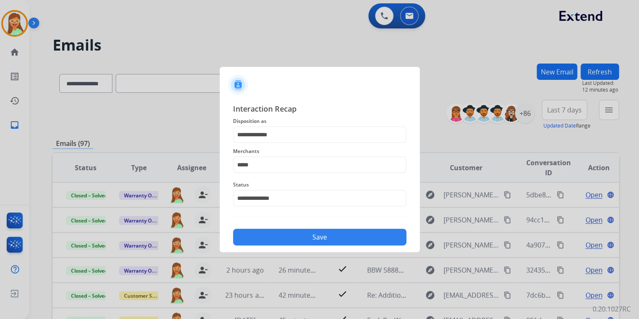
click at [313, 227] on div "Save" at bounding box center [319, 235] width 173 height 22
click at [317, 232] on button "Save" at bounding box center [319, 237] width 173 height 17
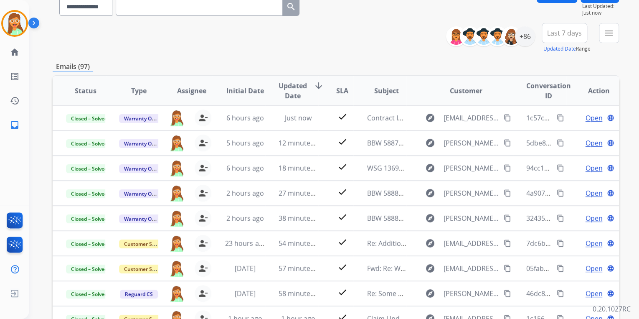
scroll to position [0, 0]
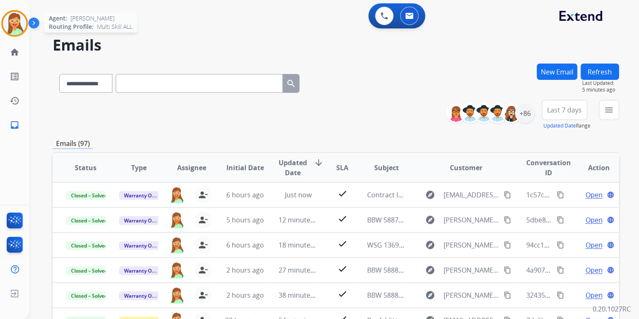
click at [18, 22] on img at bounding box center [14, 23] width 23 height 23
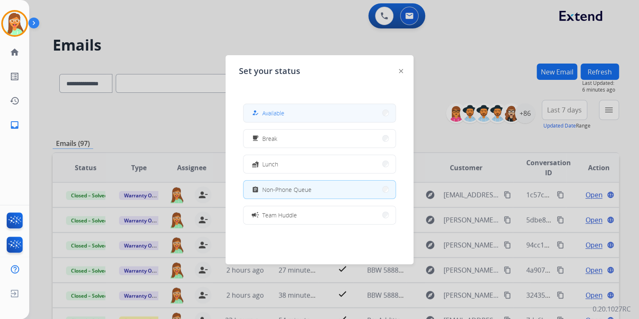
click at [329, 107] on button "how_to_reg Available" at bounding box center [320, 113] width 152 height 18
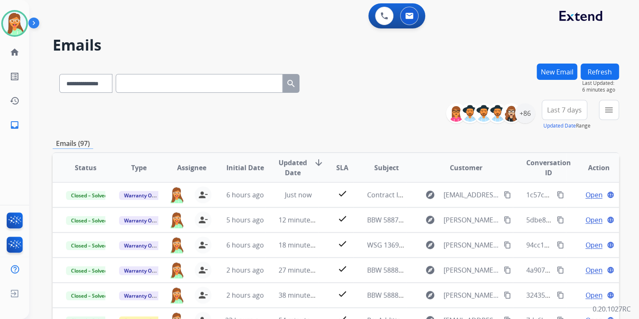
click at [341, 50] on h2 "Emails" at bounding box center [336, 45] width 567 height 17
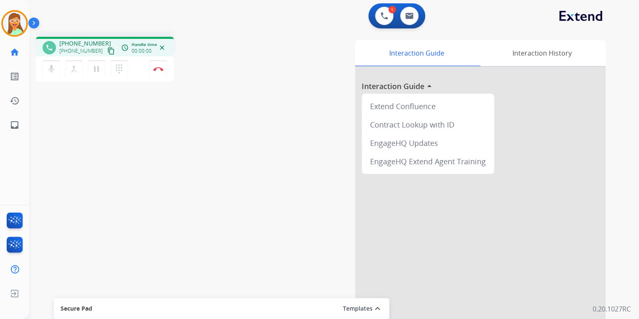
drag, startPoint x: 99, startPoint y: 51, endPoint x: 108, endPoint y: 7, distance: 44.4
click at [107, 51] on mat-icon "content_copy" at bounding box center [111, 51] width 8 height 8
click at [107, 49] on mat-icon "content_copy" at bounding box center [111, 51] width 8 height 8
click at [98, 68] on mat-icon "pause" at bounding box center [96, 69] width 10 height 10
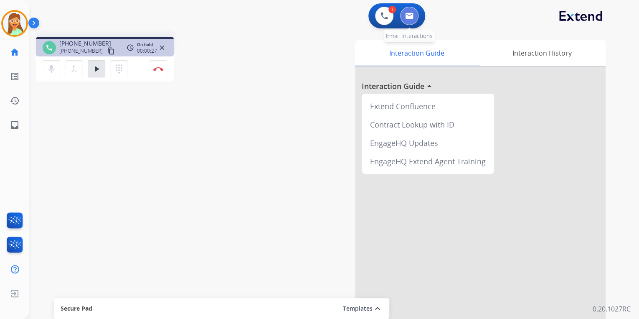
click at [405, 21] on button at bounding box center [409, 16] width 18 height 18
select select "**********"
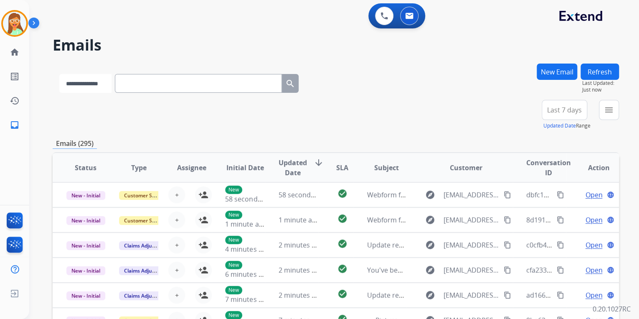
drag, startPoint x: 97, startPoint y: 80, endPoint x: 105, endPoint y: 85, distance: 9.4
click at [97, 80] on select "**********" at bounding box center [85, 83] width 52 height 19
click at [163, 81] on input "text" at bounding box center [199, 83] width 167 height 19
paste input "**********"
type input "**********"
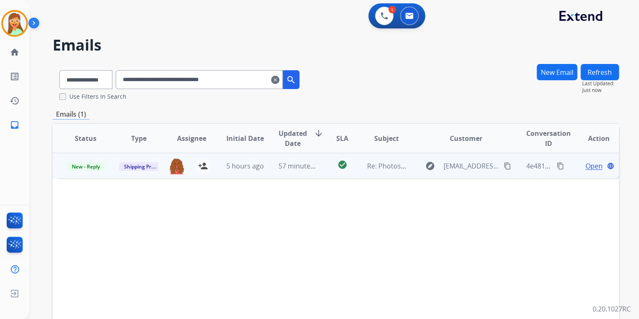
click at [585, 161] on span "Open" at bounding box center [593, 166] width 17 height 10
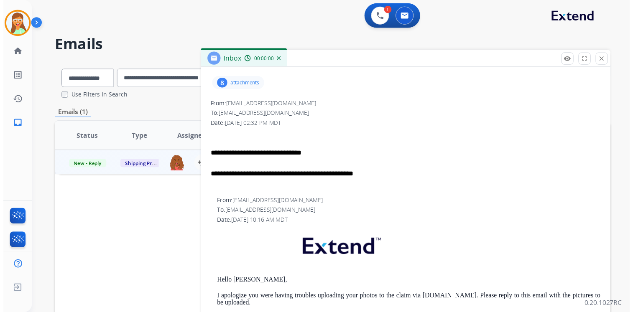
scroll to position [100, 0]
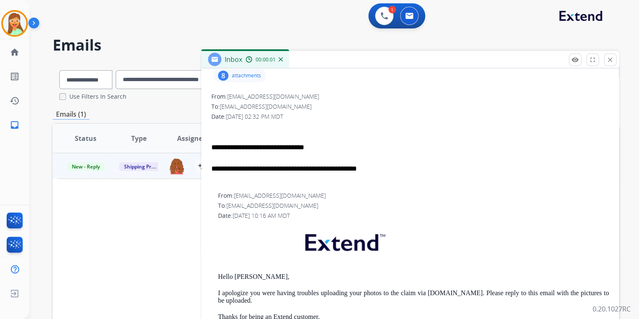
click at [248, 75] on p "attachments" at bounding box center [246, 75] width 29 height 7
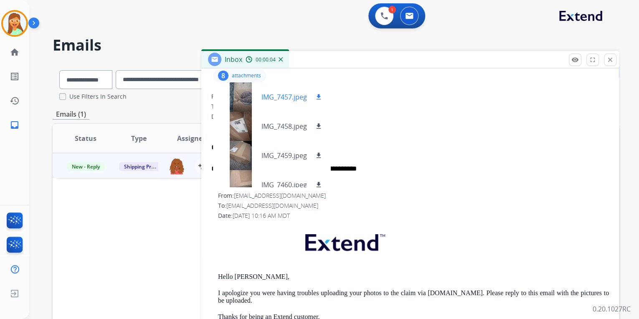
click at [238, 93] on div at bounding box center [241, 96] width 42 height 29
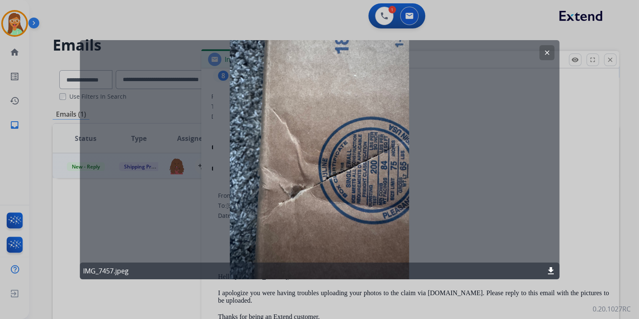
click at [552, 271] on mat-icon "download" at bounding box center [551, 271] width 10 height 10
click at [543, 51] on mat-icon "clear" at bounding box center [547, 52] width 8 height 8
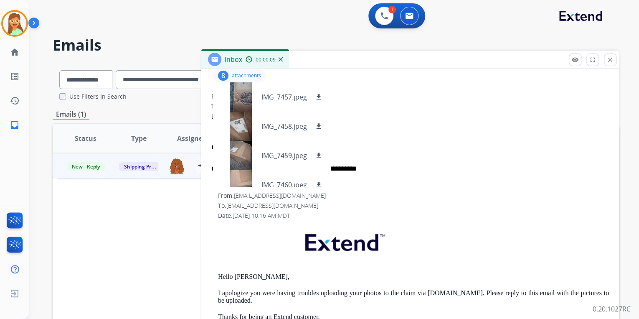
click at [544, 53] on div "Inbox 00:00:09" at bounding box center [410, 60] width 418 height 18
click at [237, 100] on div at bounding box center [241, 96] width 42 height 29
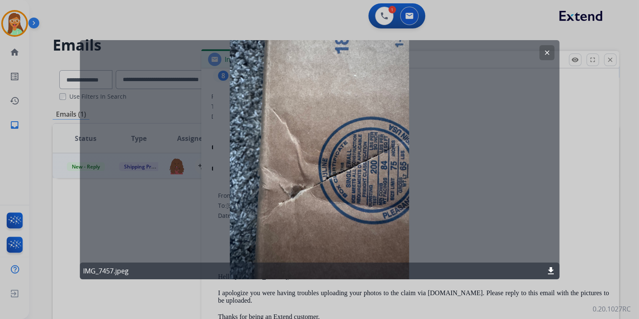
click at [550, 51] on mat-icon "clear" at bounding box center [547, 52] width 8 height 8
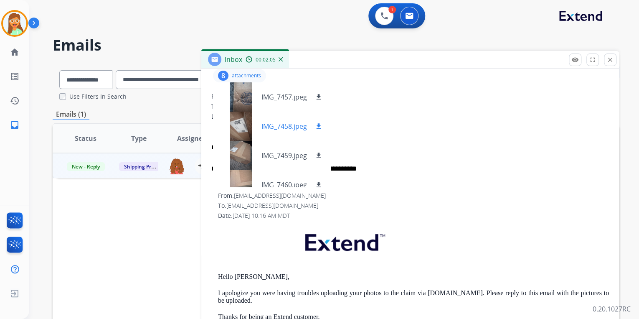
click at [244, 124] on div at bounding box center [241, 126] width 42 height 29
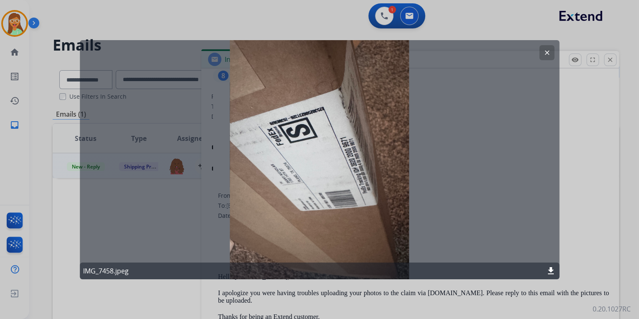
click at [542, 51] on button "clear" at bounding box center [546, 52] width 15 height 15
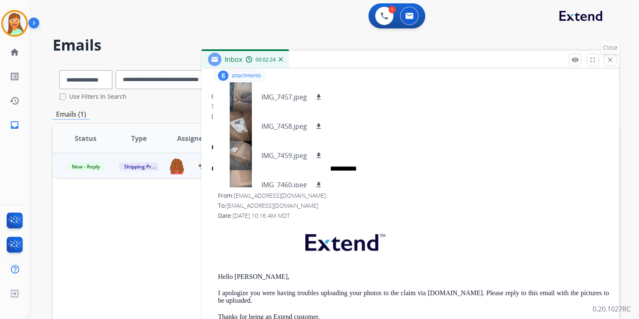
click at [612, 60] on mat-icon "close" at bounding box center [611, 60] width 8 height 8
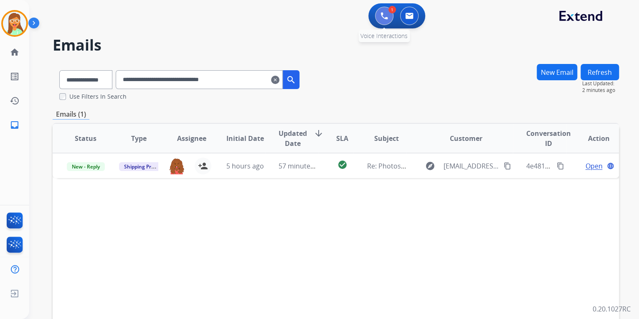
click at [381, 14] on img at bounding box center [385, 16] width 8 height 8
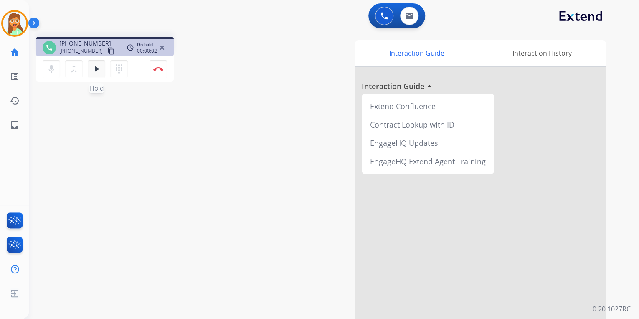
click at [92, 67] on mat-icon "play_arrow" at bounding box center [96, 69] width 10 height 10
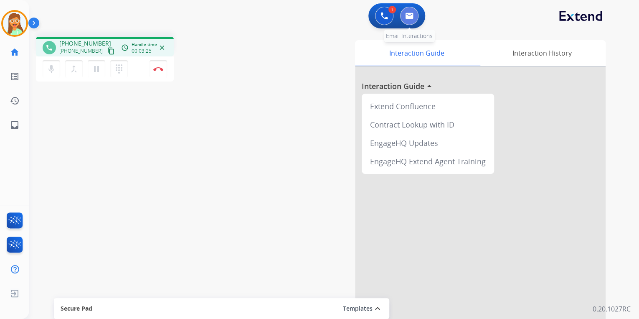
click at [412, 14] on img at bounding box center [409, 16] width 8 height 7
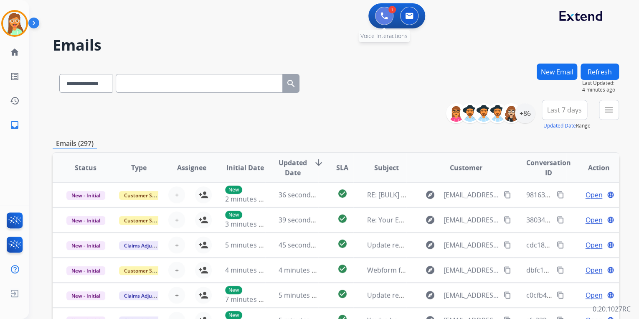
click at [381, 13] on img at bounding box center [385, 16] width 8 height 8
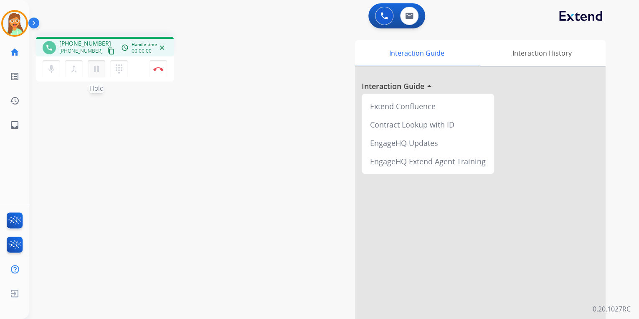
click at [94, 67] on mat-icon "pause" at bounding box center [96, 69] width 10 height 10
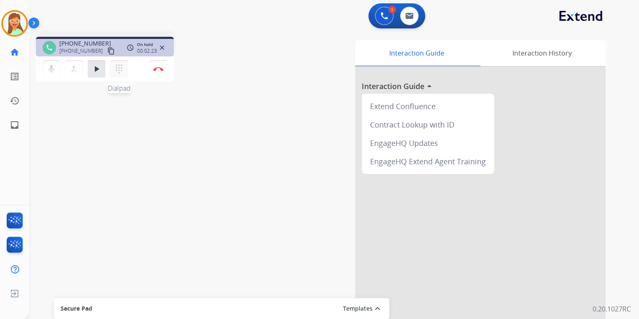
click at [123, 69] on mat-icon "dialpad" at bounding box center [119, 69] width 10 height 10
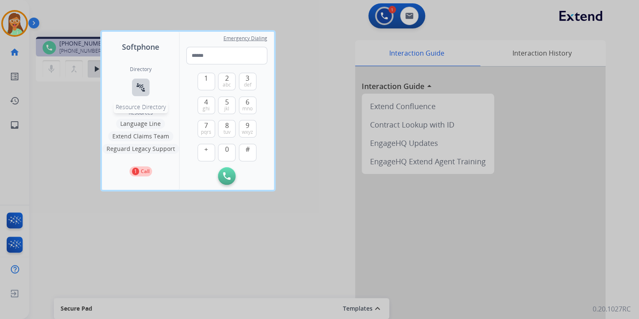
click at [142, 86] on mat-icon "connect_without_contact" at bounding box center [141, 87] width 10 height 10
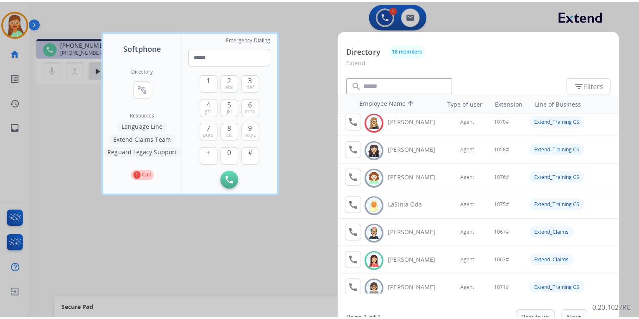
scroll to position [167, 0]
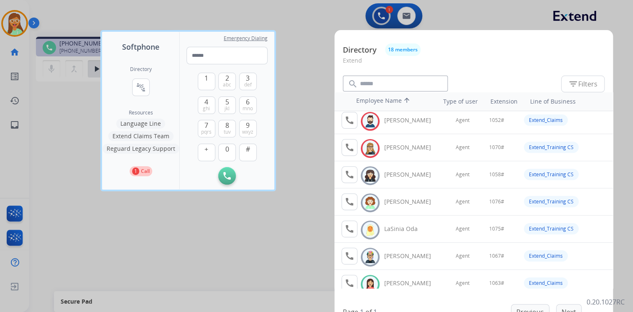
click at [75, 249] on div at bounding box center [316, 156] width 633 height 312
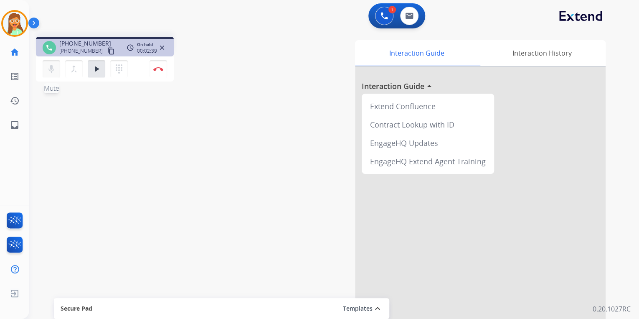
click at [52, 70] on mat-icon "mic" at bounding box center [51, 69] width 10 height 10
click at [414, 19] on button at bounding box center [409, 16] width 18 height 18
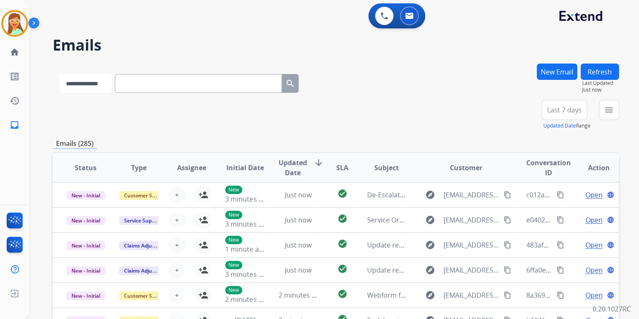
click at [106, 86] on select "**********" at bounding box center [85, 83] width 52 height 19
select select "**********"
click at [59, 74] on select "**********" at bounding box center [85, 83] width 52 height 19
drag, startPoint x: 154, startPoint y: 83, endPoint x: 173, endPoint y: 77, distance: 19.7
click at [154, 83] on input "text" at bounding box center [199, 83] width 167 height 19
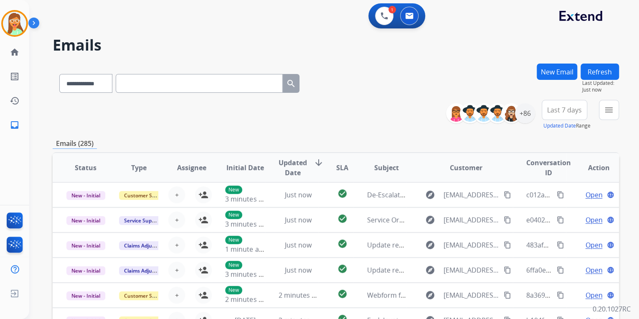
paste input "**********"
type input "**********"
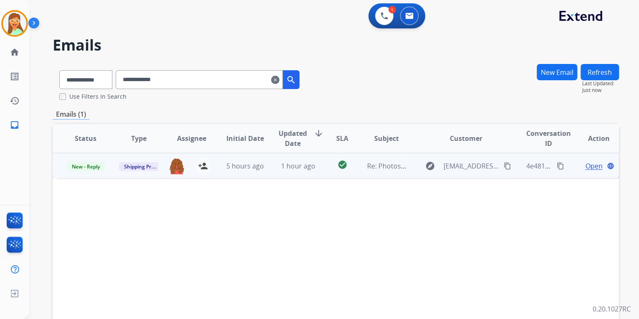
click at [585, 165] on span "Open" at bounding box center [593, 166] width 17 height 10
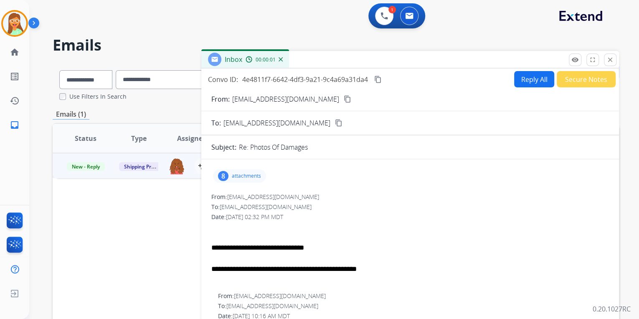
click at [245, 175] on p "attachments" at bounding box center [246, 176] width 29 height 7
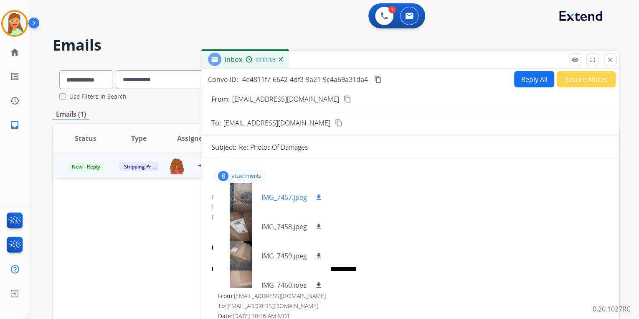
click at [244, 193] on div at bounding box center [241, 197] width 42 height 29
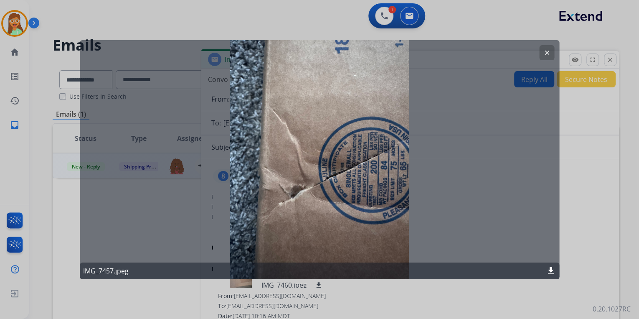
click at [546, 55] on mat-icon "clear" at bounding box center [547, 52] width 8 height 8
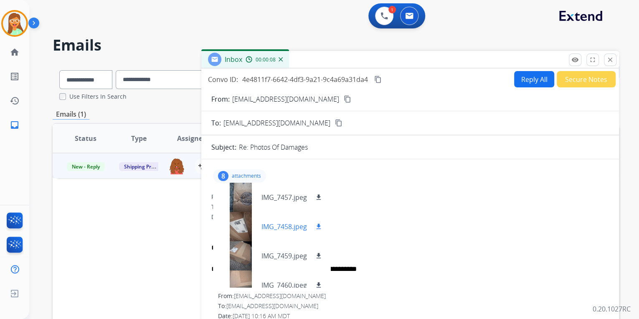
click at [244, 216] on div at bounding box center [241, 226] width 42 height 29
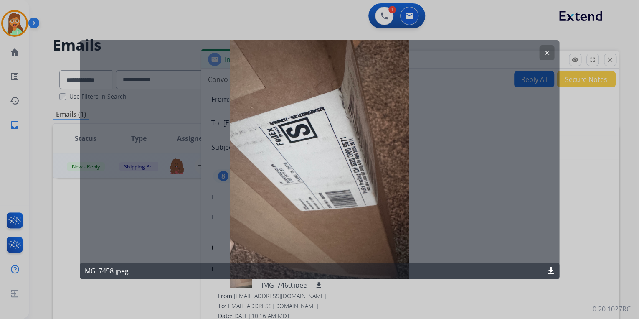
click at [541, 52] on button "clear" at bounding box center [546, 52] width 15 height 15
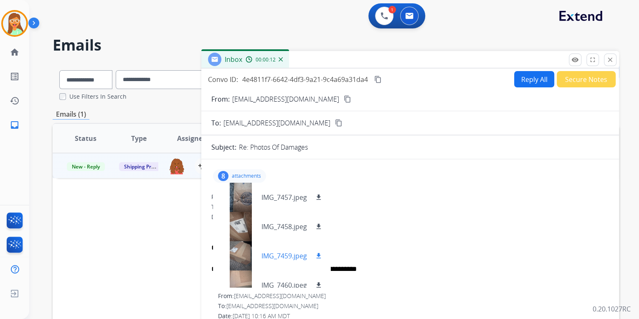
click at [241, 249] on div at bounding box center [241, 255] width 42 height 29
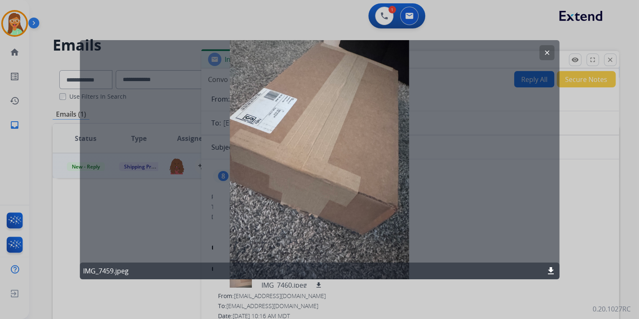
click at [545, 47] on button "clear" at bounding box center [546, 52] width 15 height 15
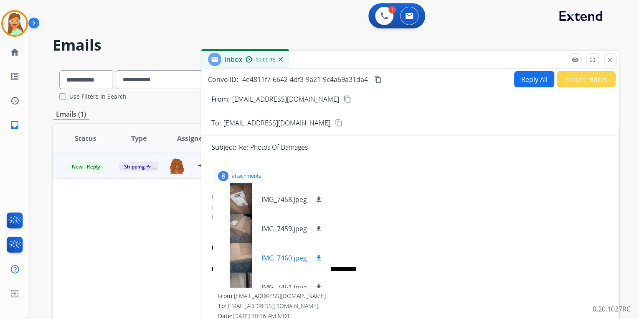
scroll to position [67, 0]
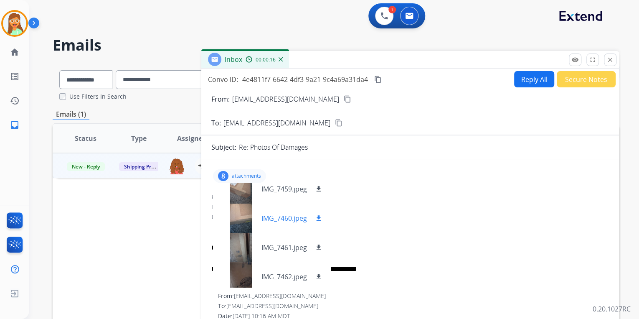
click at [235, 218] on div at bounding box center [241, 217] width 42 height 29
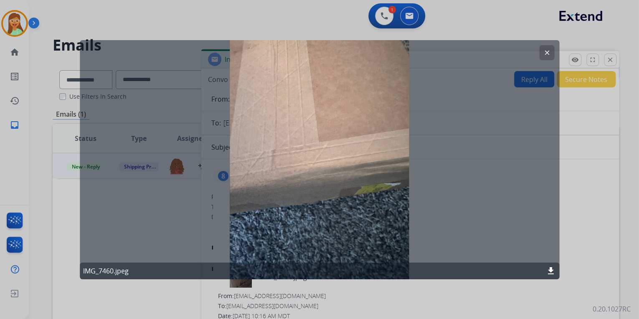
click at [546, 53] on mat-icon "clear" at bounding box center [547, 52] width 8 height 8
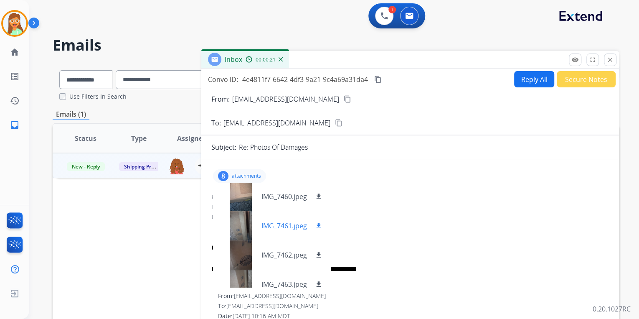
scroll to position [100, 0]
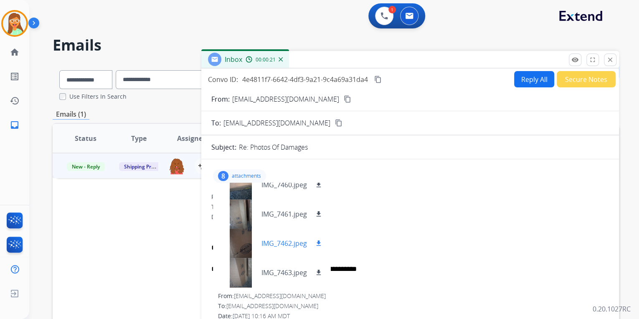
click at [245, 244] on div at bounding box center [241, 243] width 42 height 29
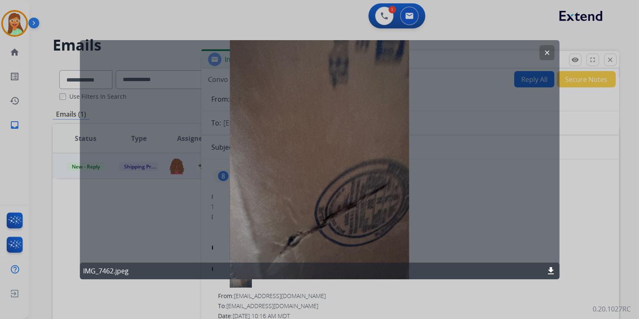
click at [546, 49] on mat-icon "clear" at bounding box center [547, 52] width 8 height 8
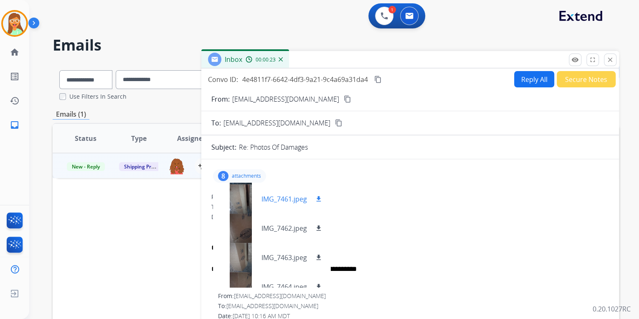
scroll to position [129, 0]
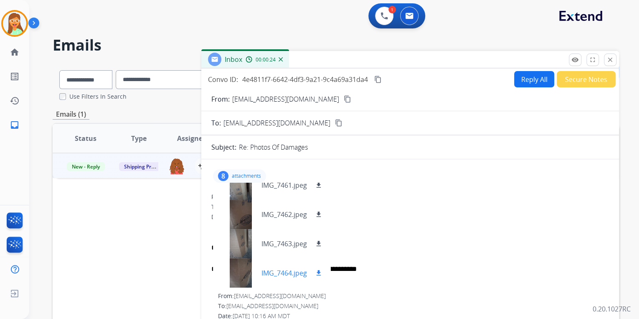
click at [247, 264] on div at bounding box center [241, 272] width 42 height 29
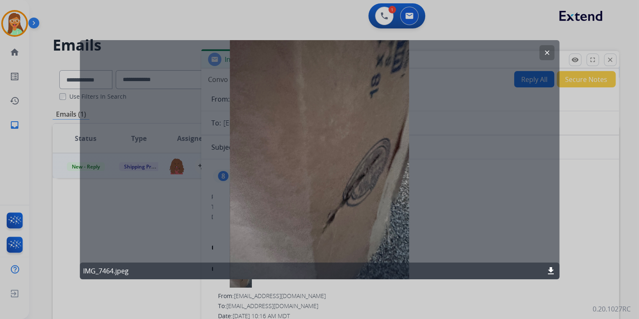
click at [541, 53] on button "clear" at bounding box center [546, 52] width 15 height 15
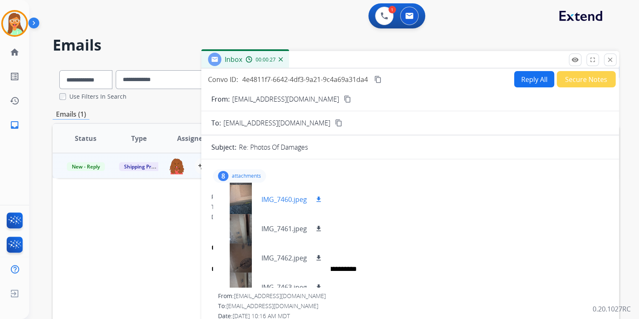
scroll to position [0, 0]
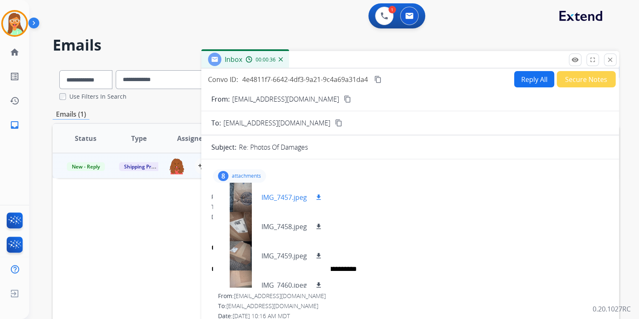
click at [250, 204] on div at bounding box center [241, 197] width 42 height 29
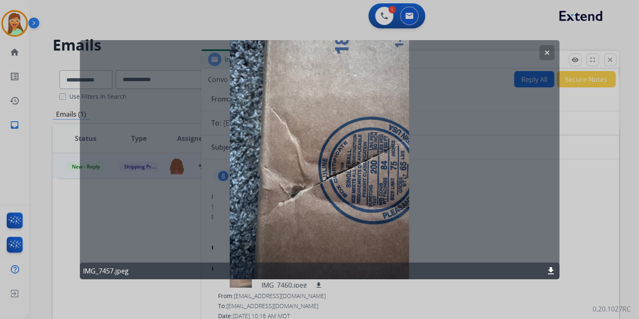
click at [551, 266] on div "IMG_7457.jpeg download" at bounding box center [320, 270] width 480 height 17
click at [601, 32] on div at bounding box center [319, 159] width 639 height 319
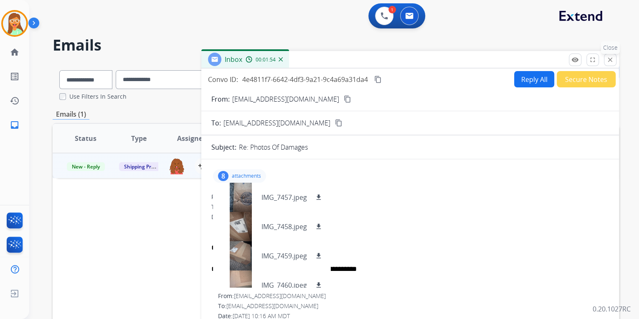
click at [613, 62] on mat-icon "close" at bounding box center [611, 60] width 8 height 8
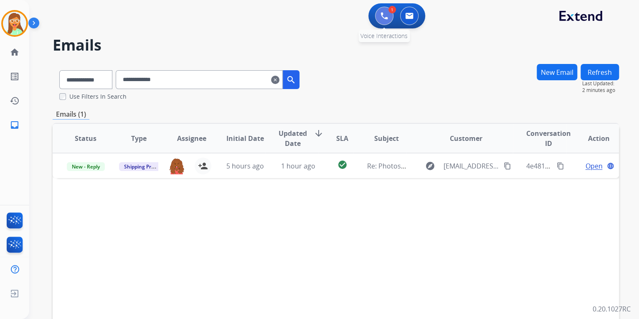
click at [387, 20] on button at bounding box center [384, 16] width 18 height 18
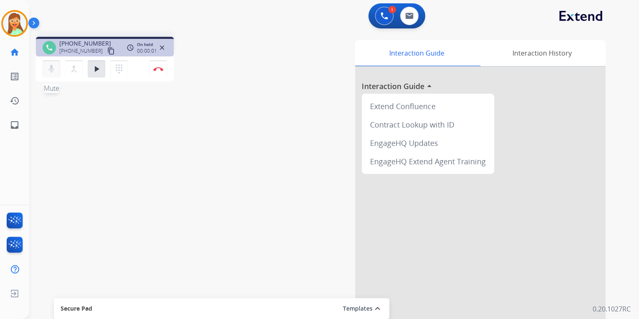
click at [49, 64] on mat-icon "mic" at bounding box center [51, 69] width 10 height 10
click at [114, 68] on mat-icon "dialpad" at bounding box center [119, 69] width 10 height 10
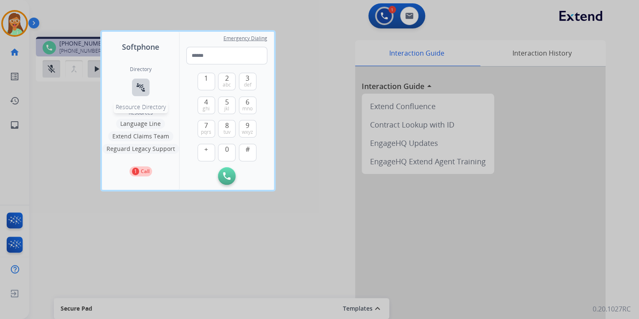
click at [142, 84] on mat-icon "connect_without_contact" at bounding box center [141, 87] width 10 height 10
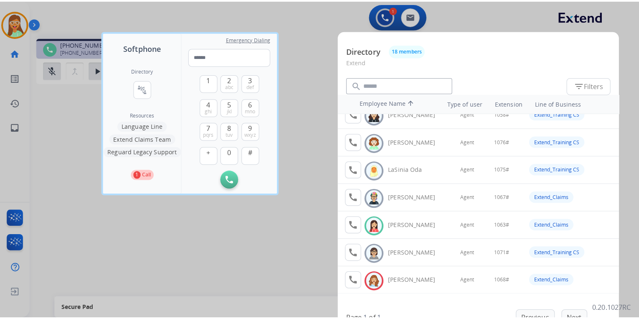
scroll to position [234, 0]
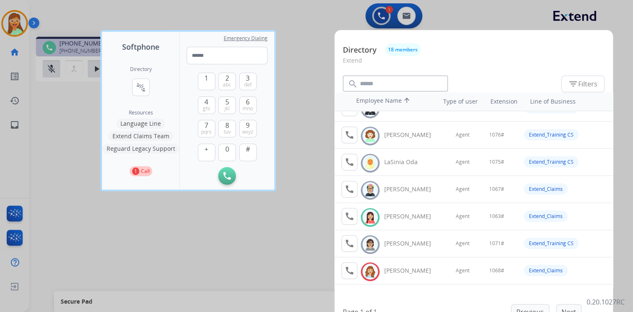
click at [214, 252] on div at bounding box center [316, 156] width 633 height 312
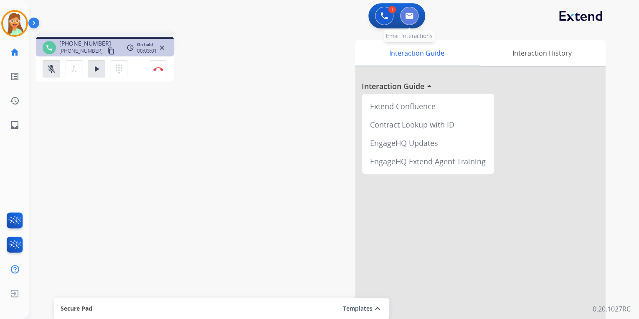
click at [408, 20] on button at bounding box center [409, 16] width 18 height 18
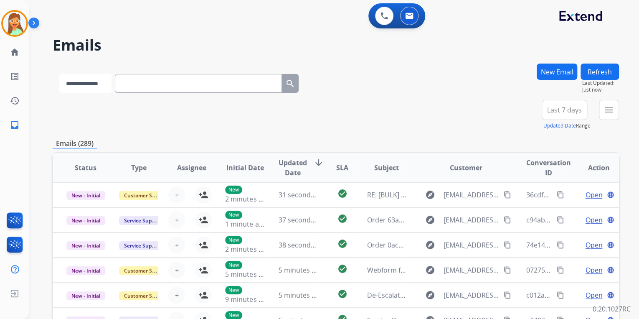
click at [112, 81] on select "**********" at bounding box center [85, 83] width 52 height 19
click at [108, 83] on select "**********" at bounding box center [85, 83] width 52 height 19
select select "**********"
click at [59, 74] on select "**********" at bounding box center [85, 83] width 52 height 19
click at [162, 83] on input "text" at bounding box center [199, 83] width 167 height 19
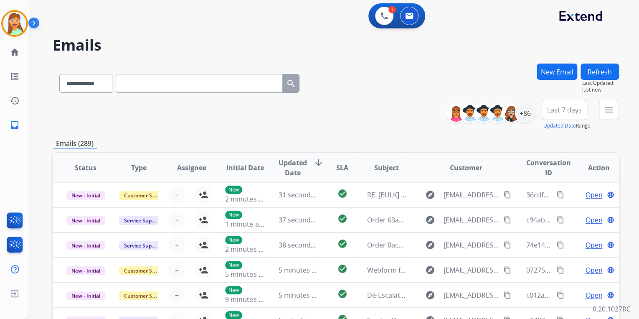
paste input "**********"
type input "**********"
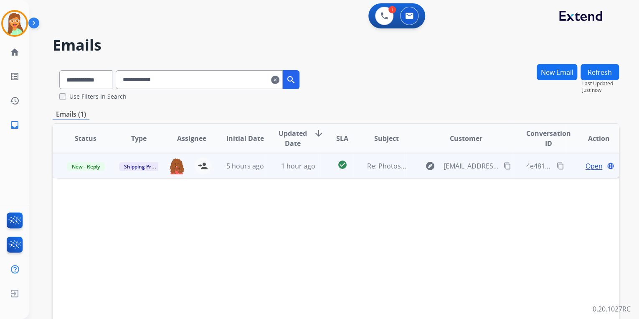
click at [588, 165] on span "Open" at bounding box center [593, 166] width 17 height 10
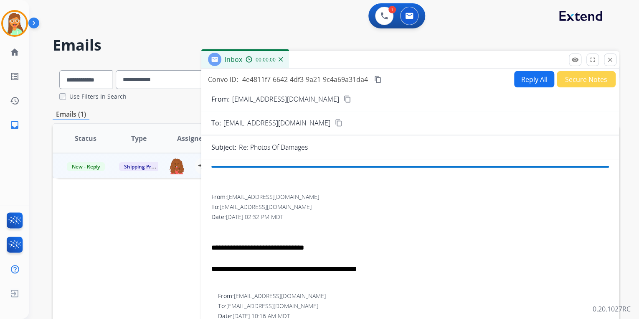
click at [572, 76] on button "Secure Notes" at bounding box center [586, 79] width 59 height 16
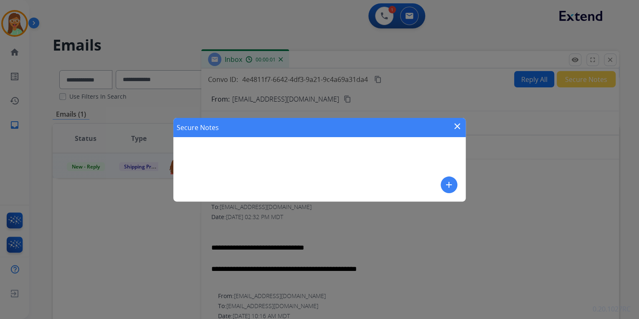
click at [452, 186] on mat-icon "add" at bounding box center [449, 185] width 10 height 10
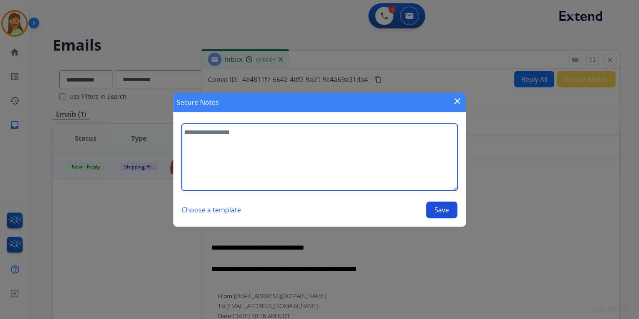
click at [394, 158] on textarea at bounding box center [320, 157] width 276 height 67
type textarea "**********"
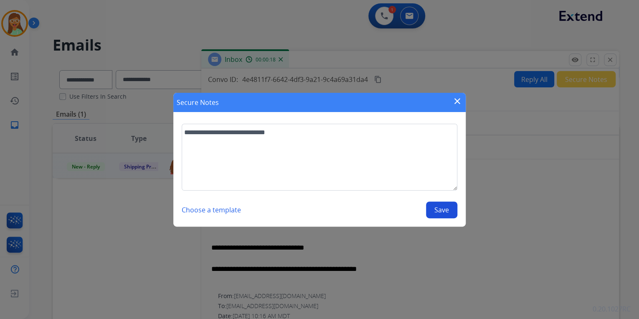
click at [440, 205] on button "Save" at bounding box center [441, 209] width 31 height 17
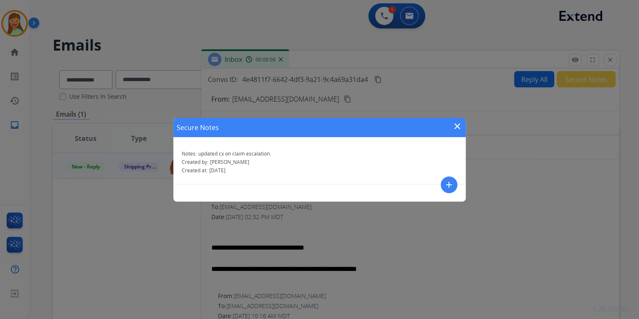
click at [458, 125] on mat-icon "close" at bounding box center [457, 126] width 10 height 10
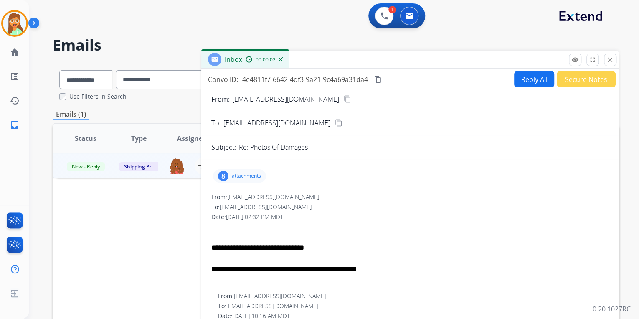
click at [531, 75] on button "Reply All" at bounding box center [534, 79] width 40 height 16
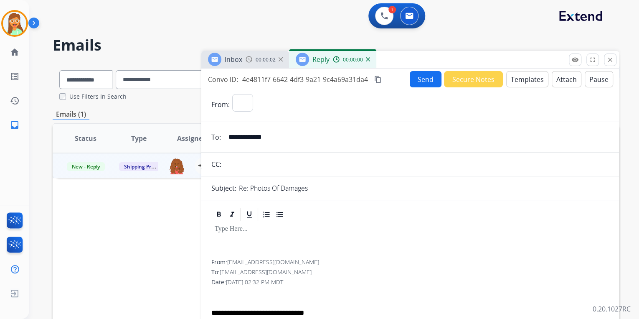
select select "**********"
click at [530, 83] on button "Templates" at bounding box center [527, 79] width 42 height 16
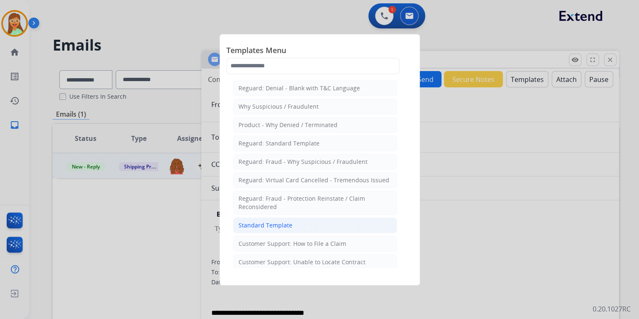
click at [281, 221] on div "Standard Template" at bounding box center [266, 225] width 54 height 8
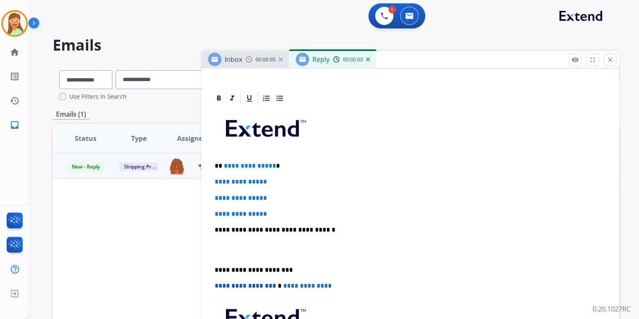
scroll to position [201, 0]
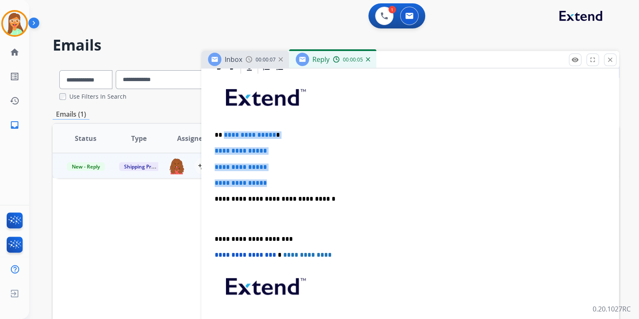
drag, startPoint x: 282, startPoint y: 178, endPoint x: 224, endPoint y: 131, distance: 75.4
click at [224, 131] on div "**********" at bounding box center [410, 218] width 398 height 287
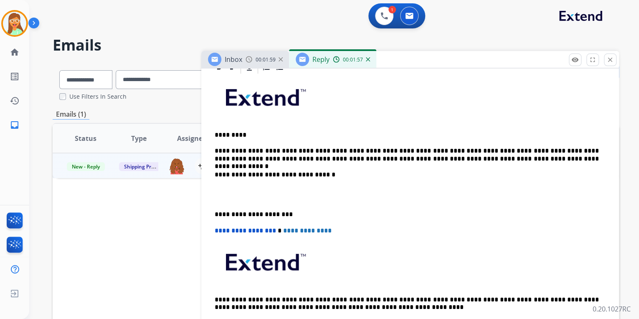
click at [221, 198] on p at bounding box center [410, 194] width 391 height 15
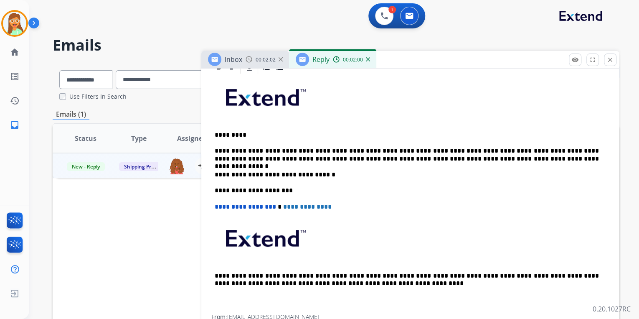
click at [216, 172] on p "**********" at bounding box center [407, 175] width 384 height 8
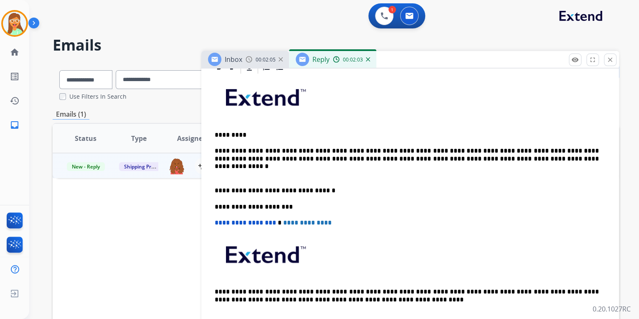
click at [214, 157] on div "**********" at bounding box center [410, 202] width 398 height 255
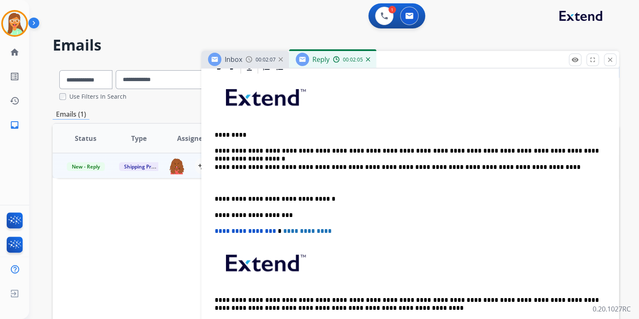
click at [215, 149] on p "**********" at bounding box center [407, 151] width 384 height 8
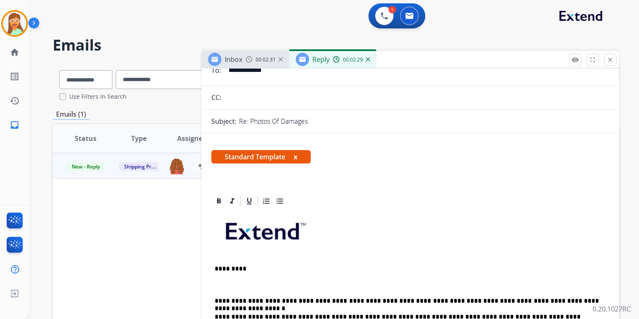
scroll to position [0, 0]
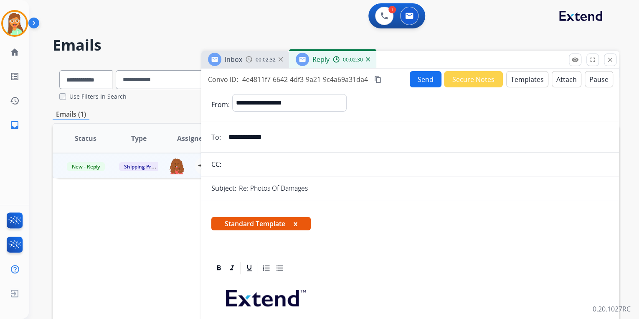
click at [421, 84] on button "Send" at bounding box center [426, 79] width 32 height 16
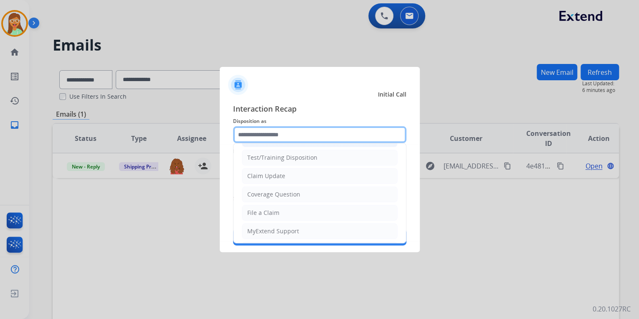
scroll to position [33, 0]
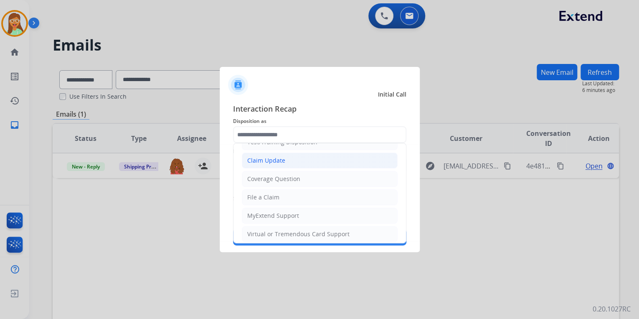
click at [286, 163] on li "Claim Update" at bounding box center [320, 160] width 156 height 16
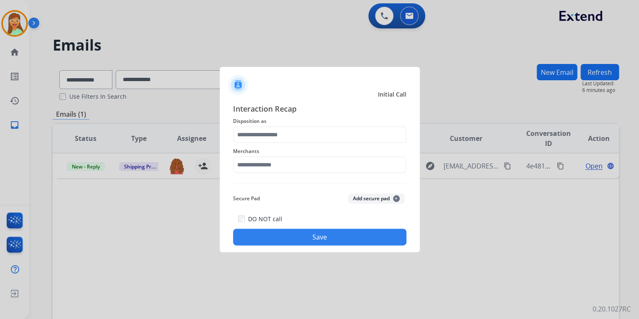
type input "**********"
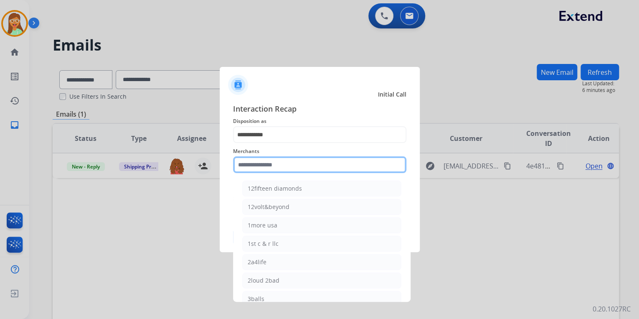
click at [284, 157] on input "text" at bounding box center [319, 164] width 173 height 17
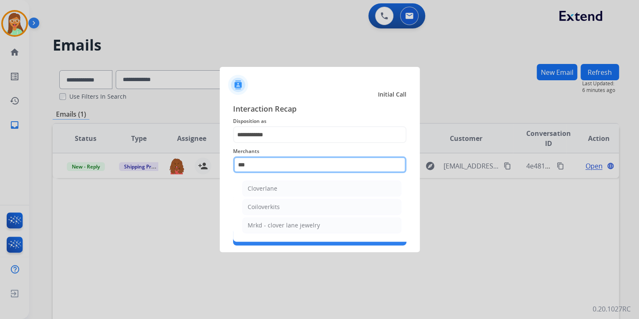
type input "****"
drag, startPoint x: 214, startPoint y: 161, endPoint x: 202, endPoint y: 161, distance: 12.1
click at [0, 161] on app-contact-recap-modal "**********" at bounding box center [0, 159] width 0 height 319
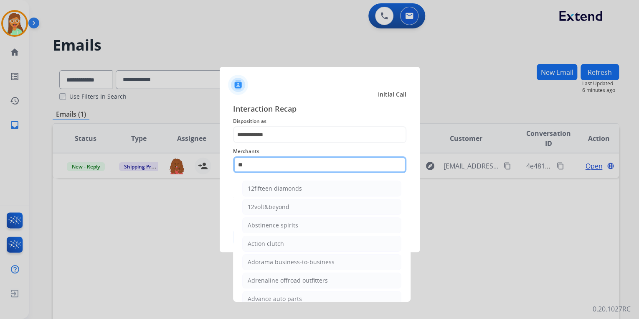
type input "***"
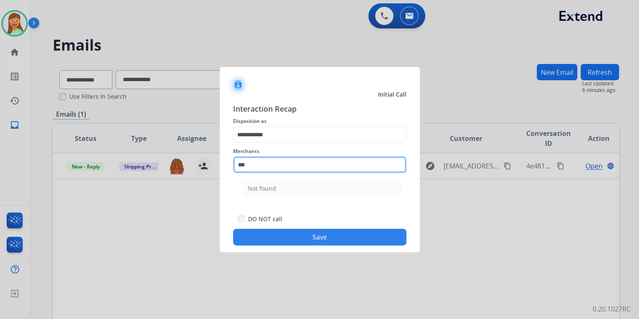
drag, startPoint x: 272, startPoint y: 164, endPoint x: 134, endPoint y: 158, distance: 138.8
click at [0, 158] on app-contact-recap-modal "**********" at bounding box center [0, 159] width 0 height 319
type input "**********"
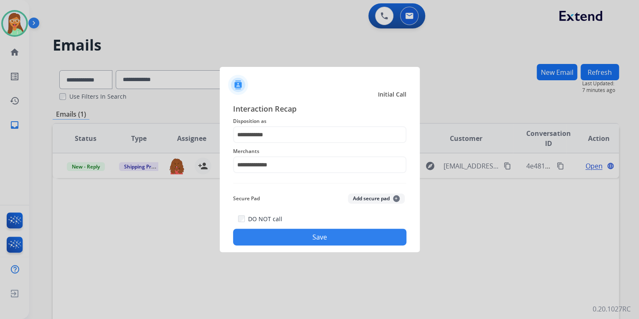
click at [388, 238] on button "Save" at bounding box center [319, 237] width 173 height 17
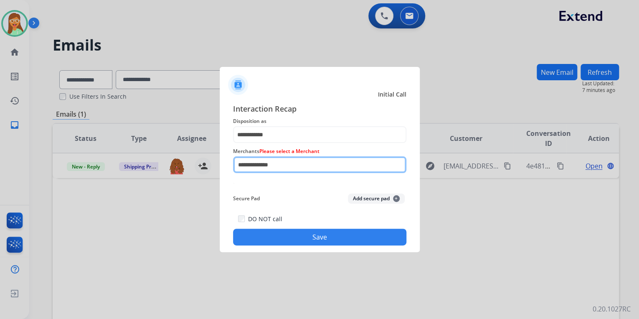
drag, startPoint x: 296, startPoint y: 168, endPoint x: 147, endPoint y: 174, distance: 148.9
click at [0, 174] on app-contact-recap-modal "**********" at bounding box center [0, 159] width 0 height 319
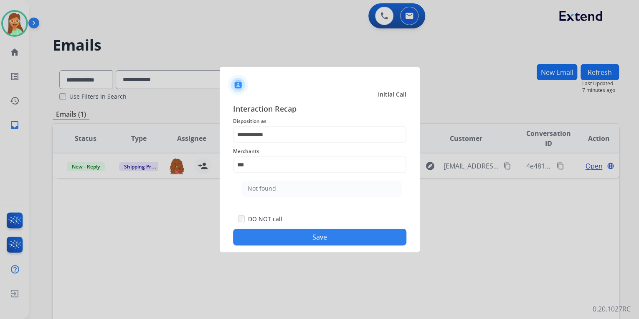
drag, startPoint x: 282, startPoint y: 184, endPoint x: 292, endPoint y: 196, distance: 16.0
click at [282, 185] on li "Not found" at bounding box center [321, 188] width 159 height 16
type input "*********"
click at [335, 239] on button "Save" at bounding box center [319, 237] width 173 height 17
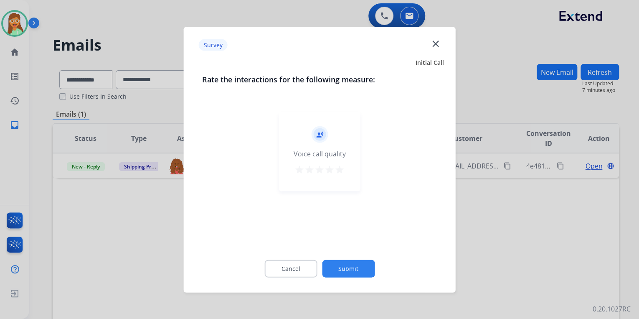
click at [434, 47] on mat-icon "close" at bounding box center [435, 43] width 11 height 11
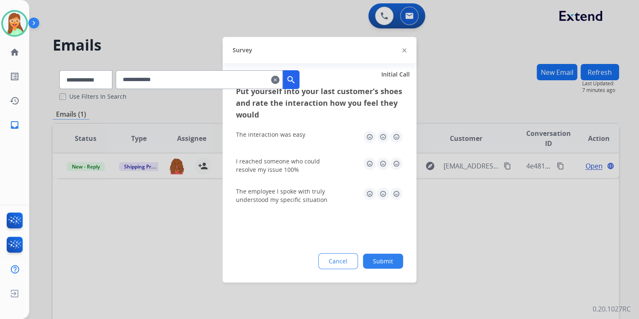
click at [404, 48] on img at bounding box center [404, 50] width 4 height 4
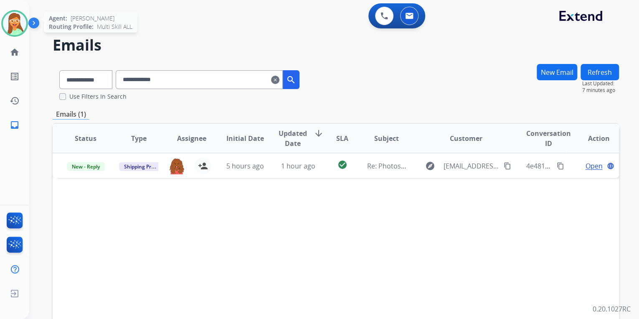
click at [13, 26] on img at bounding box center [14, 23] width 23 height 23
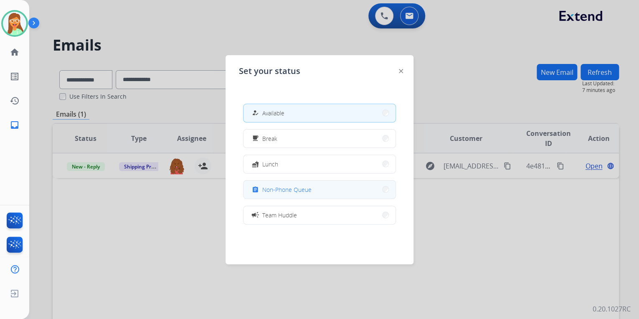
click at [278, 195] on button "assignment Non-Phone Queue" at bounding box center [320, 189] width 152 height 18
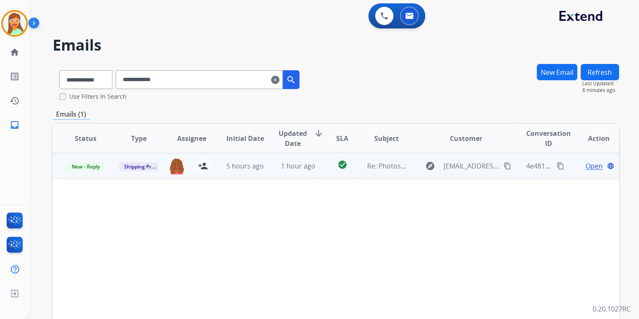
click at [589, 162] on span "Open" at bounding box center [593, 166] width 17 height 10
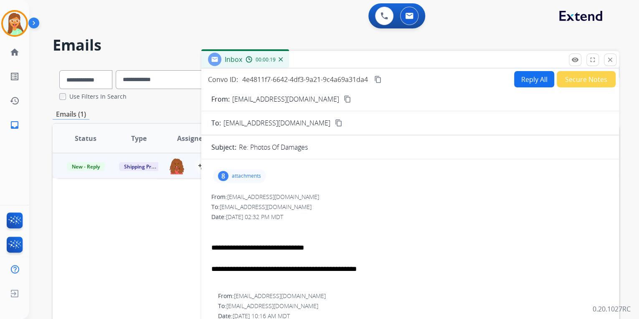
click at [541, 77] on button "Reply All" at bounding box center [534, 79] width 40 height 16
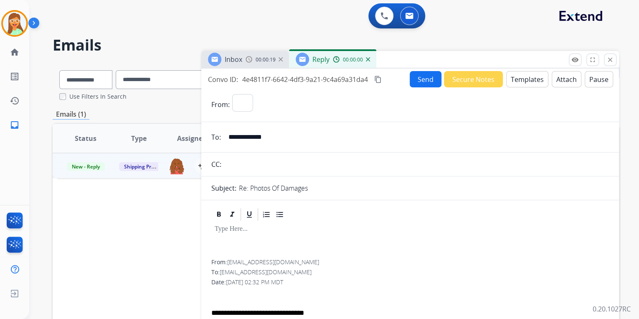
select select "**********"
click at [463, 75] on button "Secure Notes" at bounding box center [473, 79] width 59 height 16
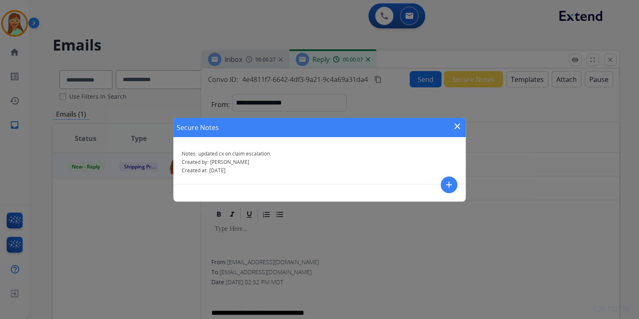
click at [460, 127] on mat-icon "close" at bounding box center [457, 126] width 10 height 10
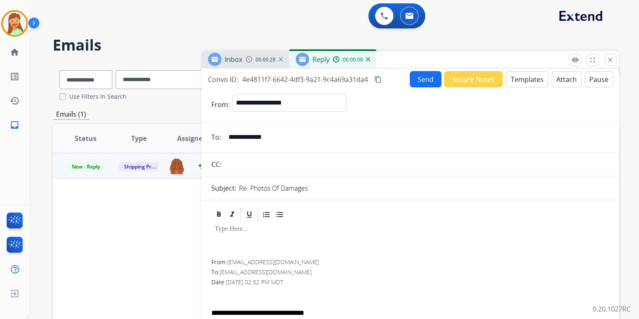
click at [515, 82] on button "Templates" at bounding box center [527, 79] width 42 height 16
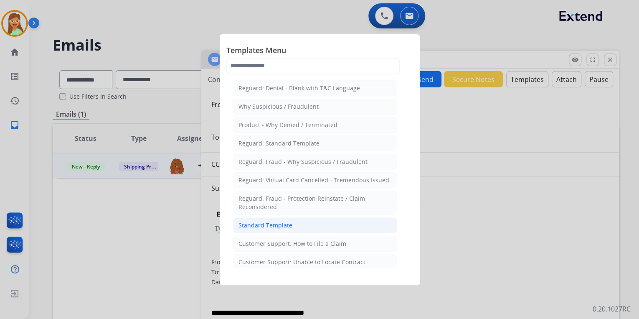
click at [277, 222] on div "Standard Template" at bounding box center [266, 225] width 54 height 8
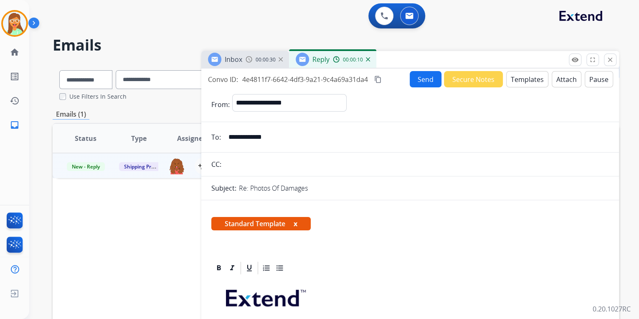
scroll to position [100, 0]
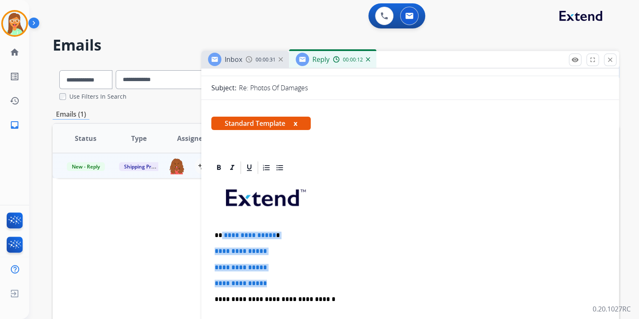
drag, startPoint x: 280, startPoint y: 281, endPoint x: 222, endPoint y: 229, distance: 78.1
click at [222, 229] on div "**********" at bounding box center [410, 318] width 398 height 287
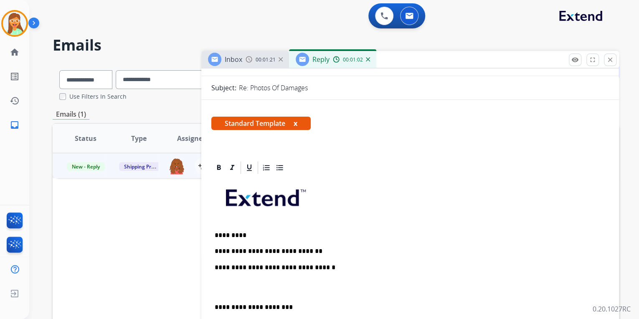
click at [238, 283] on p at bounding box center [410, 287] width 391 height 15
click at [214, 265] on div "**********" at bounding box center [410, 294] width 398 height 239
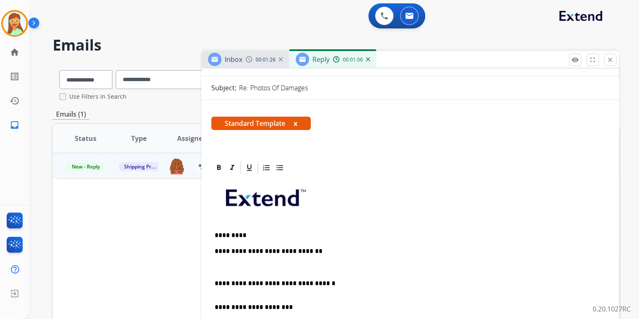
click at [211, 249] on div "**********" at bounding box center [410, 302] width 398 height 255
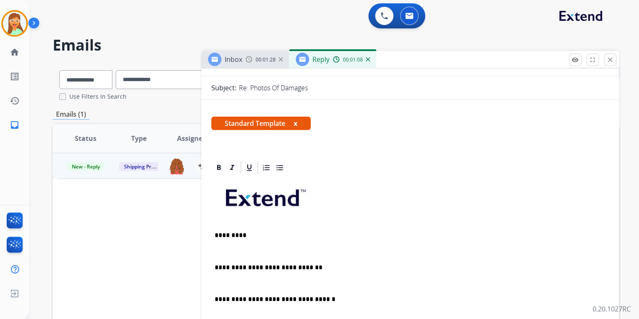
click at [333, 264] on p "**********" at bounding box center [407, 268] width 384 height 8
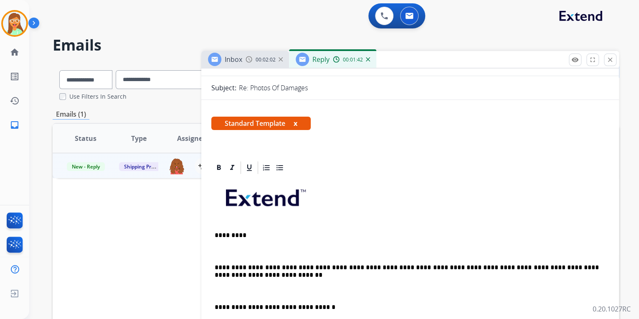
click at [215, 274] on p "**********" at bounding box center [407, 271] width 384 height 15
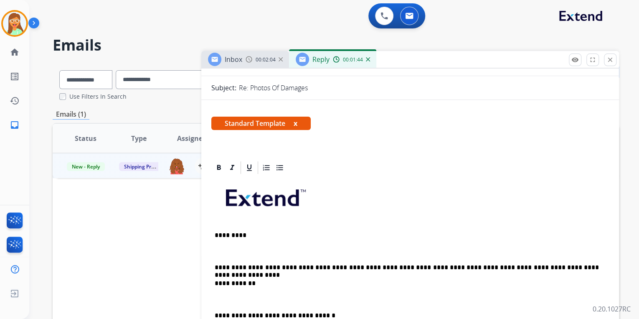
click at [269, 284] on p "**********" at bounding box center [407, 284] width 384 height 8
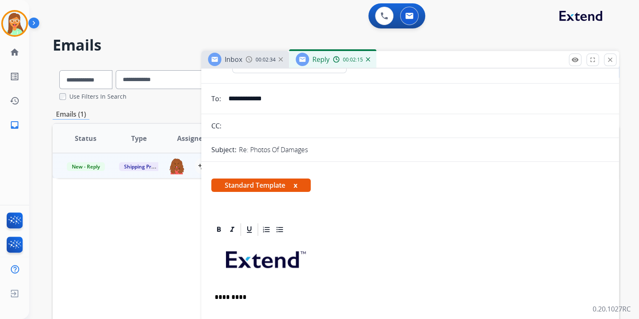
scroll to position [0, 0]
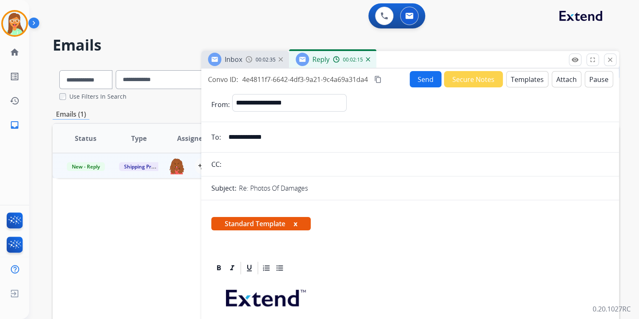
click at [431, 76] on button "Send" at bounding box center [426, 79] width 32 height 16
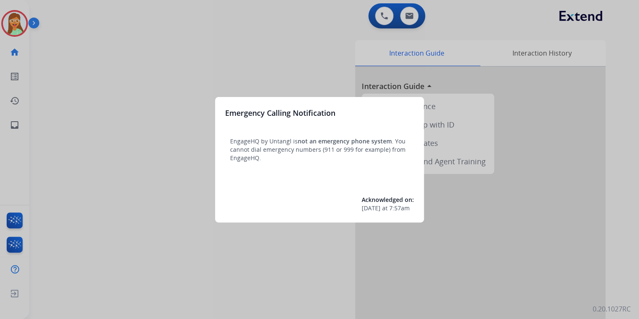
click at [135, 221] on div at bounding box center [319, 159] width 639 height 319
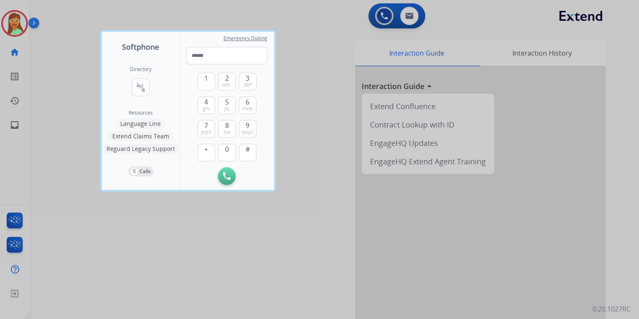
click at [226, 233] on div at bounding box center [319, 159] width 639 height 319
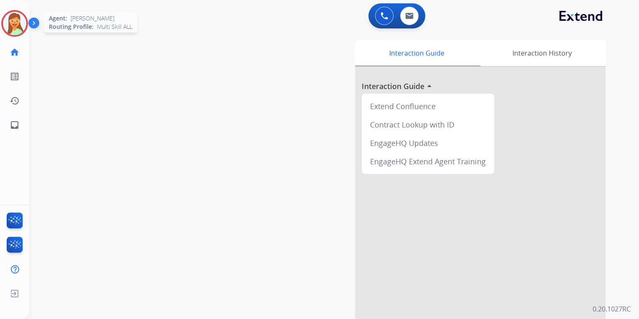
click at [17, 20] on img at bounding box center [14, 23] width 23 height 23
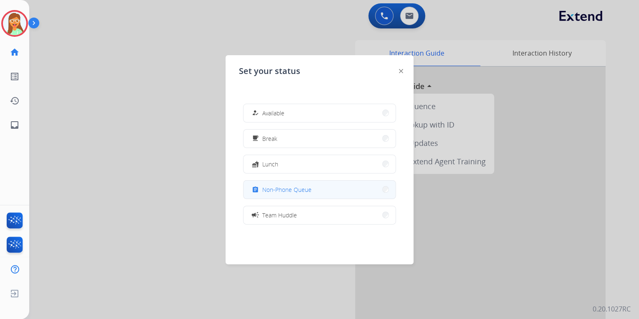
click at [311, 186] on span "Non-Phone Queue" at bounding box center [286, 189] width 49 height 9
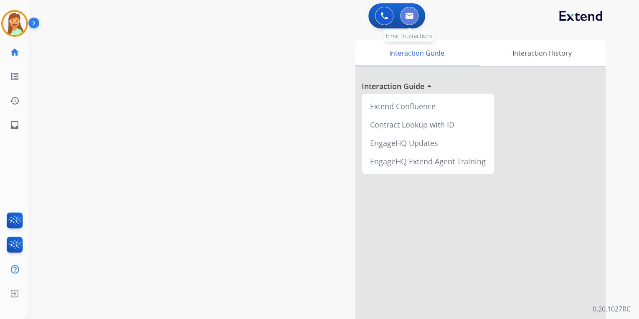
click at [411, 19] on button at bounding box center [409, 16] width 18 height 18
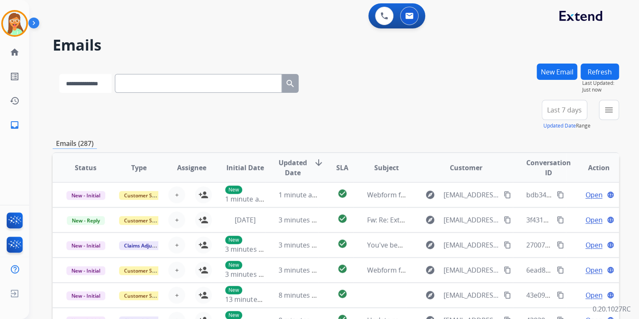
click at [97, 82] on select "**********" at bounding box center [85, 83] width 52 height 19
select select "**********"
click at [59, 74] on select "**********" at bounding box center [85, 83] width 52 height 19
click at [219, 85] on input "text" at bounding box center [199, 83] width 167 height 19
paste input "**********"
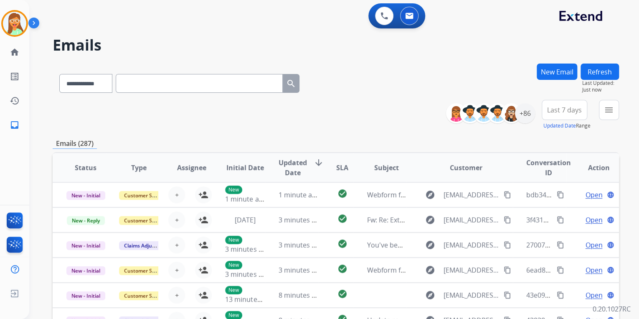
type input "**********"
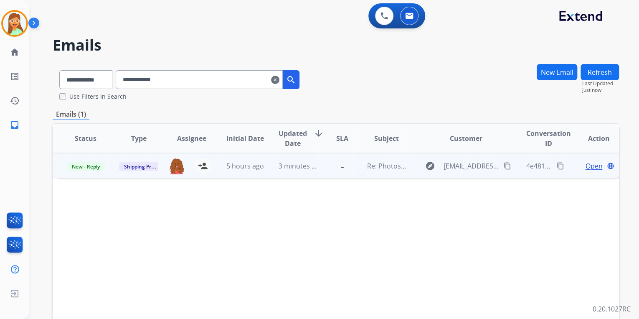
click at [585, 164] on span "Open" at bounding box center [593, 166] width 17 height 10
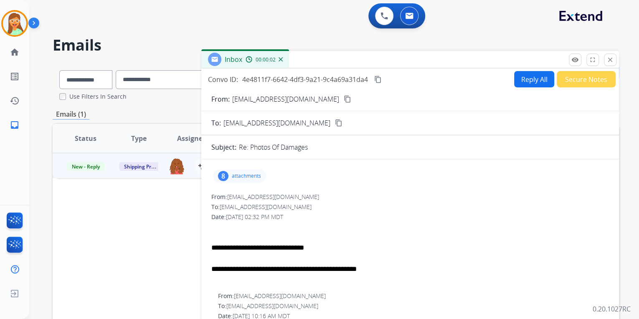
click at [575, 80] on button "Secure Notes" at bounding box center [586, 79] width 59 height 16
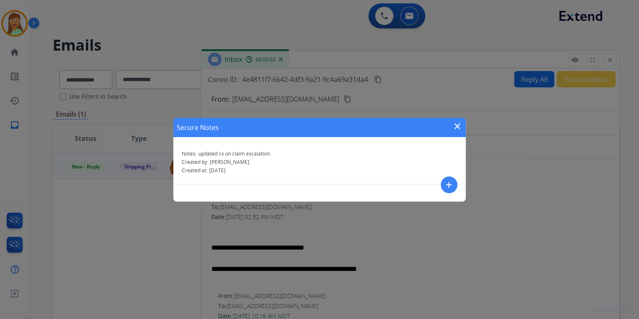
click at [457, 125] on mat-icon "close" at bounding box center [457, 126] width 10 height 10
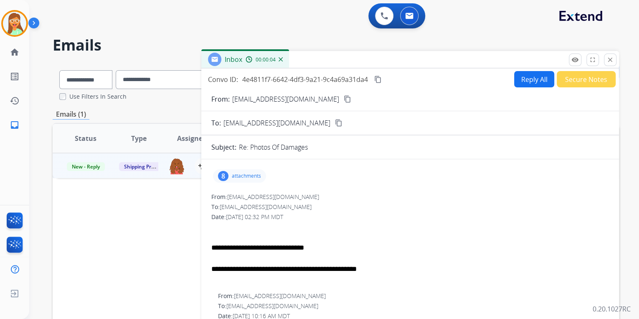
click at [517, 81] on button "Reply All" at bounding box center [534, 79] width 40 height 16
select select "**********"
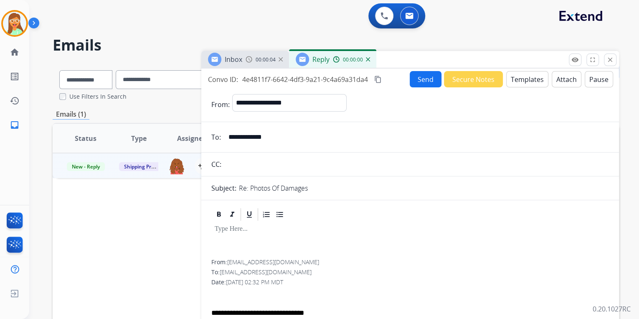
click at [528, 77] on button "Templates" at bounding box center [527, 79] width 42 height 16
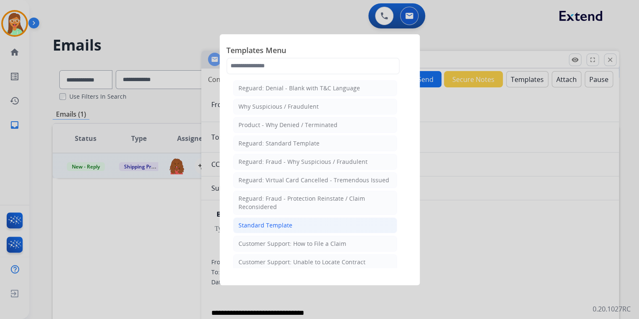
click at [283, 224] on div "Standard Template" at bounding box center [266, 225] width 54 height 8
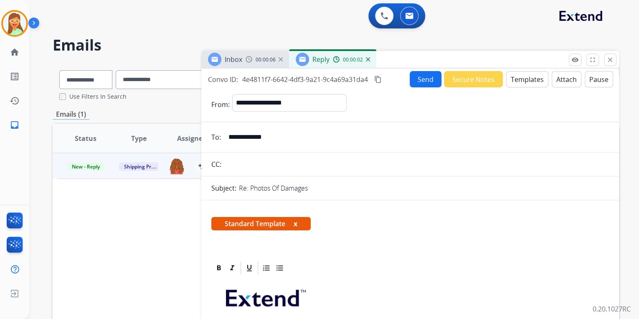
scroll to position [134, 0]
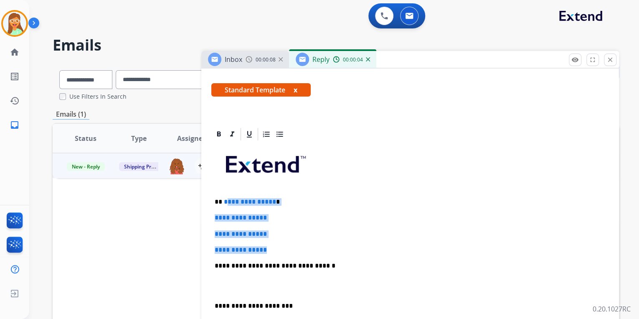
drag, startPoint x: 272, startPoint y: 250, endPoint x: 225, endPoint y: 195, distance: 73.2
click at [225, 195] on div "**********" at bounding box center [410, 285] width 398 height 287
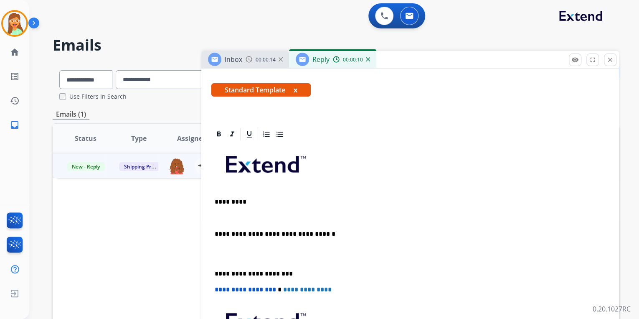
click at [223, 257] on p "To enrich screen reader interactions, please activate Accessibility in Grammarl…" at bounding box center [410, 253] width 391 height 15
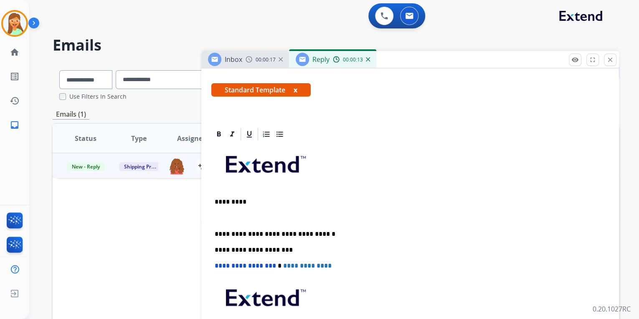
click at [217, 230] on p "**********" at bounding box center [407, 234] width 384 height 8
click at [216, 230] on p "**********" at bounding box center [407, 234] width 384 height 8
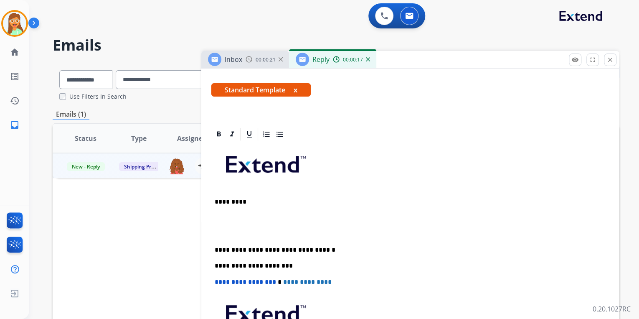
click at [220, 220] on p "To enrich screen reader interactions, please activate Accessibility in Grammarl…" at bounding box center [410, 218] width 391 height 8
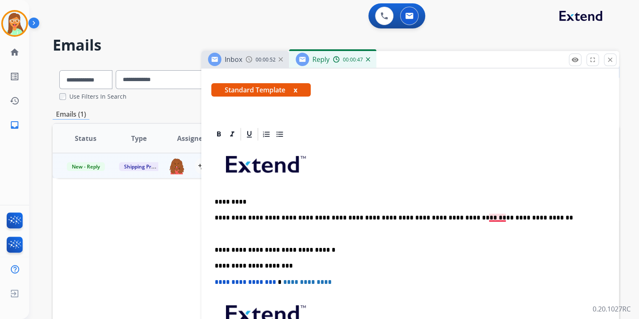
click at [496, 219] on p "**********" at bounding box center [407, 218] width 384 height 8
click at [518, 216] on p "**********" at bounding box center [407, 218] width 384 height 8
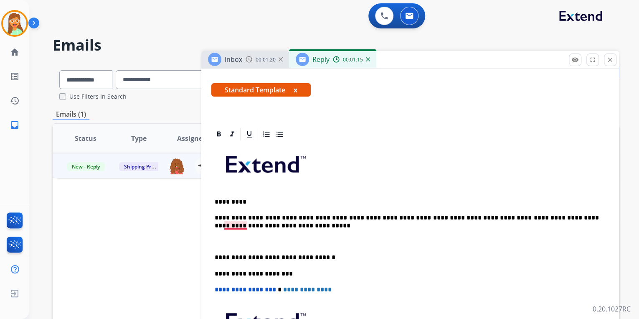
click at [236, 223] on p "**********" at bounding box center [407, 221] width 384 height 15
click at [214, 223] on div "**********" at bounding box center [410, 269] width 398 height 255
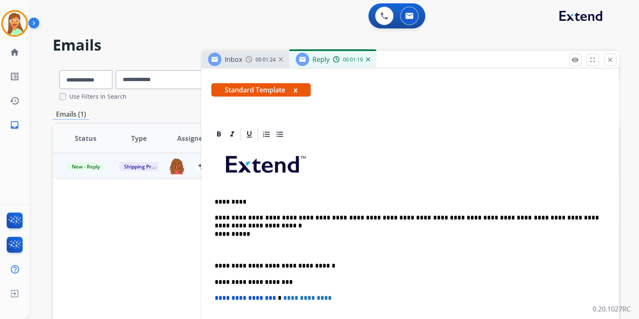
click at [255, 231] on p "**********" at bounding box center [407, 234] width 384 height 8
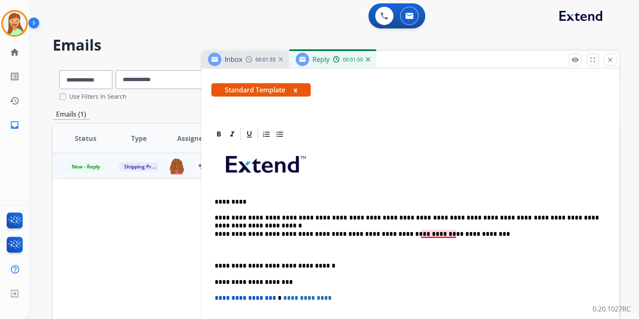
click at [426, 233] on p "**********" at bounding box center [407, 234] width 384 height 8
click at [486, 236] on p "**********" at bounding box center [407, 234] width 384 height 8
click at [214, 217] on div "**********" at bounding box center [410, 274] width 398 height 264
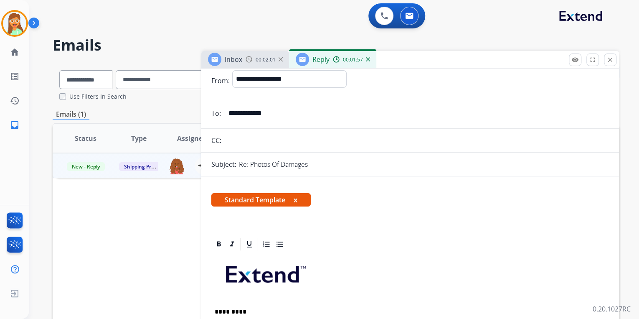
scroll to position [0, 0]
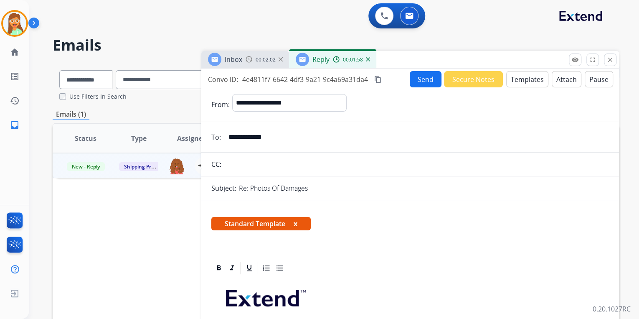
click at [414, 79] on button "Send" at bounding box center [426, 79] width 32 height 16
